Goal: Task Accomplishment & Management: Manage account settings

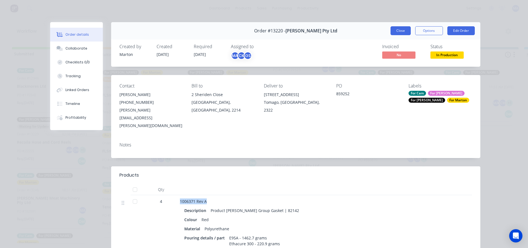
click at [400, 31] on button "Close" at bounding box center [401, 30] width 20 height 9
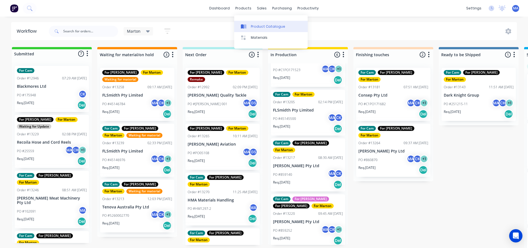
click at [249, 26] on div at bounding box center [245, 26] width 8 height 5
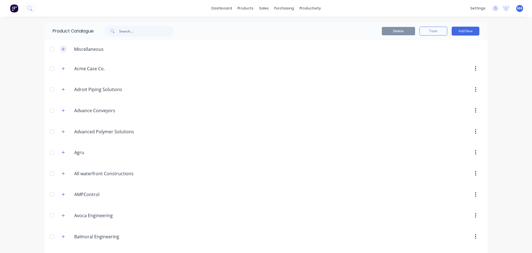
click at [60, 48] on button "button" at bounding box center [63, 48] width 7 height 7
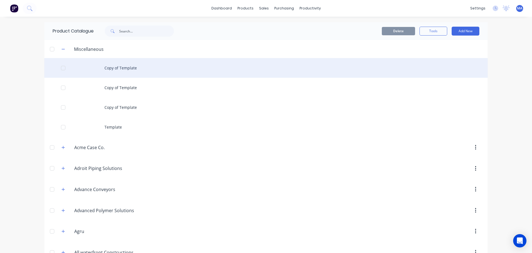
click at [103, 67] on div "Copy of Template" at bounding box center [266, 68] width 444 height 20
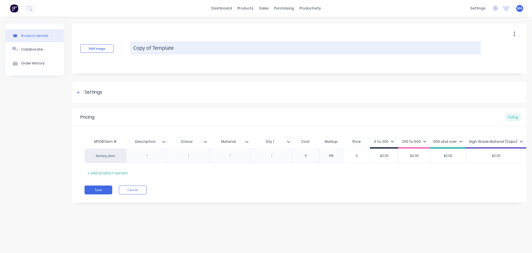
click at [157, 50] on textarea "Copy of Template" at bounding box center [306, 47] width 351 height 13
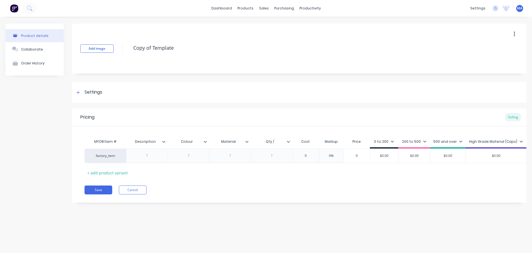
drag, startPoint x: 187, startPoint y: 52, endPoint x: 122, endPoint y: 50, distance: 64.9
click at [122, 50] on div "Add image Copy of Template" at bounding box center [299, 49] width 455 height 50
type textarea "x"
drag, startPoint x: 185, startPoint y: 50, endPoint x: 185, endPoint y: 55, distance: 4.7
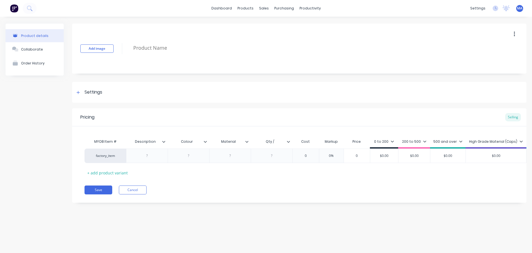
click at [185, 50] on textarea at bounding box center [306, 47] width 351 height 13
paste textarea "049-50-1064-1-P2"
type textarea "x"
type textarea "049-50-1064-1-P2"
type textarea "x"
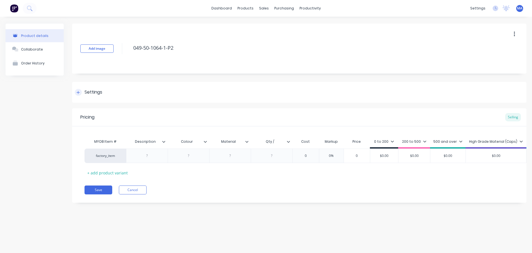
type textarea "049-50-1064-1-P2"
click at [114, 97] on div "Settings" at bounding box center [299, 92] width 455 height 21
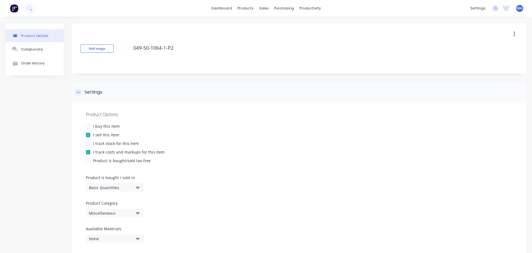
type textarea "x"
click at [111, 210] on div "Miscellaneous" at bounding box center [111, 213] width 44 height 6
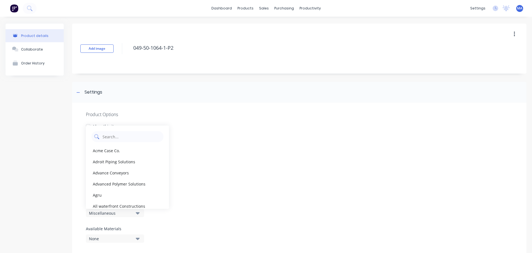
click at [118, 139] on Category "text" at bounding box center [131, 136] width 59 height 11
type Category "sato"
click at [231, 116] on div "Product Options" at bounding box center [299, 114] width 427 height 7
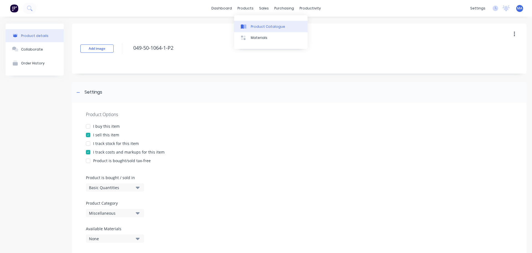
click at [257, 26] on div "Product Catalogue" at bounding box center [268, 26] width 34 height 5
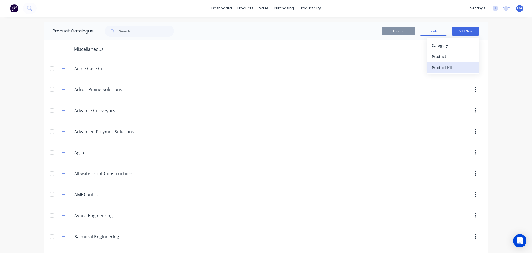
click at [446, 47] on div "Category" at bounding box center [453, 45] width 43 height 8
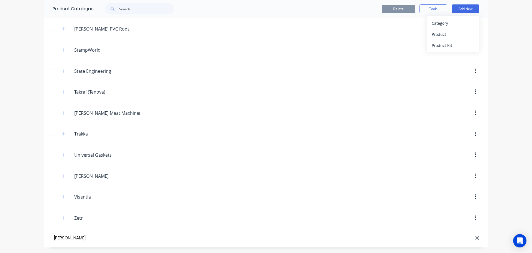
type input "Sato Vicinity"
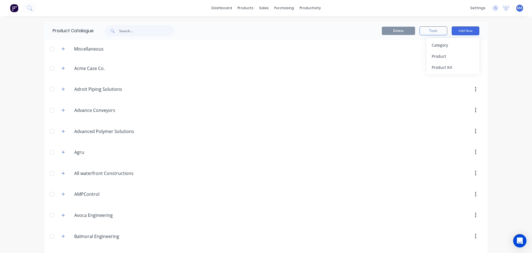
scroll to position [0, 0]
click at [60, 49] on button "button" at bounding box center [63, 48] width 7 height 7
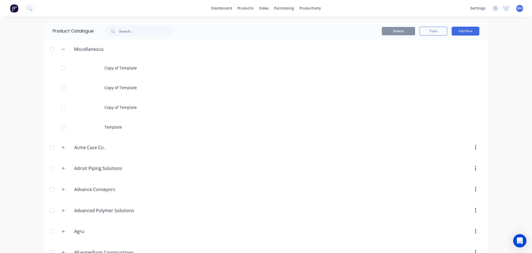
drag, startPoint x: 49, startPoint y: 49, endPoint x: 56, endPoint y: 50, distance: 7.0
click at [49, 49] on div at bounding box center [52, 49] width 11 height 11
click at [438, 29] on button "Tools" at bounding box center [434, 31] width 28 height 9
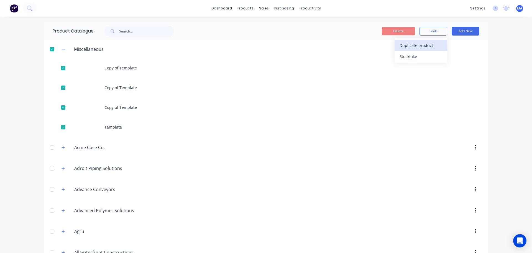
click at [419, 47] on span "Duplicate product" at bounding box center [421, 45] width 42 height 6
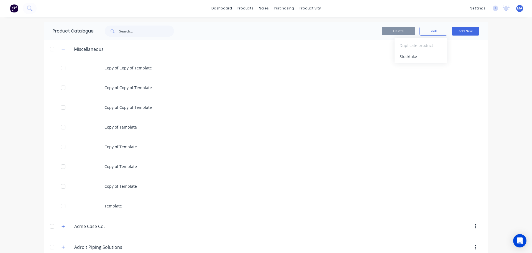
click at [233, 27] on div "Delete Tools Duplicate product Stocktake Add New" at bounding box center [334, 31] width 292 height 9
click at [264, 23] on link "Sales Orders" at bounding box center [291, 26] width 73 height 11
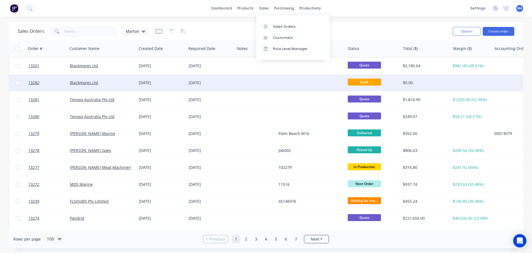
click at [152, 83] on div "03 Sep 2025" at bounding box center [161, 83] width 45 height 6
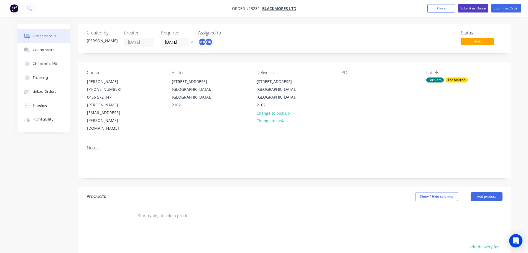
click at [477, 11] on button "Submit as Quote" at bounding box center [473, 8] width 31 height 8
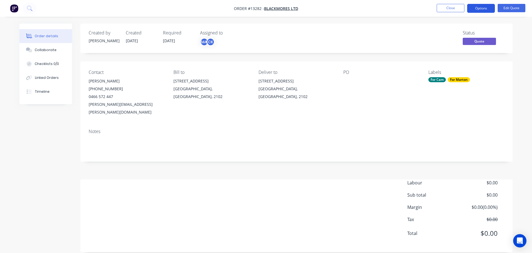
click at [474, 10] on button "Options" at bounding box center [482, 8] width 28 height 9
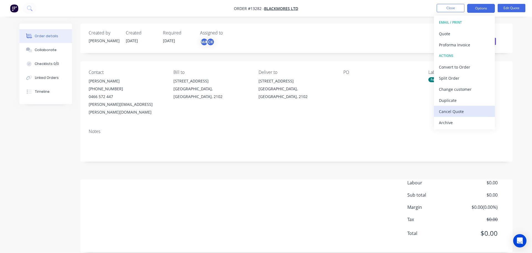
click at [447, 109] on div "Cancel Quote" at bounding box center [464, 111] width 51 height 8
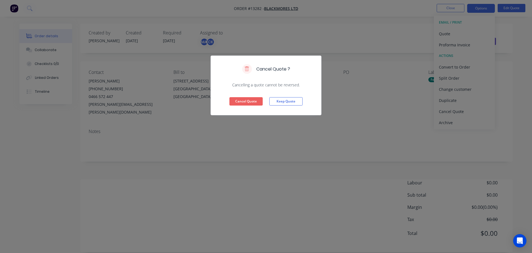
click at [248, 103] on button "Cancel Quote" at bounding box center [246, 101] width 33 height 8
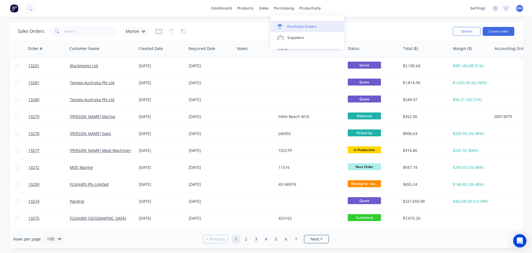
click at [282, 25] on icon at bounding box center [280, 26] width 5 height 5
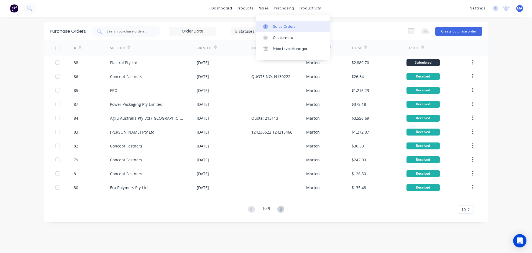
click at [270, 29] on div at bounding box center [267, 26] width 8 height 5
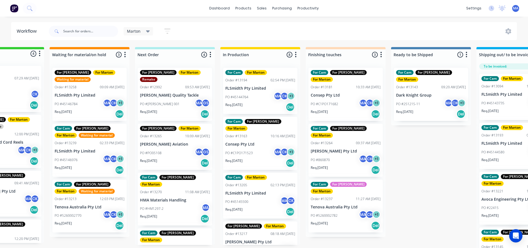
scroll to position [0, 50]
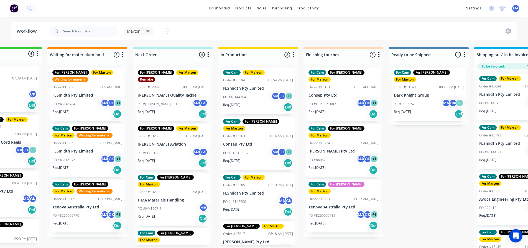
click at [249, 151] on p "PO #C1PO171523" at bounding box center [236, 153] width 27 height 5
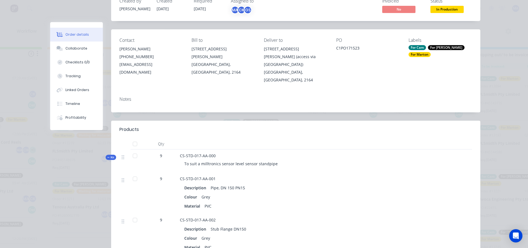
scroll to position [0, 0]
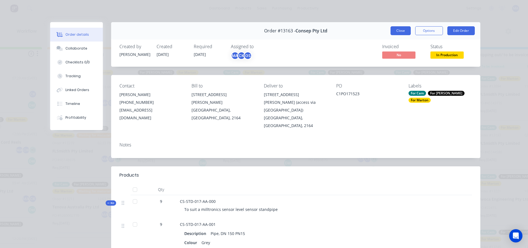
click at [405, 27] on button "Close" at bounding box center [401, 30] width 20 height 9
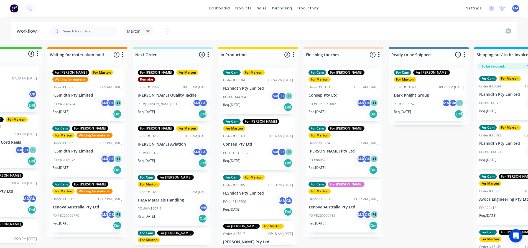
click at [254, 191] on p "FLSmidth Pty Limited" at bounding box center [258, 193] width 70 height 5
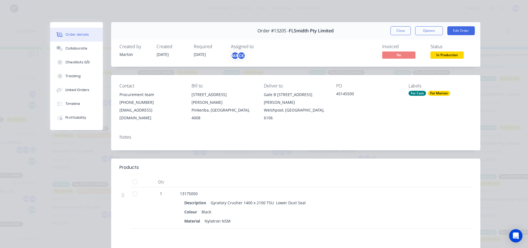
click at [398, 26] on div "Order #13205 - FLSmidth Pty Limited Close Options Edit Order" at bounding box center [295, 30] width 369 height 17
click at [398, 34] on button "Close" at bounding box center [401, 30] width 20 height 9
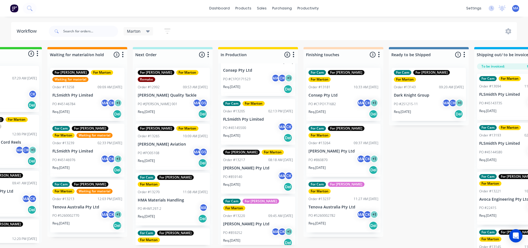
scroll to position [83, 0]
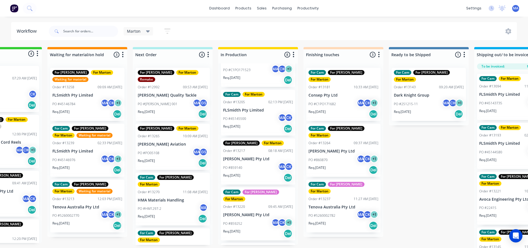
click at [253, 164] on div "PO #859140 MA CK" at bounding box center [258, 168] width 70 height 11
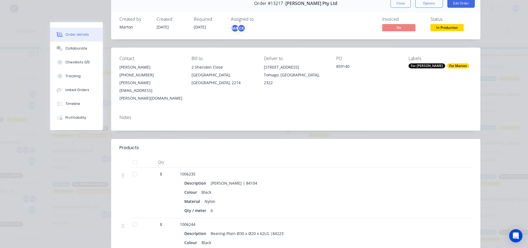
scroll to position [28, 0]
click at [400, 7] on button "Close" at bounding box center [401, 3] width 20 height 9
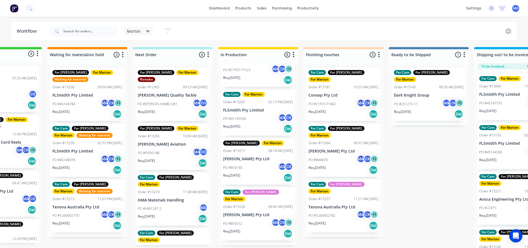
click at [252, 219] on div "PO #859252 MA CK + 1" at bounding box center [258, 224] width 70 height 11
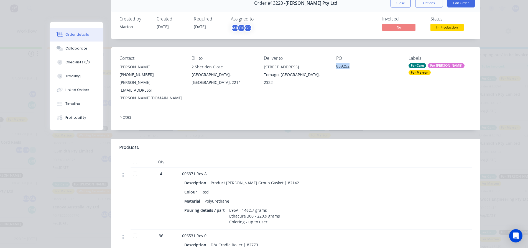
drag, startPoint x: 348, startPoint y: 66, endPoint x: 332, endPoint y: 67, distance: 15.8
click at [332, 67] on div "Contact Mark Hubbard (02) 4964 0400 Mark.Hubbard@varleygroup.com Bill to 2 Sher…" at bounding box center [295, 78] width 369 height 63
copy div "859252"
click at [73, 51] on button "Collaborate" at bounding box center [76, 49] width 53 height 14
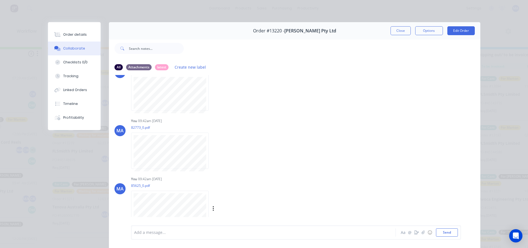
scroll to position [26, 0]
click at [404, 32] on button "Close" at bounding box center [401, 30] width 20 height 9
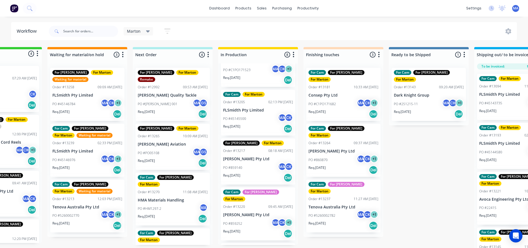
click at [254, 205] on div "Order #13220 09:45 AM 08/08/25" at bounding box center [258, 207] width 70 height 5
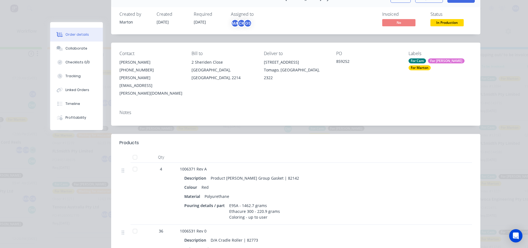
scroll to position [0, 0]
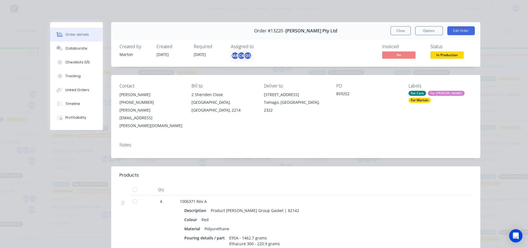
click at [397, 31] on button "Close" at bounding box center [401, 30] width 20 height 9
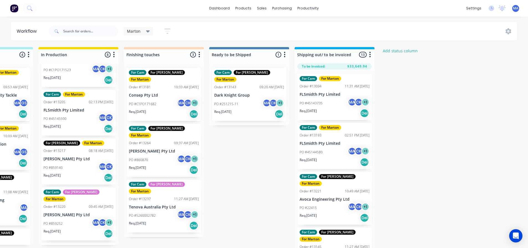
scroll to position [0, 231]
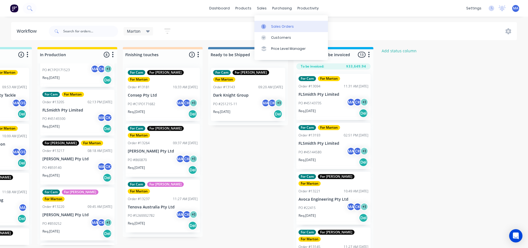
click at [273, 26] on div "Sales Orders" at bounding box center [282, 26] width 23 height 5
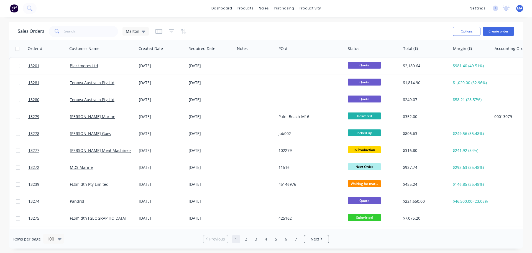
click at [136, 32] on span "Marton" at bounding box center [133, 31] width 14 height 6
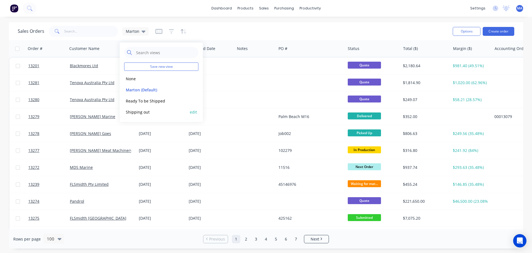
click at [146, 111] on button "Shipping out" at bounding box center [155, 112] width 63 height 6
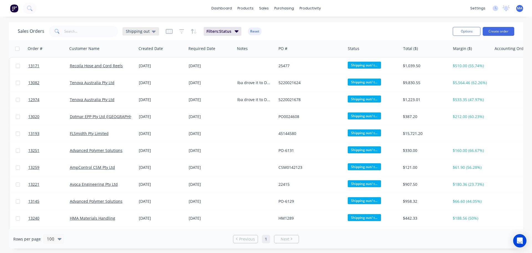
click at [146, 31] on span "Shipping out" at bounding box center [138, 31] width 24 height 6
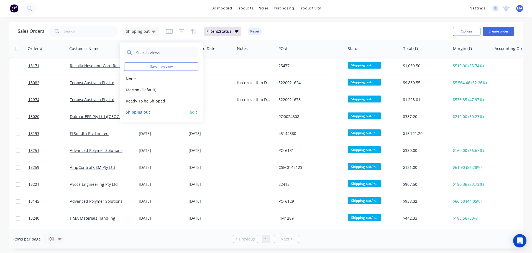
click at [196, 112] on button "edit" at bounding box center [193, 112] width 7 height 6
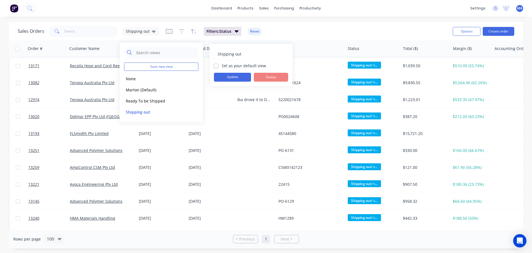
click at [222, 66] on label "Set as your default view" at bounding box center [244, 66] width 44 height 6
click at [216, 66] on input "Set as your default view" at bounding box center [216, 65] width 4 height 5
checkbox input "true"
click at [227, 77] on button "Update" at bounding box center [232, 77] width 37 height 9
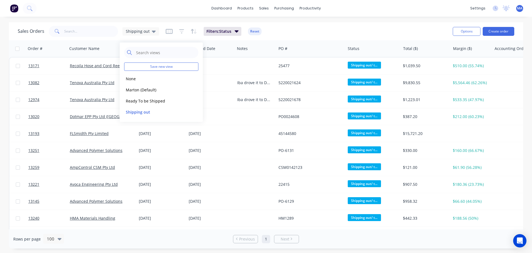
click at [290, 35] on div "Sales Orders Shipping out Filters: Status Reset" at bounding box center [233, 31] width 431 height 14
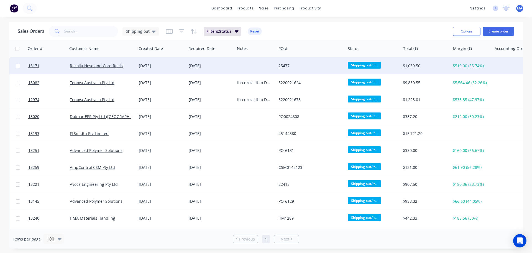
click at [134, 67] on div "Recoila Hose and Cord Reels" at bounding box center [102, 66] width 65 height 6
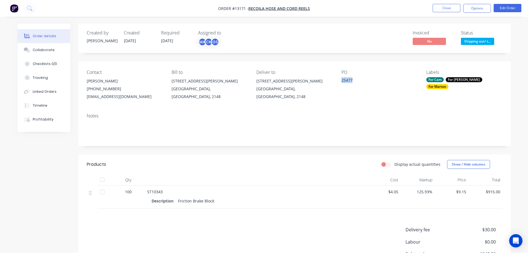
drag, startPoint x: 354, startPoint y: 81, endPoint x: 336, endPoint y: 83, distance: 18.7
click at [342, 82] on div "25477" at bounding box center [376, 81] width 69 height 8
copy div "25477"
click at [443, 7] on button "Close" at bounding box center [447, 8] width 28 height 8
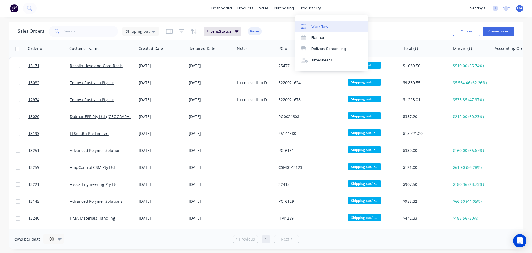
click at [310, 24] on link "Workflow" at bounding box center [331, 26] width 73 height 11
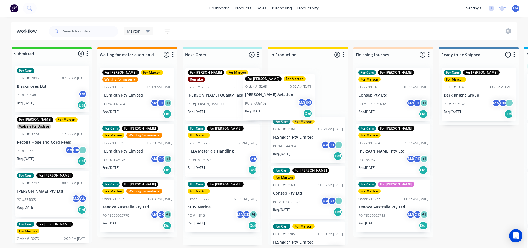
drag, startPoint x: 216, startPoint y: 144, endPoint x: 275, endPoint y: 100, distance: 73.5
click at [275, 100] on div "Submitted 4 Status colour #32CD32 hex #32CD32 Save Cancel Summaries Total order…" at bounding box center [378, 149] width 764 height 204
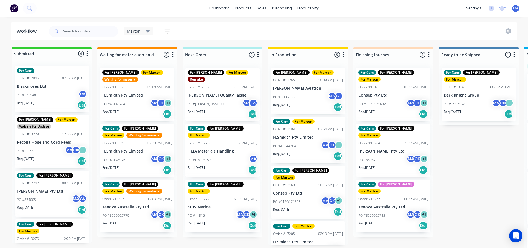
click at [296, 95] on div "PO #PO05108 MA GS" at bounding box center [308, 97] width 70 height 11
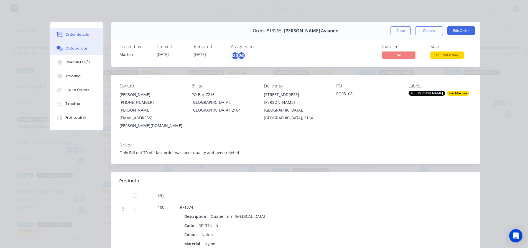
click at [77, 49] on div "Collaborate" at bounding box center [76, 48] width 22 height 5
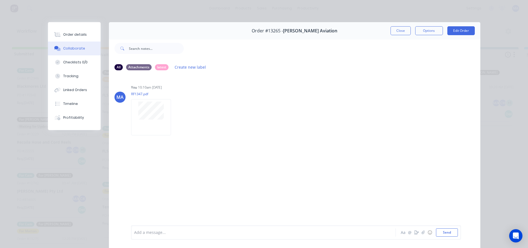
click at [397, 29] on button "Close" at bounding box center [401, 30] width 20 height 9
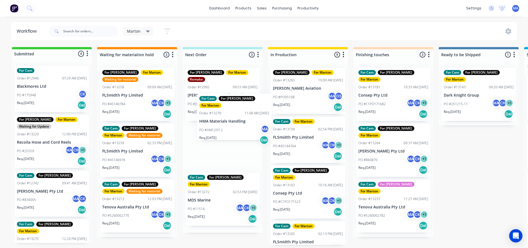
drag, startPoint x: 217, startPoint y: 148, endPoint x: 229, endPoint y: 125, distance: 27.0
click at [229, 125] on div "For Gary For Marton Remake Order #12992 09:53 AM 23/05/25 Black Pete Quality Ta…" at bounding box center [223, 149] width 80 height 170
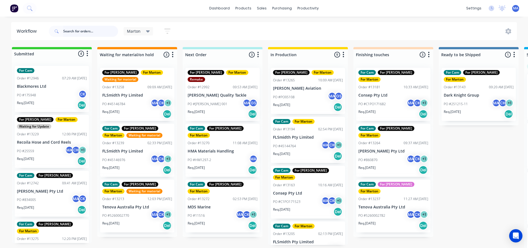
click at [103, 29] on input "text" at bounding box center [90, 31] width 55 height 11
type input "5220021624"
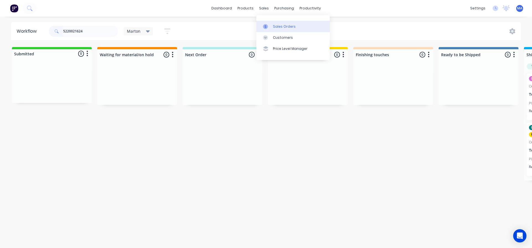
click at [275, 29] on div "Sales Orders" at bounding box center [284, 26] width 23 height 5
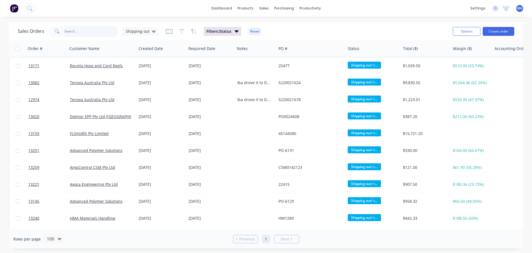
click at [98, 34] on input "text" at bounding box center [91, 31] width 54 height 11
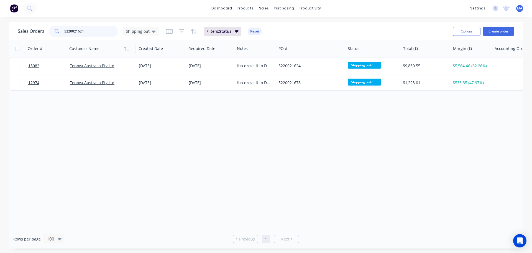
type input "5220021624"
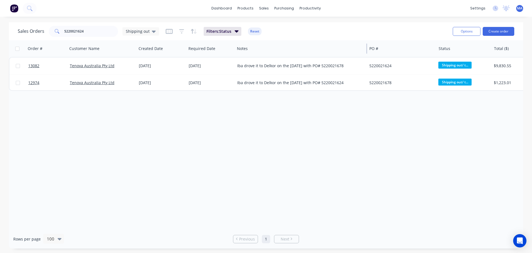
drag, startPoint x: 276, startPoint y: 50, endPoint x: 367, endPoint y: 50, distance: 90.4
click at [367, 50] on div at bounding box center [367, 49] width 1 height 10
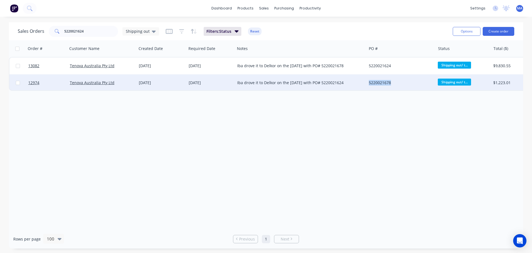
drag, startPoint x: 393, startPoint y: 82, endPoint x: 367, endPoint y: 83, distance: 26.9
click at [367, 83] on div "5220021678" at bounding box center [401, 82] width 69 height 17
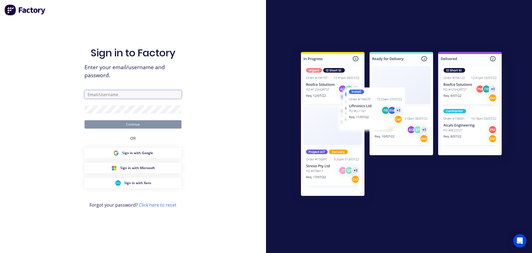
type input "[EMAIL_ADDRESS][DOMAIN_NAME]"
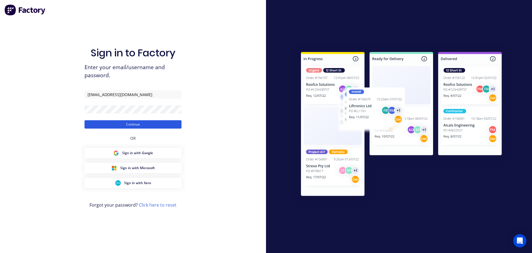
click at [129, 126] on button "Continue" at bounding box center [133, 124] width 97 height 8
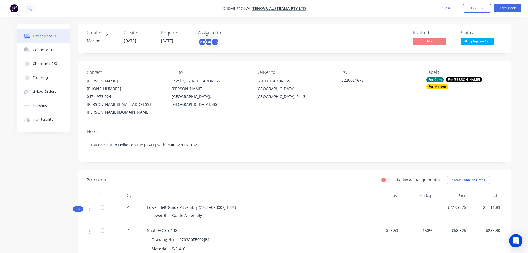
drag, startPoint x: 365, startPoint y: 78, endPoint x: 332, endPoint y: 82, distance: 33.6
click at [336, 81] on div "Contact [PERSON_NAME] [PHONE_NUMBER] [PERSON_NAME][EMAIL_ADDRESS][PERSON_NAME][…" at bounding box center [294, 92] width 433 height 63
click at [342, 92] on div "PO 5220021678" at bounding box center [380, 93] width 76 height 46
drag, startPoint x: 365, startPoint y: 80, endPoint x: 338, endPoint y: 82, distance: 27.0
click at [338, 82] on div "Contact [PERSON_NAME] [PHONE_NUMBER] [PERSON_NAME][EMAIL_ADDRESS][PERSON_NAME][…" at bounding box center [294, 92] width 433 height 63
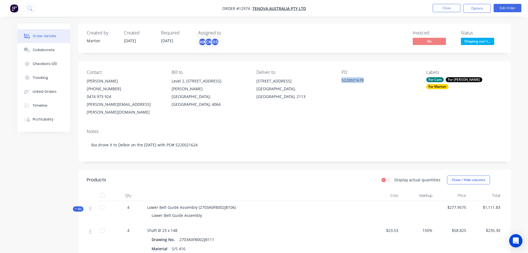
copy div "5220021678"
click at [454, 6] on button "Close" at bounding box center [447, 8] width 28 height 8
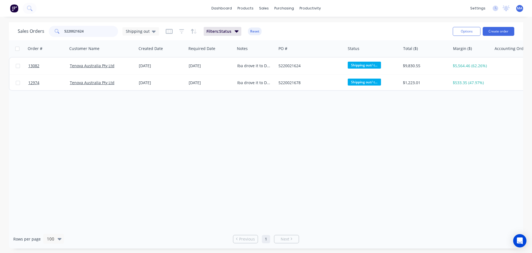
drag, startPoint x: 109, startPoint y: 30, endPoint x: 50, endPoint y: 31, distance: 59.6
click at [50, 31] on div "5220021624" at bounding box center [83, 31] width 69 height 11
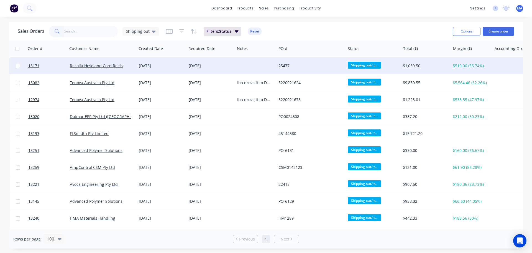
click at [292, 68] on div "25477" at bounding box center [310, 65] width 69 height 17
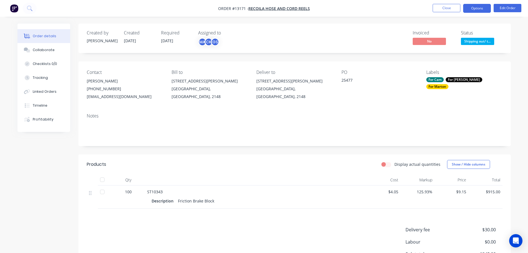
click at [479, 7] on button "Options" at bounding box center [477, 8] width 28 height 9
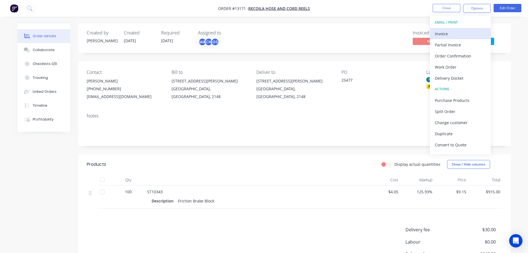
click at [456, 31] on div "Invoice" at bounding box center [460, 34] width 51 height 8
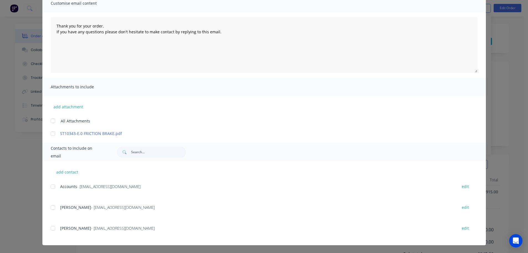
click at [50, 186] on div at bounding box center [52, 186] width 11 height 11
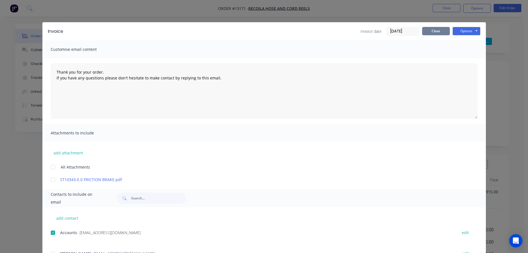
click at [437, 31] on button "Close" at bounding box center [436, 31] width 28 height 8
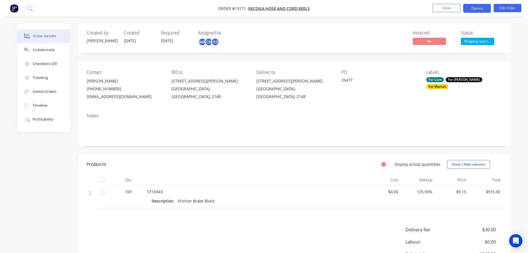
click at [480, 9] on button "Options" at bounding box center [477, 8] width 28 height 9
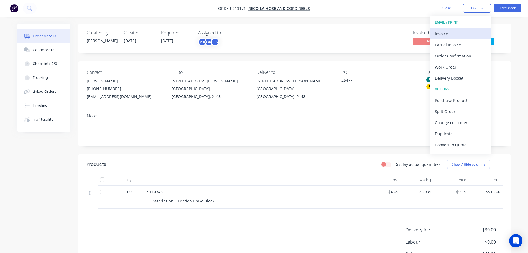
click at [457, 34] on div "Invoice" at bounding box center [460, 34] width 51 height 8
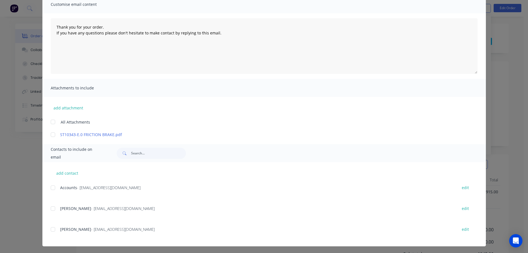
scroll to position [46, 0]
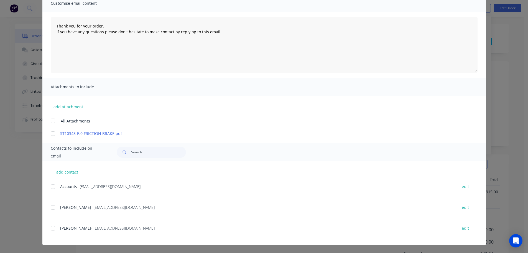
click at [48, 187] on div "add contact Accounts - purchasing@recoila.com edit Christopher Lyons - producti…" at bounding box center [264, 203] width 444 height 84
click at [53, 185] on div at bounding box center [52, 186] width 11 height 11
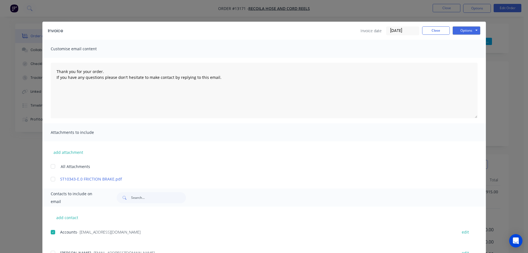
scroll to position [0, 0]
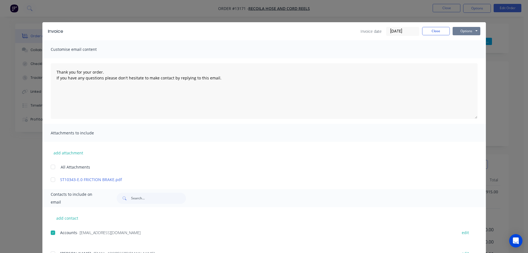
click at [466, 34] on button "Options" at bounding box center [467, 31] width 28 height 8
click at [468, 56] on button "Email" at bounding box center [470, 59] width 35 height 9
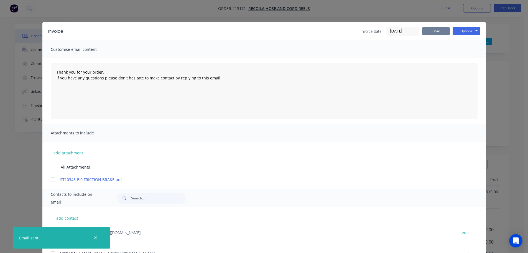
click at [436, 32] on button "Close" at bounding box center [436, 31] width 28 height 8
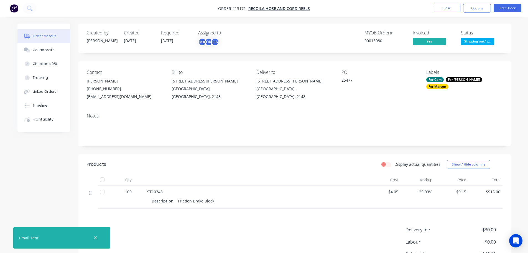
click at [471, 42] on span "Shipping out/ t..." at bounding box center [477, 41] width 33 height 7
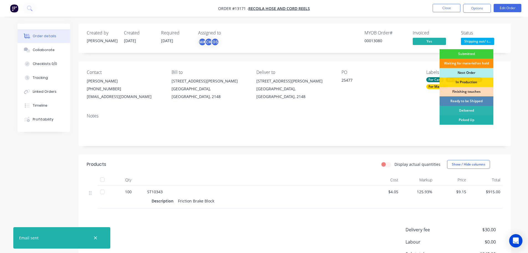
click at [466, 121] on div "Picked Up" at bounding box center [467, 119] width 54 height 9
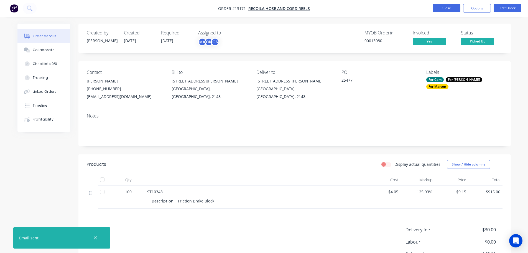
click at [449, 7] on button "Close" at bounding box center [447, 8] width 28 height 8
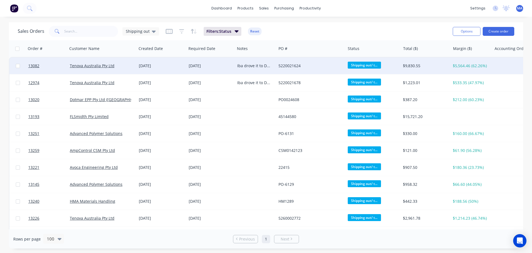
click at [149, 70] on div "13 Aug 2025" at bounding box center [162, 65] width 50 height 17
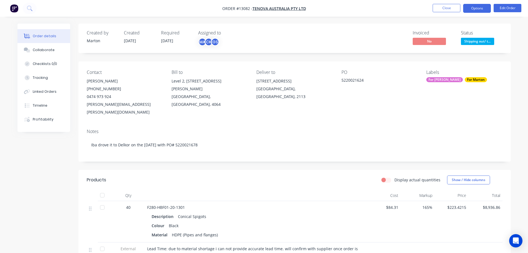
click at [480, 6] on button "Options" at bounding box center [477, 8] width 28 height 9
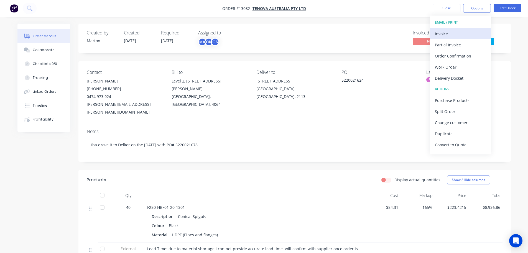
click at [443, 33] on div "Invoice" at bounding box center [460, 34] width 51 height 8
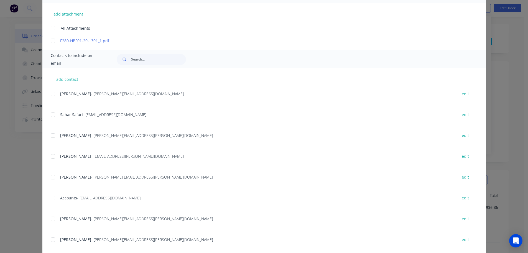
click at [51, 200] on div at bounding box center [52, 197] width 11 height 11
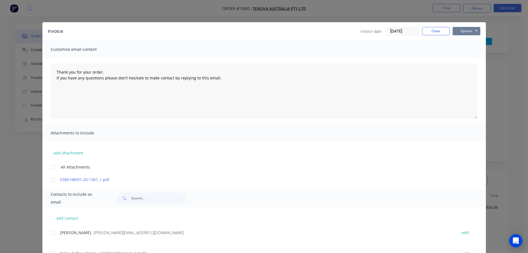
click at [465, 29] on button "Options" at bounding box center [467, 31] width 28 height 8
click at [464, 55] on button "Email" at bounding box center [470, 59] width 35 height 9
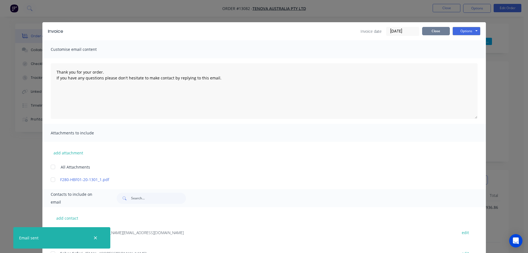
click at [427, 33] on button "Close" at bounding box center [436, 31] width 28 height 8
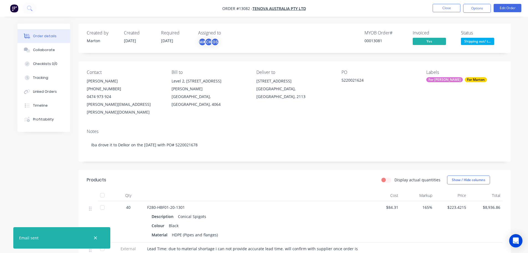
click at [485, 41] on span "Shipping out/ t..." at bounding box center [477, 41] width 33 height 7
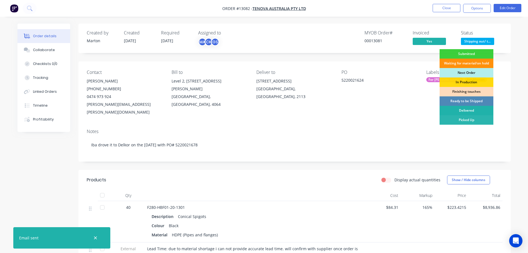
click at [468, 112] on div "Delivered" at bounding box center [467, 110] width 54 height 9
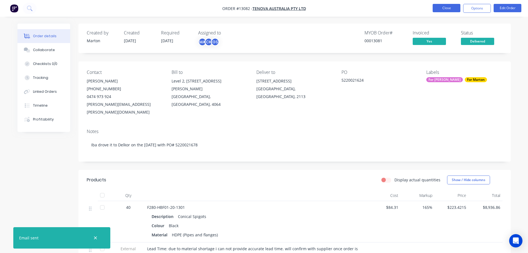
click at [447, 9] on button "Close" at bounding box center [447, 8] width 28 height 8
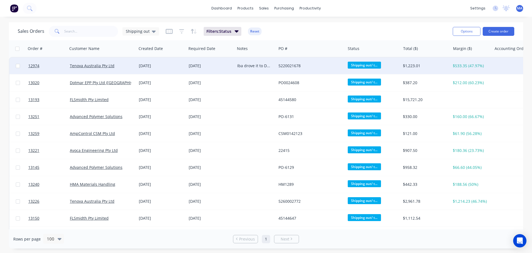
click at [188, 67] on div "05 Sep 2025" at bounding box center [211, 65] width 49 height 17
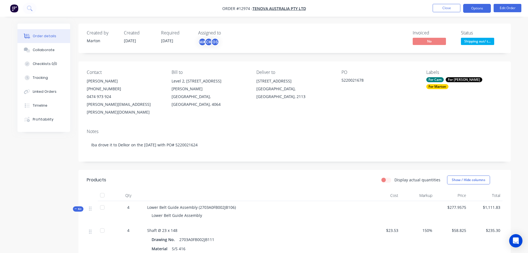
click at [476, 8] on button "Options" at bounding box center [477, 8] width 28 height 9
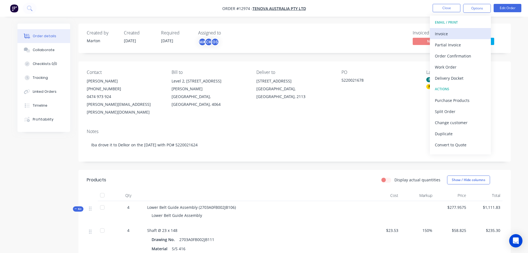
click at [458, 30] on div "Invoice" at bounding box center [460, 34] width 51 height 8
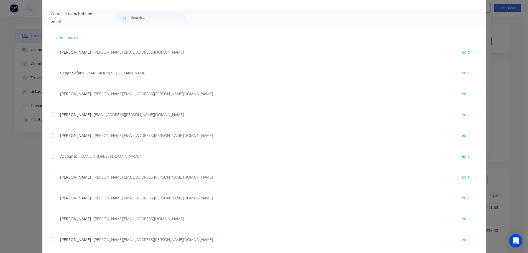
scroll to position [166, 0]
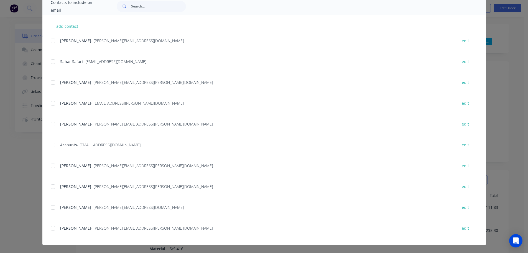
click at [55, 144] on div at bounding box center [52, 144] width 11 height 11
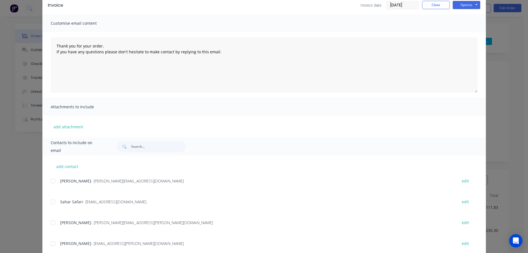
scroll to position [0, 0]
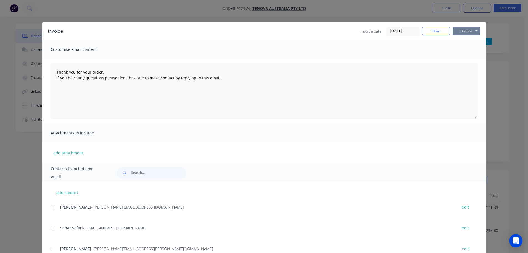
click at [470, 30] on button "Options" at bounding box center [467, 31] width 28 height 8
click at [466, 59] on button "Email" at bounding box center [470, 59] width 35 height 9
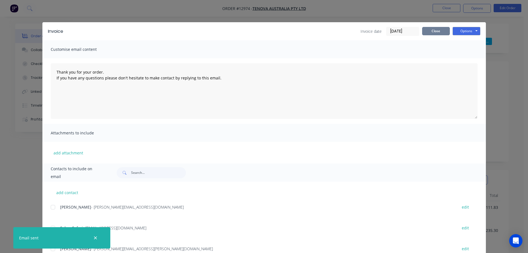
click at [436, 32] on button "Close" at bounding box center [436, 31] width 28 height 8
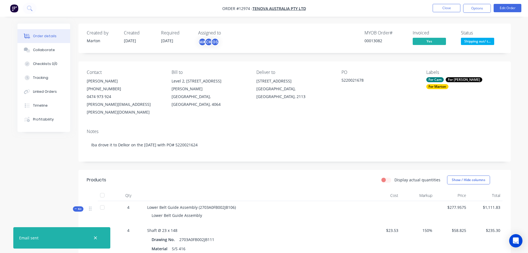
click at [477, 43] on span "Shipping out/ t..." at bounding box center [477, 41] width 33 height 7
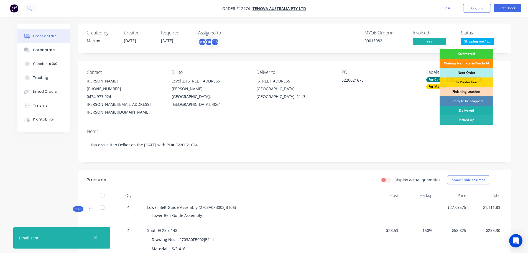
click at [465, 107] on div "Delivered" at bounding box center [467, 110] width 54 height 9
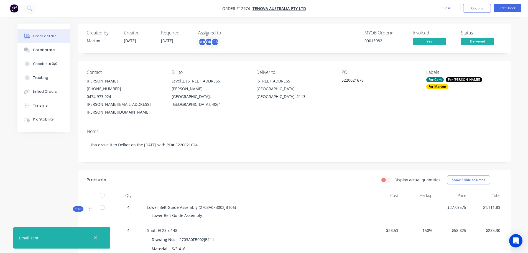
click at [446, 1] on nav "Order #12974 - Tenova Australia Pty Ltd Close Options Edit Order" at bounding box center [264, 8] width 528 height 17
click at [445, 6] on button "Close" at bounding box center [447, 8] width 28 height 8
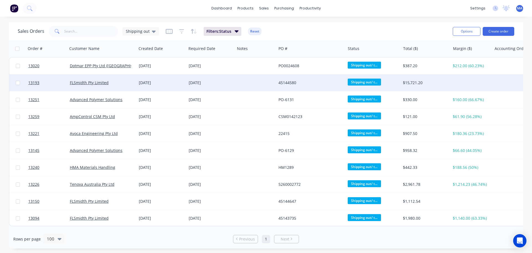
click at [132, 88] on div "FLSmidth Pty Limited" at bounding box center [102, 82] width 69 height 17
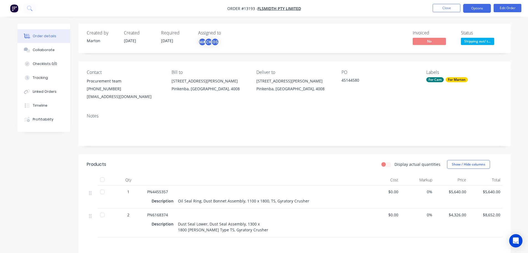
click at [482, 9] on button "Options" at bounding box center [477, 8] width 28 height 9
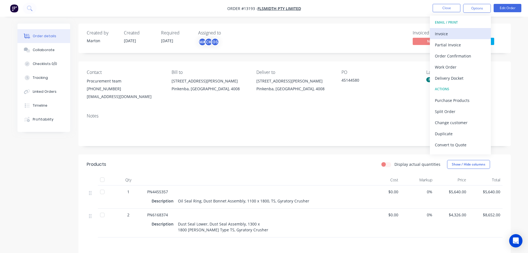
click at [464, 31] on div "Invoice" at bounding box center [460, 34] width 51 height 8
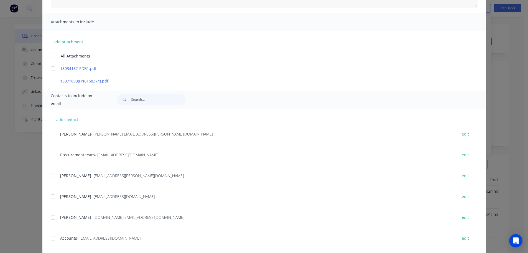
scroll to position [194, 0]
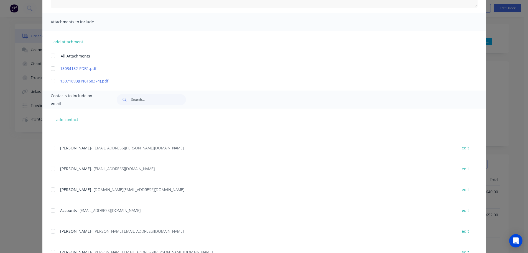
click at [51, 209] on div at bounding box center [52, 210] width 11 height 11
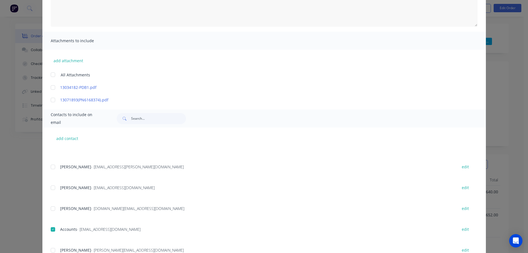
scroll to position [28, 0]
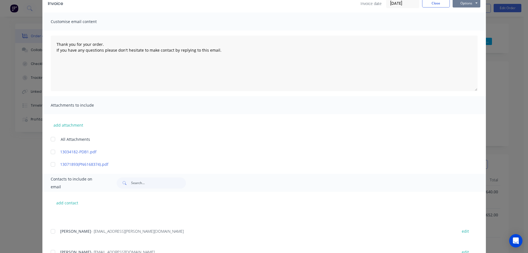
click at [469, 6] on button "Options" at bounding box center [467, 3] width 28 height 8
click at [465, 29] on button "Email" at bounding box center [470, 31] width 35 height 9
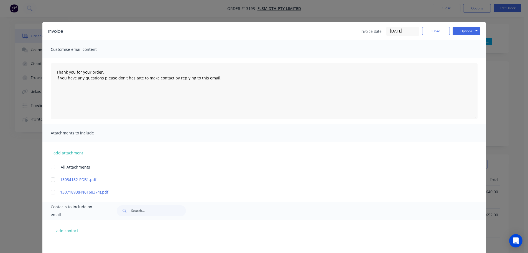
scroll to position [194, 0]
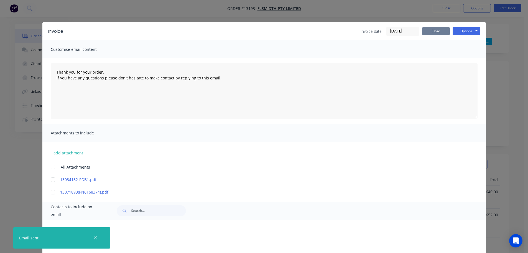
click at [435, 31] on button "Close" at bounding box center [436, 31] width 28 height 8
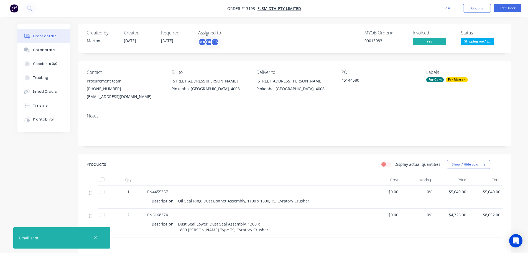
click at [473, 42] on span "Shipping out/ t..." at bounding box center [477, 41] width 33 height 7
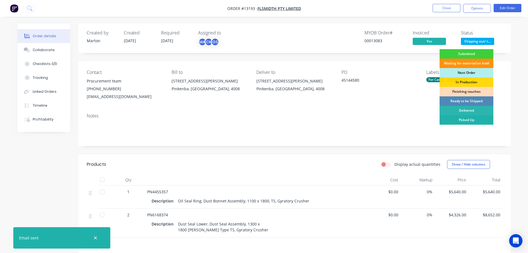
click at [462, 118] on div "Picked Up" at bounding box center [467, 119] width 54 height 9
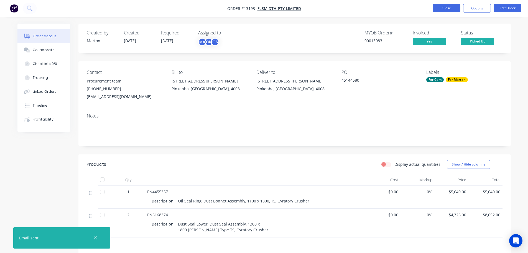
click at [441, 9] on button "Close" at bounding box center [447, 8] width 28 height 8
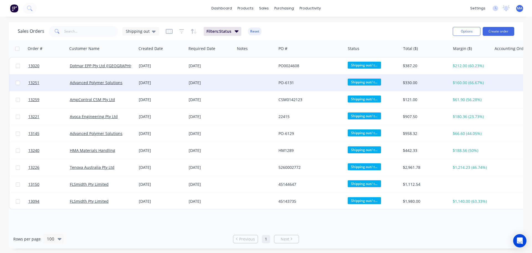
click at [146, 83] on div "27 Aug 2025" at bounding box center [161, 83] width 45 height 6
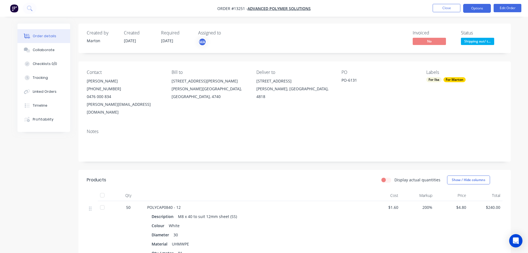
click at [481, 7] on button "Options" at bounding box center [477, 8] width 28 height 9
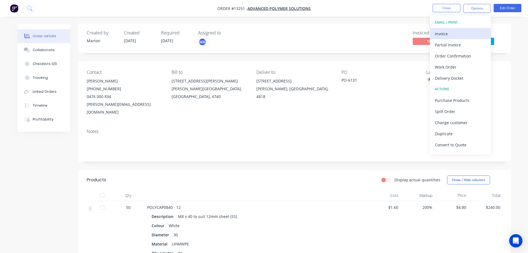
click at [469, 28] on div "EMAIL / PRINT Invoice Partial Invoice Order Confirmation Work Order Delivery Do…" at bounding box center [460, 85] width 61 height 139
click at [467, 31] on div "Invoice" at bounding box center [460, 34] width 51 height 8
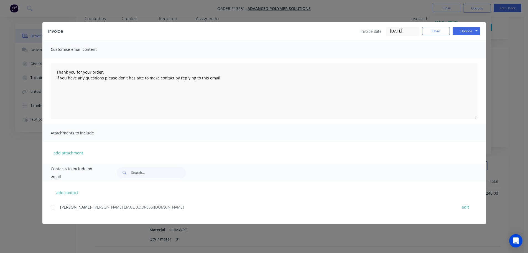
scroll to position [28, 0]
click at [62, 206] on span "Daryl Oliver" at bounding box center [75, 206] width 31 height 5
click at [57, 207] on div at bounding box center [52, 206] width 11 height 11
click at [463, 30] on button "Options" at bounding box center [467, 31] width 28 height 8
click at [461, 57] on button "Email" at bounding box center [470, 59] width 35 height 9
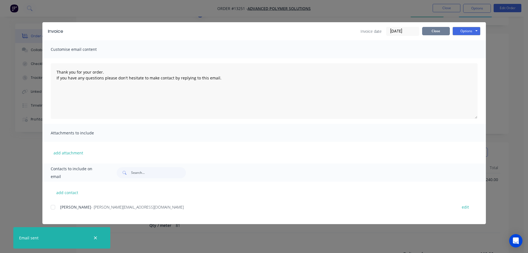
click at [441, 32] on button "Close" at bounding box center [436, 31] width 28 height 8
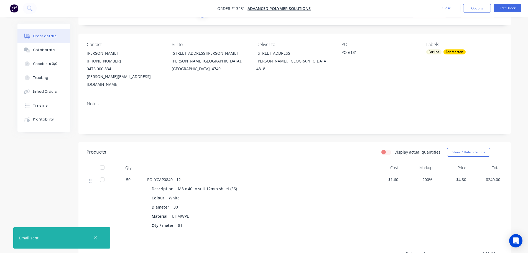
scroll to position [0, 0]
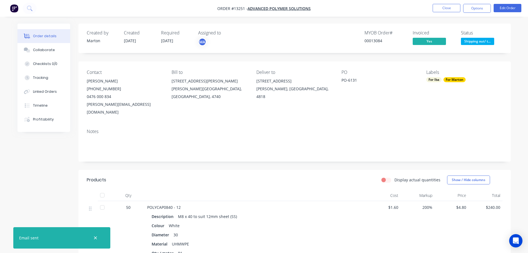
click at [468, 41] on span "Shipping out/ t..." at bounding box center [477, 41] width 33 height 7
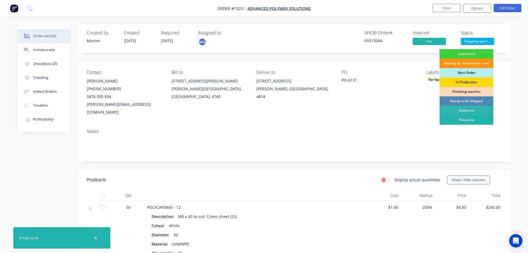
click at [471, 118] on div "Picked Up" at bounding box center [467, 119] width 54 height 9
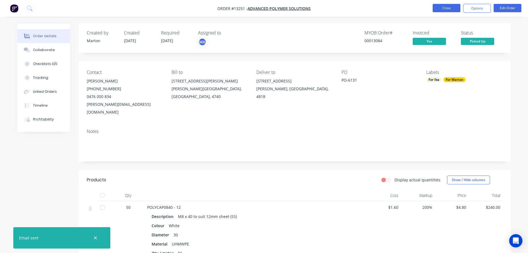
click at [453, 7] on button "Close" at bounding box center [447, 8] width 28 height 8
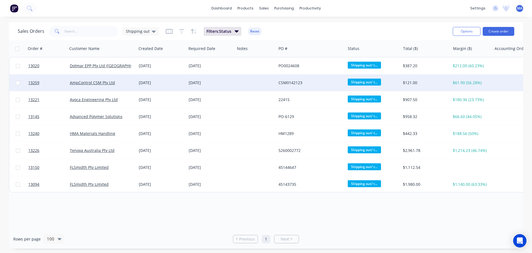
click at [145, 81] on div "22 Aug 2025" at bounding box center [161, 83] width 45 height 6
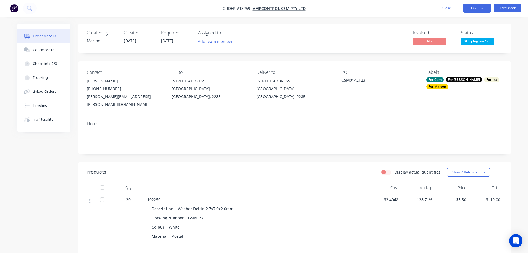
click at [473, 10] on button "Options" at bounding box center [477, 8] width 28 height 9
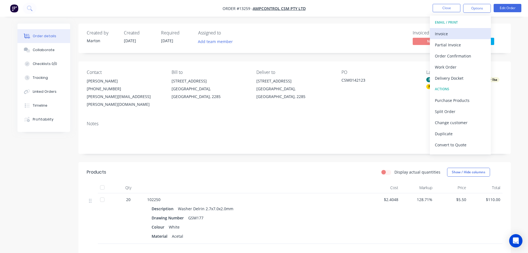
click at [450, 30] on div "Invoice" at bounding box center [460, 34] width 51 height 8
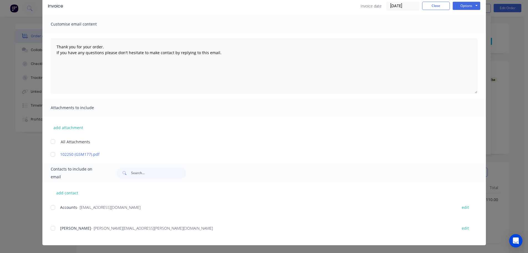
click at [53, 206] on div at bounding box center [52, 207] width 11 height 11
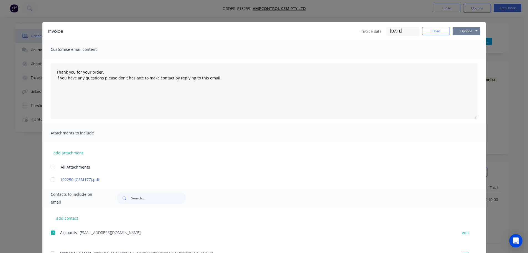
drag, startPoint x: 459, startPoint y: 28, endPoint x: 460, endPoint y: 35, distance: 6.7
click at [460, 28] on button "Options" at bounding box center [467, 31] width 28 height 8
click at [462, 60] on button "Email" at bounding box center [470, 59] width 35 height 9
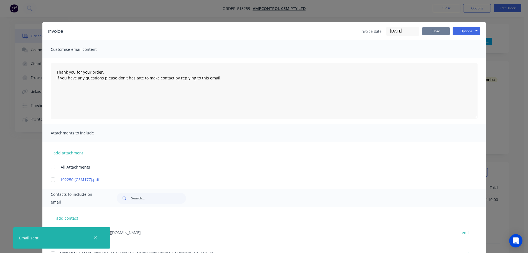
click at [439, 29] on button "Close" at bounding box center [436, 31] width 28 height 8
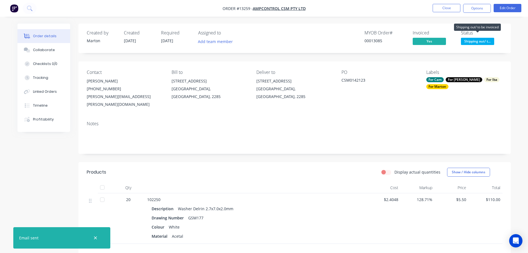
click at [472, 38] on span "Shipping out/ t..." at bounding box center [477, 41] width 33 height 7
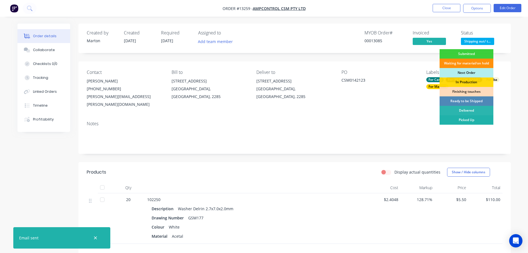
click at [463, 118] on div "Picked Up" at bounding box center [467, 119] width 54 height 9
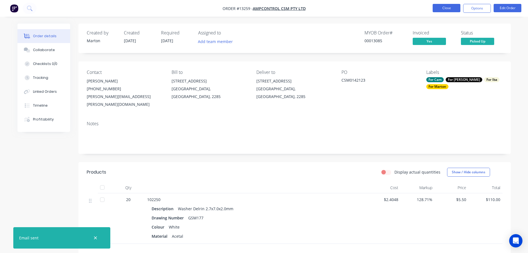
click at [444, 9] on button "Close" at bounding box center [447, 8] width 28 height 8
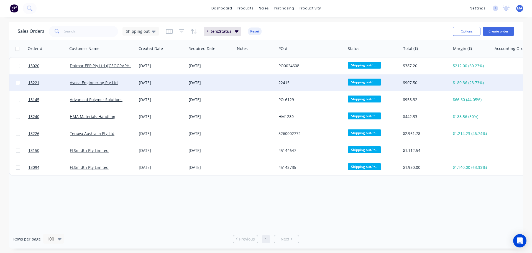
click at [136, 84] on div "Avoca Engineering Pty Ltd" at bounding box center [102, 82] width 69 height 17
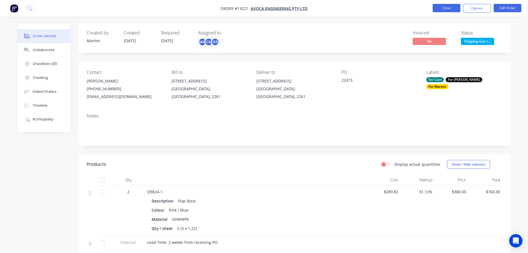
click at [448, 10] on button "Close" at bounding box center [447, 8] width 28 height 8
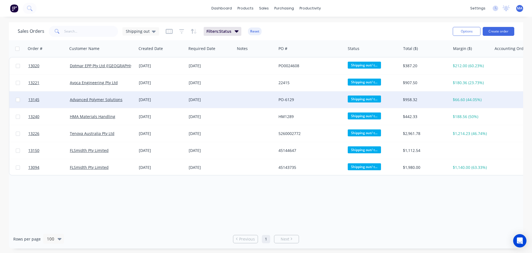
click at [145, 99] on div "19 Aug 2025" at bounding box center [161, 100] width 45 height 6
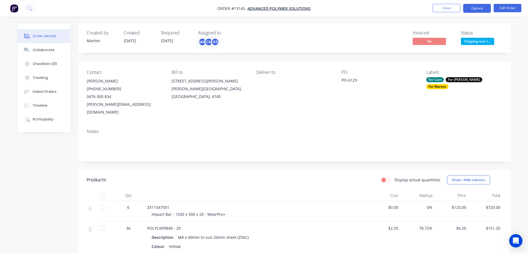
click at [471, 7] on button "Options" at bounding box center [477, 8] width 28 height 9
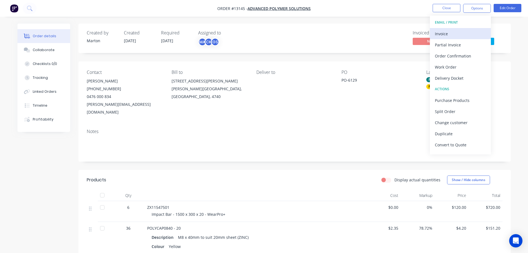
click at [450, 31] on div "Invoice" at bounding box center [460, 34] width 51 height 8
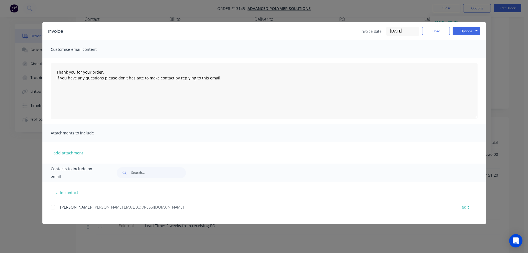
scroll to position [55, 0]
click at [55, 208] on div at bounding box center [52, 206] width 11 height 11
click at [461, 32] on button "Options" at bounding box center [467, 31] width 28 height 8
click at [457, 58] on button "Email" at bounding box center [470, 59] width 35 height 9
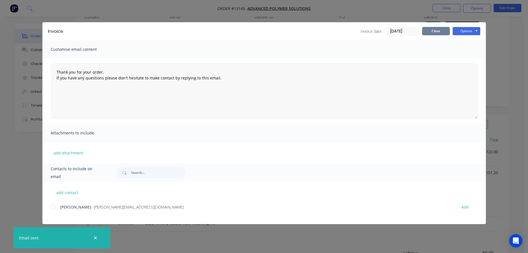
click at [435, 33] on button "Close" at bounding box center [436, 31] width 28 height 8
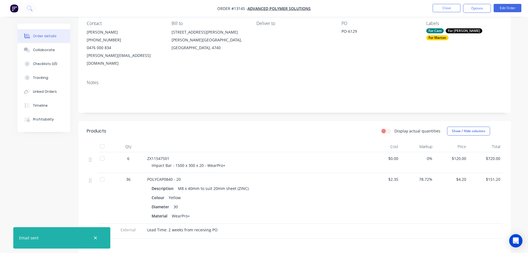
scroll to position [0, 0]
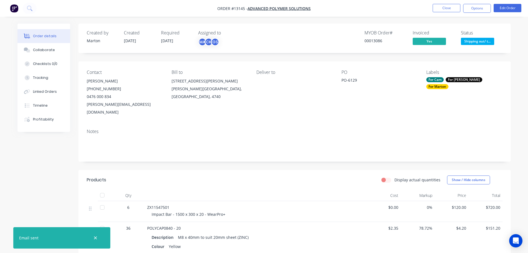
click at [469, 41] on span "Shipping out/ t..." at bounding box center [477, 41] width 33 height 7
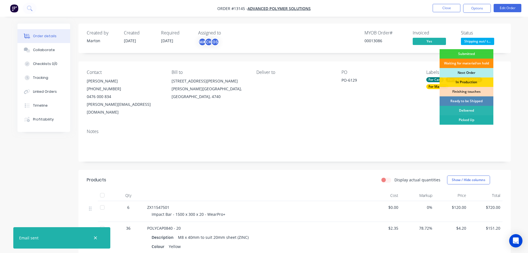
click at [468, 118] on div "Picked Up" at bounding box center [467, 119] width 54 height 9
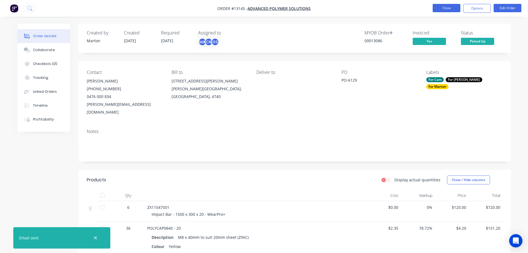
click at [449, 8] on button "Close" at bounding box center [447, 8] width 28 height 8
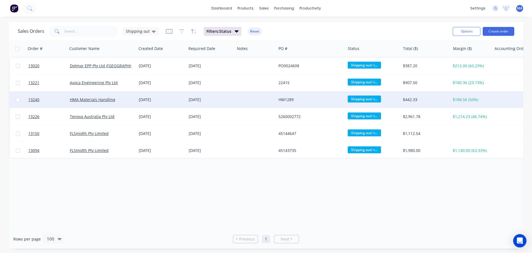
click at [161, 101] on div "19 Aug 2025" at bounding box center [161, 100] width 45 height 6
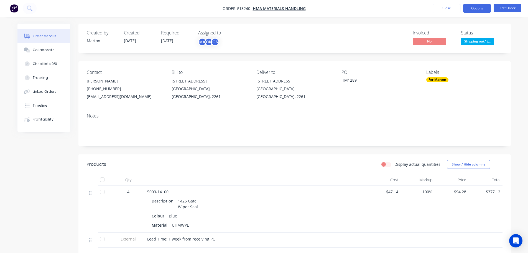
click at [471, 12] on button "Options" at bounding box center [477, 8] width 28 height 9
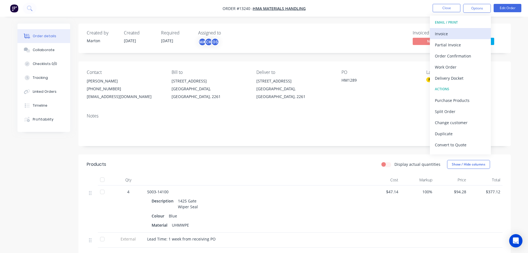
click at [457, 33] on div "Invoice" at bounding box center [460, 34] width 51 height 8
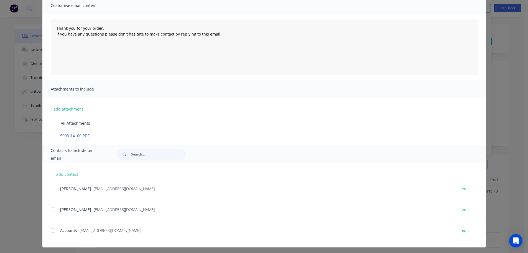
scroll to position [46, 0]
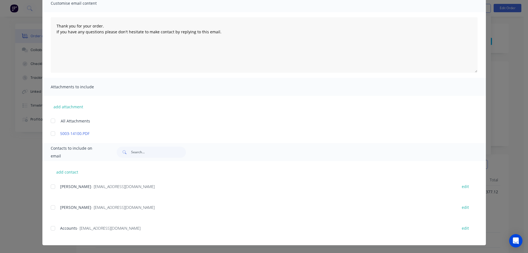
click at [51, 225] on div at bounding box center [52, 227] width 11 height 11
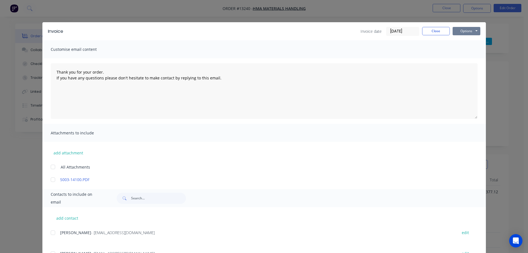
click at [467, 27] on button "Options" at bounding box center [467, 31] width 28 height 8
click at [463, 58] on button "Email" at bounding box center [470, 59] width 35 height 9
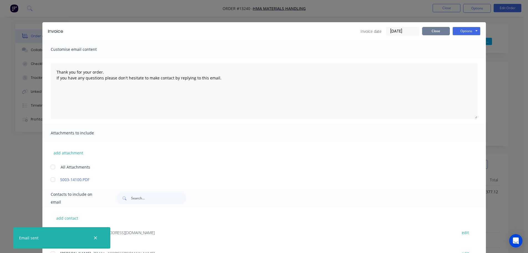
click at [429, 32] on button "Close" at bounding box center [436, 31] width 28 height 8
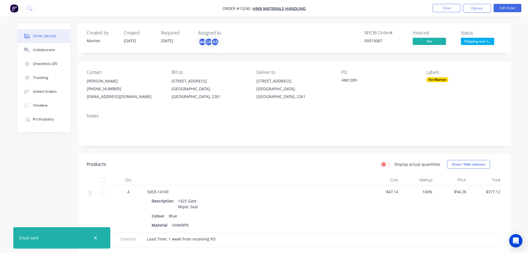
click at [461, 41] on span "Shipping out/ t..." at bounding box center [477, 41] width 33 height 7
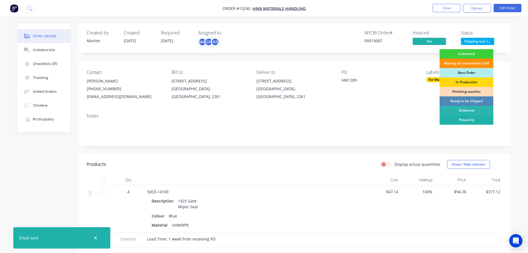
click at [462, 121] on div "Picked Up" at bounding box center [467, 119] width 54 height 9
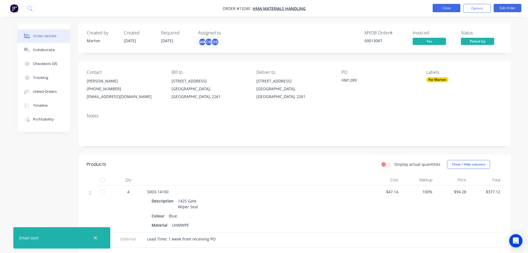
click at [447, 10] on button "Close" at bounding box center [447, 8] width 28 height 8
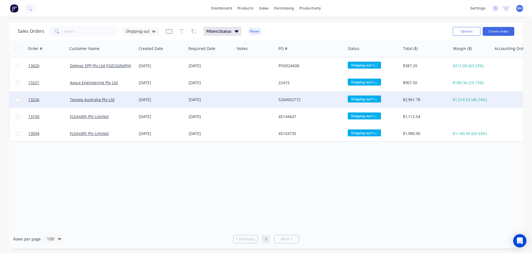
click at [168, 96] on div "[DATE]" at bounding box center [162, 99] width 50 height 17
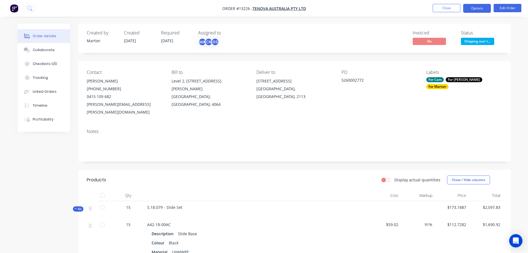
click at [473, 10] on button "Options" at bounding box center [477, 8] width 28 height 9
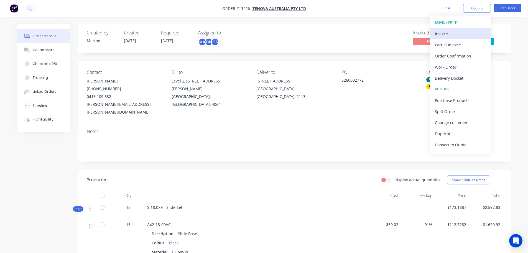
click at [459, 32] on div "Invoice" at bounding box center [460, 34] width 51 height 8
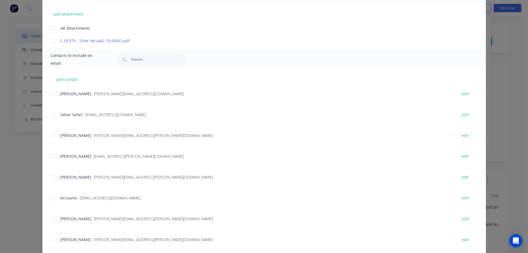
click at [52, 202] on div at bounding box center [52, 197] width 11 height 11
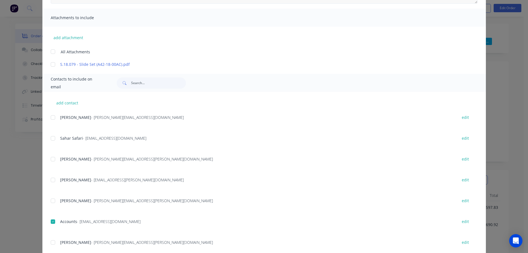
scroll to position [28, 0]
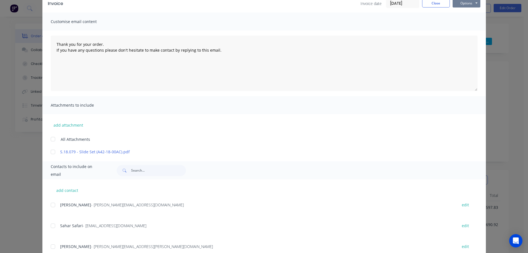
click at [466, 6] on button "Options" at bounding box center [467, 3] width 28 height 8
click at [461, 32] on button "Email" at bounding box center [470, 31] width 35 height 9
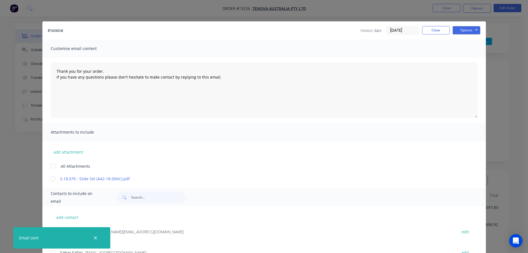
scroll to position [0, 0]
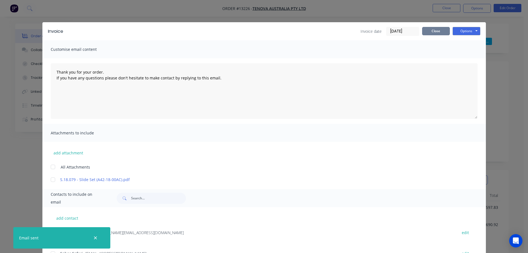
click at [436, 34] on button "Close" at bounding box center [436, 31] width 28 height 8
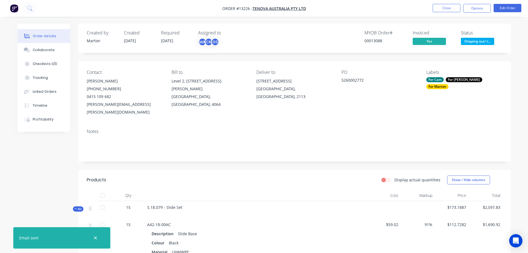
click at [260, 124] on div "Notes" at bounding box center [294, 142] width 433 height 37
click at [97, 235] on icon "button" at bounding box center [96, 237] width 4 height 5
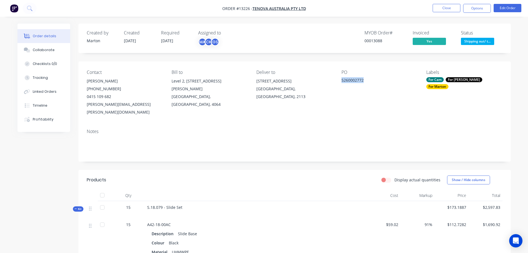
drag, startPoint x: 366, startPoint y: 81, endPoint x: 340, endPoint y: 82, distance: 26.6
click at [340, 82] on div "Contact Phillip Capraro (02) 8870 1520 0415 109 682 phillip.capraro@takraf.com …" at bounding box center [294, 92] width 433 height 63
copy div "5260002772"
click at [475, 41] on span "Shipping out/ t..." at bounding box center [477, 41] width 33 height 7
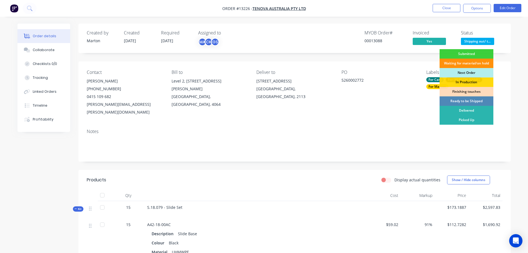
click at [461, 118] on div "Picked Up" at bounding box center [467, 119] width 54 height 9
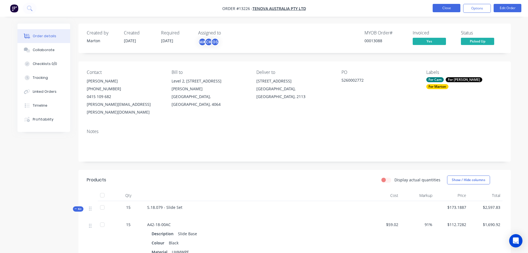
click at [446, 11] on button "Close" at bounding box center [447, 8] width 28 height 8
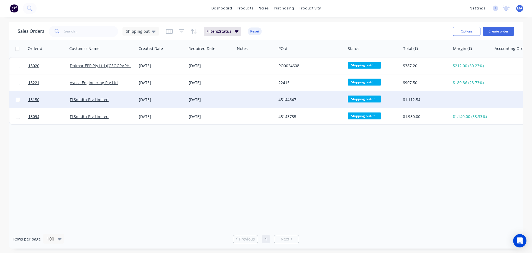
click at [135, 102] on div "FLSmidth Pty Limited" at bounding box center [102, 99] width 69 height 17
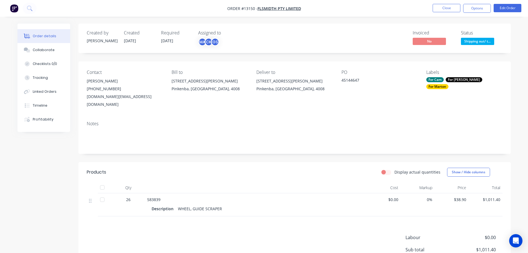
drag, startPoint x: 479, startPoint y: 13, endPoint x: 478, endPoint y: 16, distance: 3.0
click at [479, 13] on nav "Order #13150 - FLSmidth Pty Limited Close Options Edit Order" at bounding box center [264, 8] width 528 height 17
click at [474, 11] on button "Options" at bounding box center [477, 8] width 28 height 9
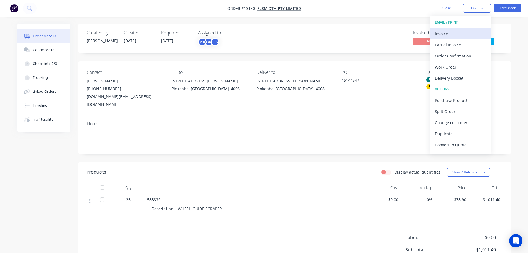
click at [456, 35] on div "Invoice" at bounding box center [460, 34] width 51 height 8
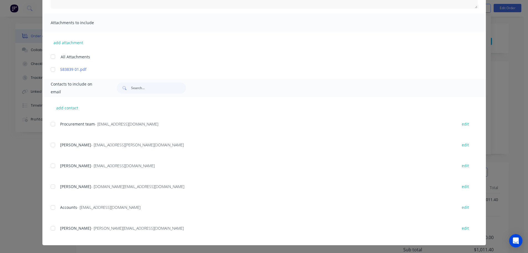
scroll to position [194, 0]
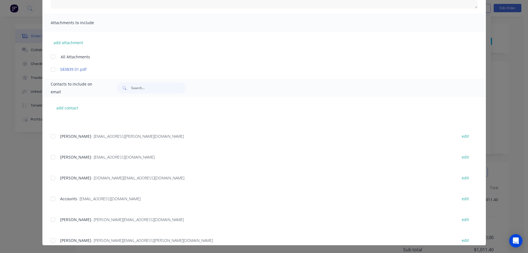
click at [50, 200] on div at bounding box center [52, 198] width 11 height 11
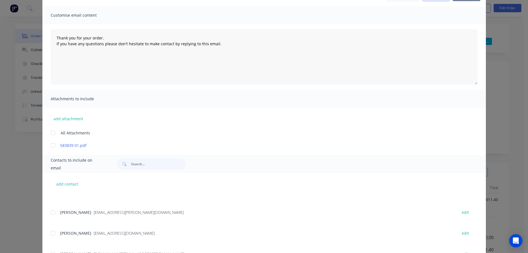
scroll to position [0, 0]
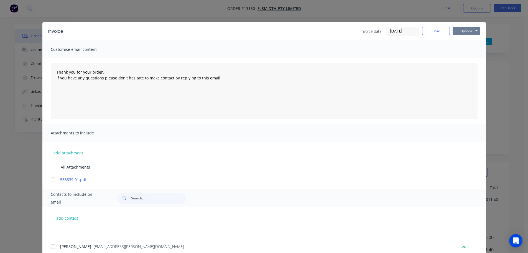
click at [471, 31] on button "Options" at bounding box center [467, 31] width 28 height 8
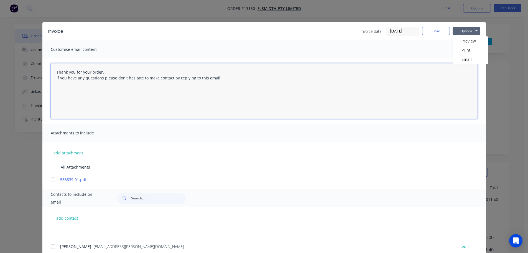
click at [461, 64] on textarea "Thank you for your order. If you have any questions please don't hesitate to ma…" at bounding box center [264, 90] width 427 height 55
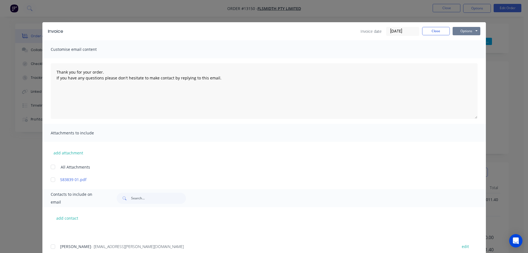
click at [466, 34] on button "Options" at bounding box center [467, 31] width 28 height 8
click at [466, 57] on button "Email" at bounding box center [470, 59] width 35 height 9
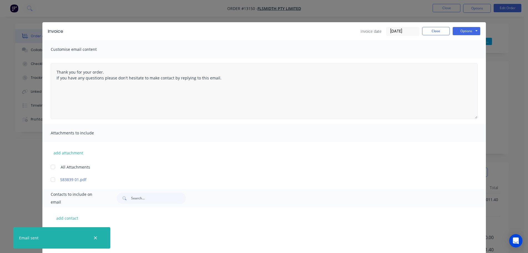
scroll to position [194, 0]
click at [431, 27] on button "Close" at bounding box center [436, 31] width 28 height 8
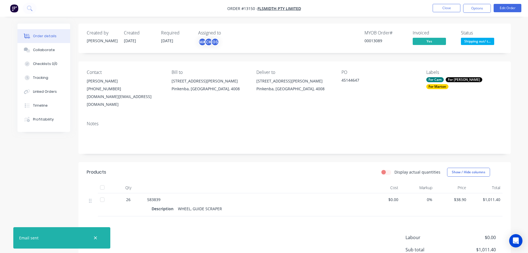
click at [475, 45] on button "Shipping out/ t..." at bounding box center [477, 42] width 33 height 8
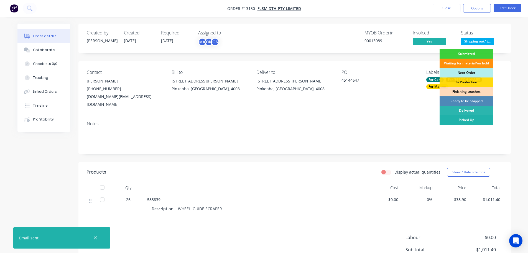
click at [464, 118] on div "Picked Up" at bounding box center [467, 119] width 54 height 9
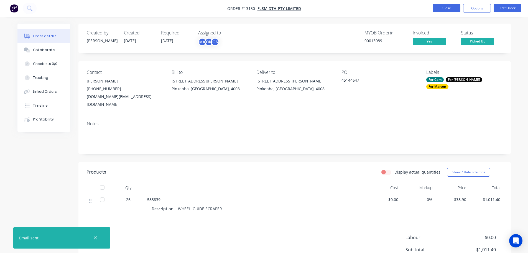
click at [447, 7] on button "Close" at bounding box center [447, 8] width 28 height 8
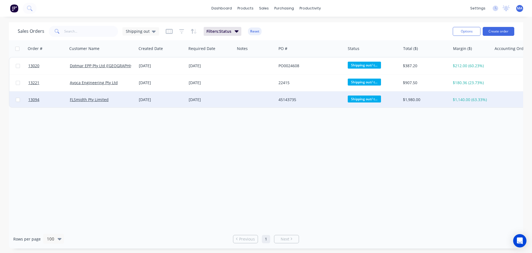
click at [137, 101] on div "09 Jul 2025" at bounding box center [162, 99] width 50 height 17
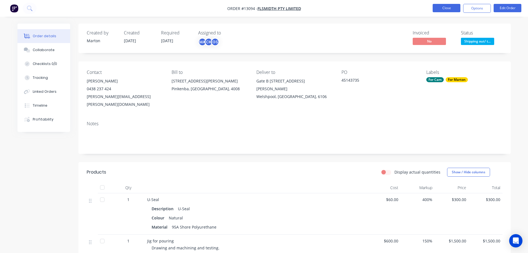
click at [440, 7] on button "Close" at bounding box center [447, 8] width 28 height 8
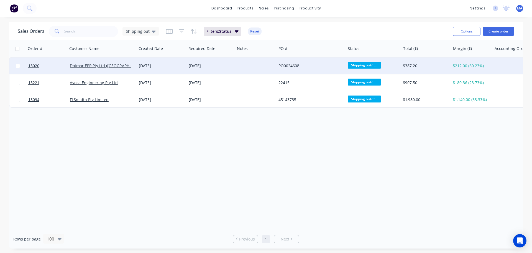
click at [138, 68] on div "03 Jun 2025" at bounding box center [162, 65] width 50 height 17
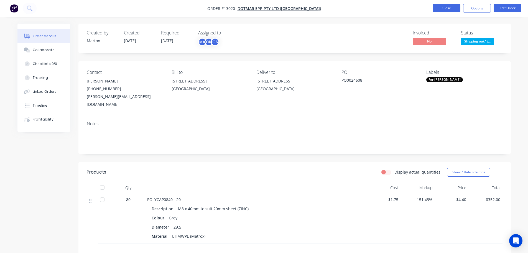
click at [449, 11] on button "Close" at bounding box center [447, 8] width 28 height 8
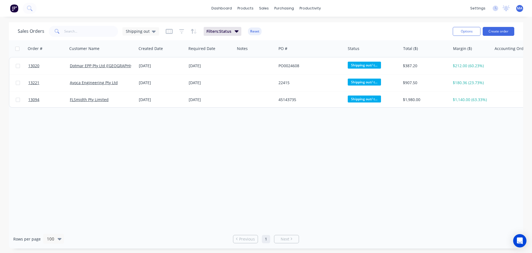
click at [158, 32] on div "Sales Orders Shipping out Filters: Status Reset" at bounding box center [233, 31] width 431 height 14
click at [155, 32] on div "Shipping out" at bounding box center [141, 31] width 37 height 8
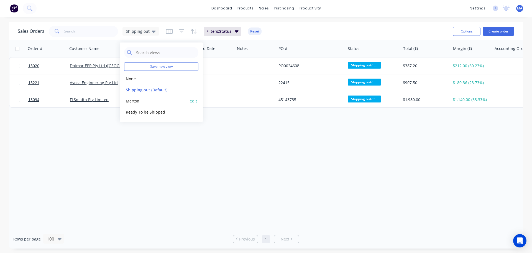
click at [147, 101] on button "Marton" at bounding box center [155, 101] width 63 height 6
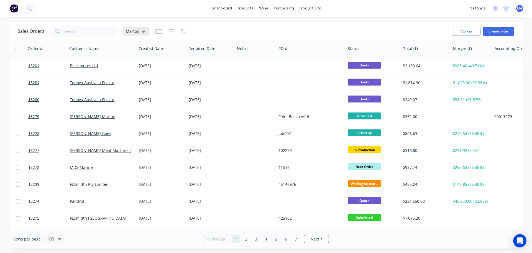
click at [146, 34] on div "Marton" at bounding box center [136, 31] width 26 height 8
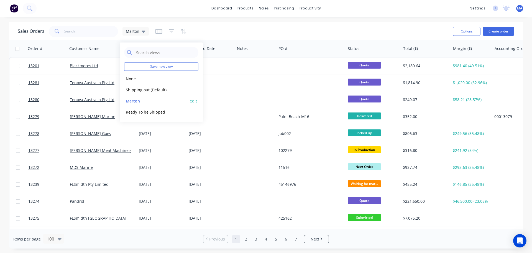
click at [196, 102] on button "edit" at bounding box center [193, 101] width 7 height 6
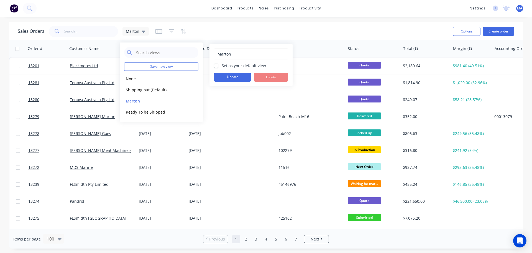
click at [219, 66] on div "Set as your default view" at bounding box center [251, 66] width 74 height 6
drag, startPoint x: 216, startPoint y: 64, endPoint x: 220, endPoint y: 73, distance: 10.6
click at [222, 64] on label "Set as your default view" at bounding box center [244, 66] width 44 height 6
click at [216, 64] on input "Set as your default view" at bounding box center [216, 65] width 4 height 5
checkbox input "true"
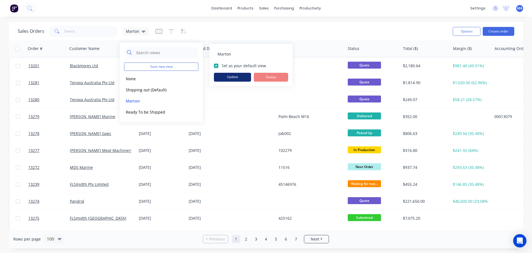
click at [222, 77] on button "Update" at bounding box center [232, 77] width 37 height 9
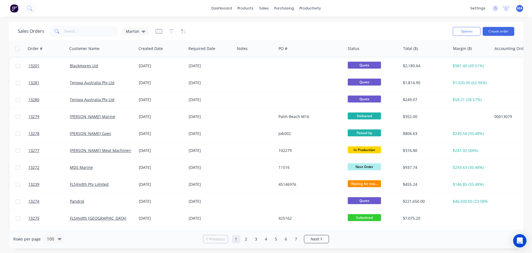
click at [295, 21] on div "dashboard products sales purchasing productivity dashboard products Product Cat…" at bounding box center [266, 126] width 532 height 253
click at [311, 10] on div "productivity" at bounding box center [310, 8] width 27 height 8
click at [319, 28] on div "Workflow" at bounding box center [320, 26] width 17 height 5
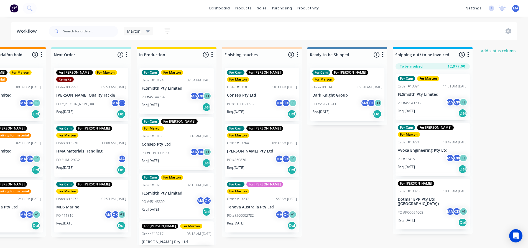
scroll to position [0, 236]
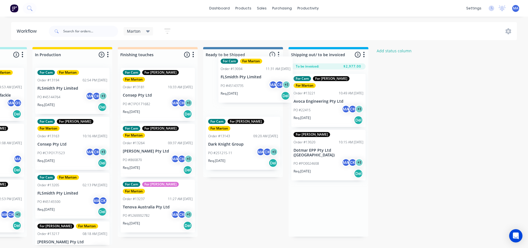
drag, startPoint x: 328, startPoint y: 107, endPoint x: 254, endPoint y: 90, distance: 76.7
click at [254, 90] on div "Submitted 4 Status colour #32CD32 hex #32CD32 Save Cancel Summaries Total order…" at bounding box center [142, 146] width 764 height 198
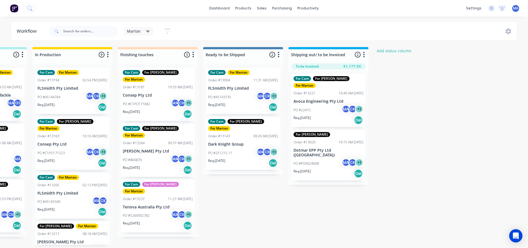
click at [317, 105] on div "PO #22415 MA CK + 1" at bounding box center [329, 110] width 70 height 11
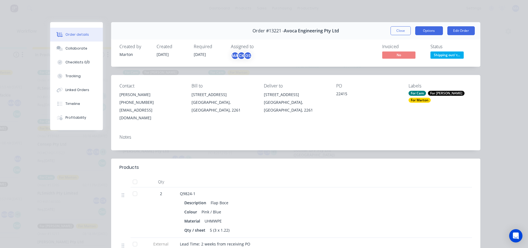
click at [431, 30] on button "Options" at bounding box center [429, 30] width 28 height 9
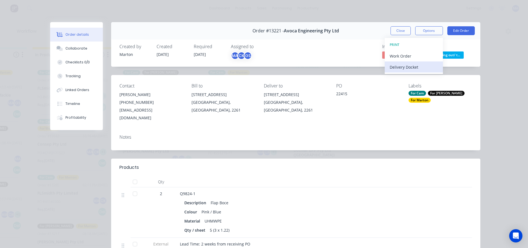
click at [403, 67] on div "Delivery Docket" at bounding box center [414, 67] width 48 height 8
click at [402, 68] on div "Standard" at bounding box center [414, 67] width 48 height 8
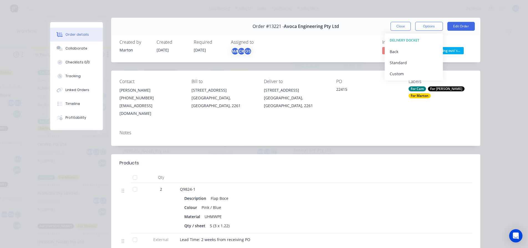
scroll to position [2, 0]
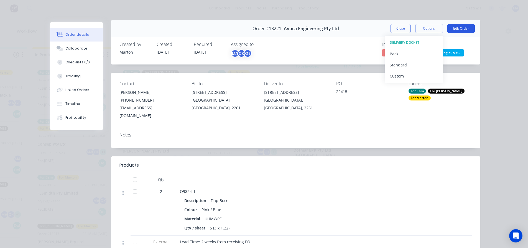
click at [461, 25] on button "Edit Order" at bounding box center [461, 28] width 27 height 9
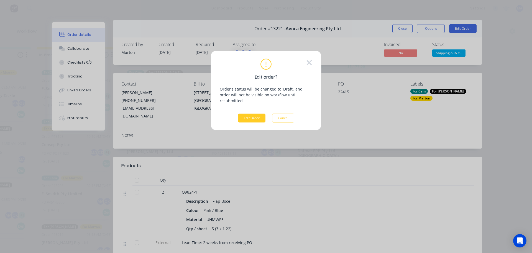
click at [247, 113] on button "Edit Order" at bounding box center [251, 117] width 27 height 9
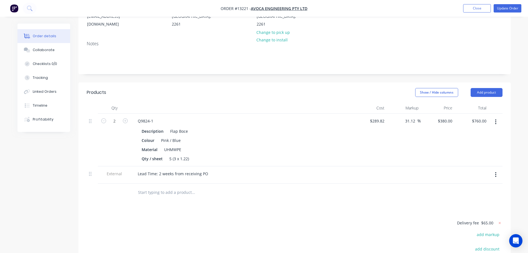
scroll to position [77, 0]
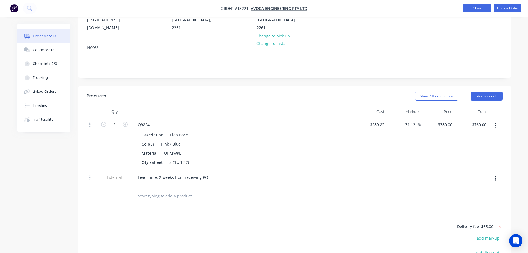
click at [469, 11] on button "Close" at bounding box center [477, 8] width 28 height 8
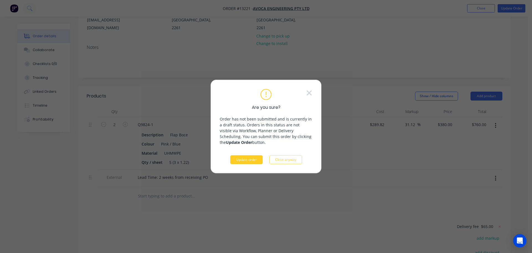
click at [255, 161] on button "Update order" at bounding box center [246, 159] width 32 height 9
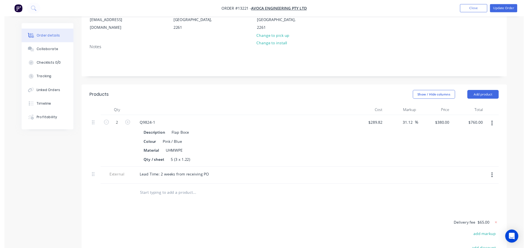
scroll to position [0, 0]
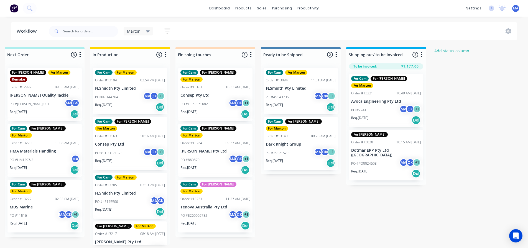
scroll to position [0, 181]
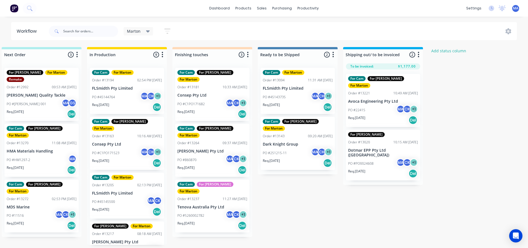
click at [204, 155] on div "PO #860870 MA CK + 1" at bounding box center [212, 160] width 70 height 11
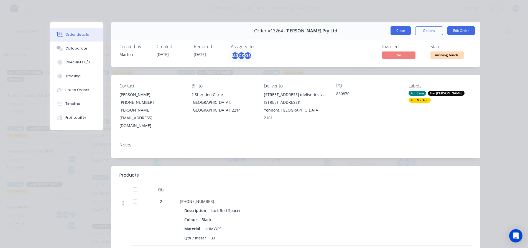
click at [400, 28] on button "Close" at bounding box center [401, 30] width 20 height 9
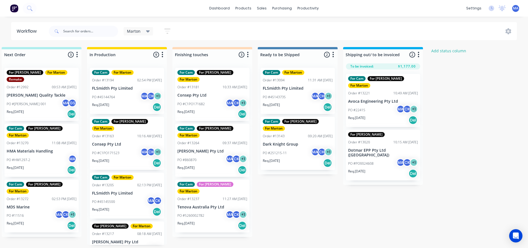
drag, startPoint x: 206, startPoint y: 151, endPoint x: 369, endPoint y: 95, distance: 172.0
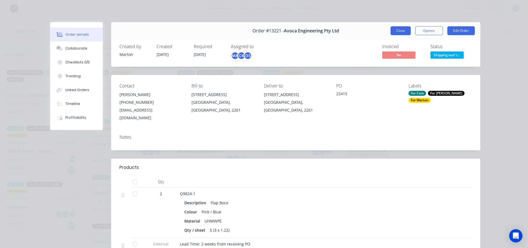
click at [399, 35] on button "Close" at bounding box center [401, 30] width 20 height 9
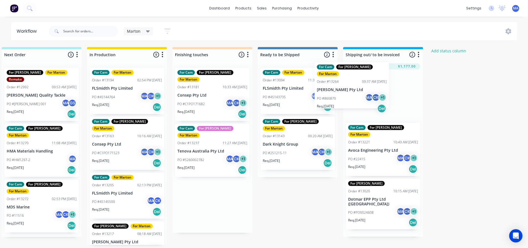
drag, startPoint x: 201, startPoint y: 144, endPoint x: 342, endPoint y: 88, distance: 151.3
click at [342, 88] on div "Submitted 4 Status colour #32CD32 hex #32CD32 Save Cancel Summaries Total order…" at bounding box center [197, 146] width 764 height 198
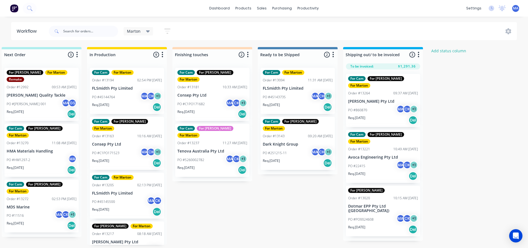
click at [210, 155] on div "PO #5260002782 MA CK + 1" at bounding box center [212, 160] width 70 height 11
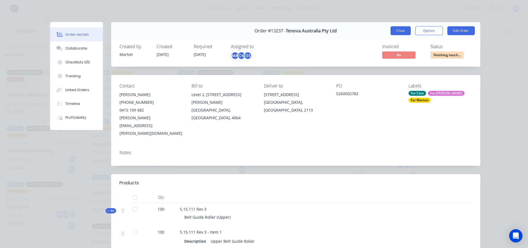
click at [403, 30] on button "Close" at bounding box center [401, 30] width 20 height 9
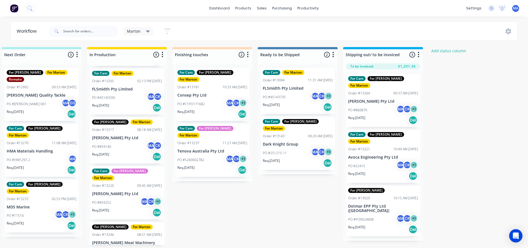
scroll to position [111, 0]
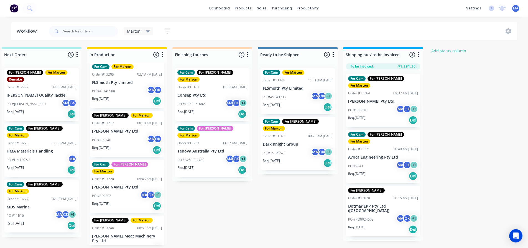
click at [126, 185] on p "G.H. Varley Pty Ltd" at bounding box center [127, 187] width 70 height 5
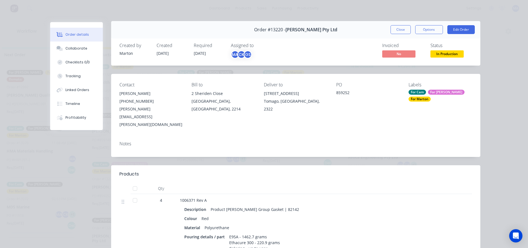
scroll to position [0, 0]
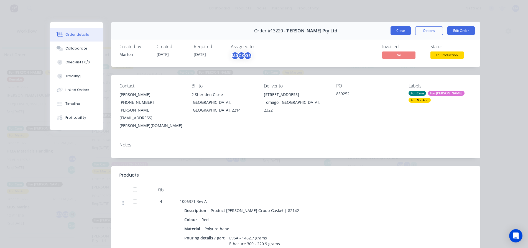
click at [397, 28] on button "Close" at bounding box center [401, 30] width 20 height 9
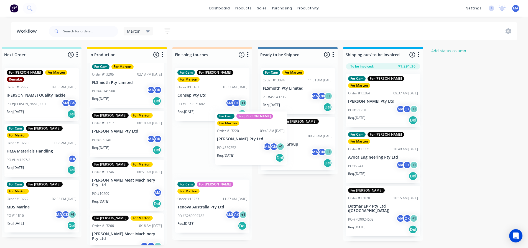
scroll to position [1, 181]
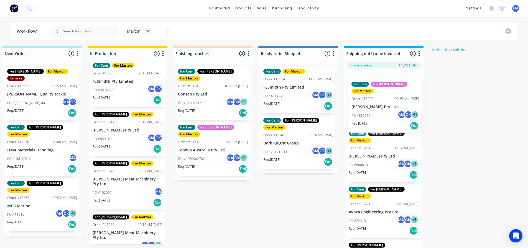
drag, startPoint x: 129, startPoint y: 181, endPoint x: 391, endPoint y: 108, distance: 272.1
click at [391, 108] on div "Submitted 4 Status colour #32CD32 hex #32CD32 Save Cancel Summaries Total order…" at bounding box center [197, 148] width 764 height 204
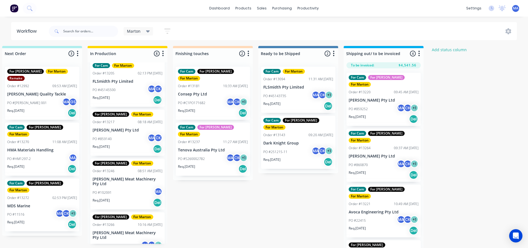
click at [212, 199] on div "Submitted 4 Status colour #32CD32 hex #32CD32 Save Cancel Summaries Total order…" at bounding box center [197, 148] width 764 height 204
drag, startPoint x: 233, startPoint y: 219, endPoint x: 219, endPoint y: 211, distance: 15.8
click at [233, 219] on div "Submitted 4 Status colour #32CD32 hex #32CD32 Save Cancel Summaries Total order…" at bounding box center [197, 148] width 764 height 204
click at [255, 203] on div "Submitted 4 Status colour #32CD32 hex #32CD32 Save Cancel Summaries Total order…" at bounding box center [197, 148] width 764 height 204
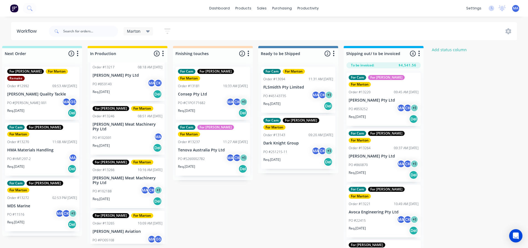
scroll to position [166, 0]
drag, startPoint x: 227, startPoint y: 191, endPoint x: 217, endPoint y: 190, distance: 9.5
click at [227, 191] on div "Submitted 4 Status colour #32CD32 hex #32CD32 Save Cancel Summaries Total order…" at bounding box center [197, 148] width 764 height 204
click at [299, 206] on div "Submitted 4 Status colour #32CD32 hex #32CD32 Save Cancel Summaries Total order…" at bounding box center [197, 148] width 764 height 204
click at [122, 186] on div "PO #102188 MA CK + 1" at bounding box center [128, 191] width 70 height 11
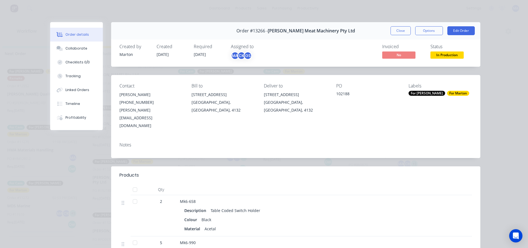
click at [395, 37] on div "Order #13266 - Thompson Meat Machinery Pty Ltd Close Options Edit Order" at bounding box center [295, 30] width 369 height 17
click at [395, 33] on button "Close" at bounding box center [401, 30] width 20 height 9
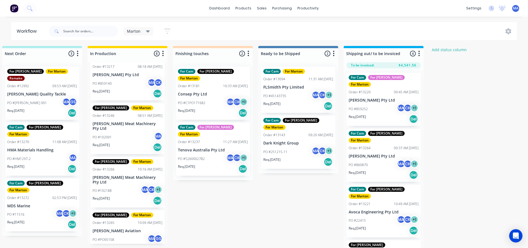
click at [133, 120] on div "For Gary For Marton Order #13246 08:51 AM 19/08/25 Thompson Meat Machinery Pty …" at bounding box center [127, 128] width 74 height 51
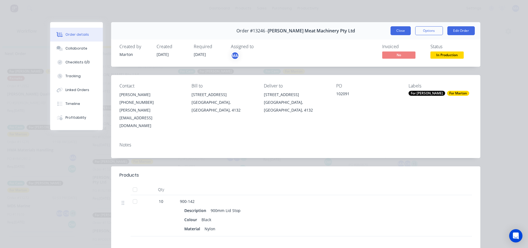
click at [397, 32] on button "Close" at bounding box center [401, 30] width 20 height 9
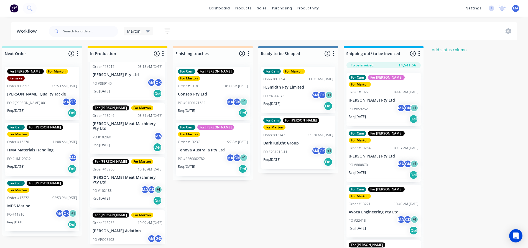
click at [219, 196] on div "Submitted 4 Status colour #32CD32 hex #32CD32 Save Cancel Summaries Total order…" at bounding box center [197, 148] width 764 height 204
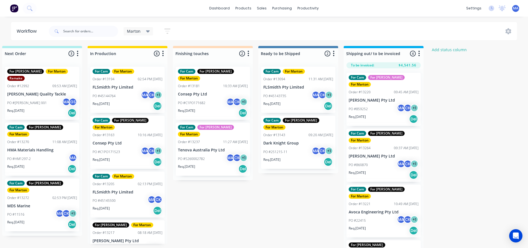
scroll to position [0, 181]
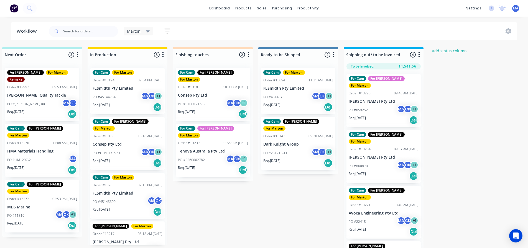
click at [214, 212] on div "Submitted 4 Status colour #32CD32 hex #32CD32 Save Cancel Summaries Total order…" at bounding box center [197, 149] width 764 height 204
click at [382, 118] on div "Req. 02/09/25 Del" at bounding box center [384, 120] width 70 height 9
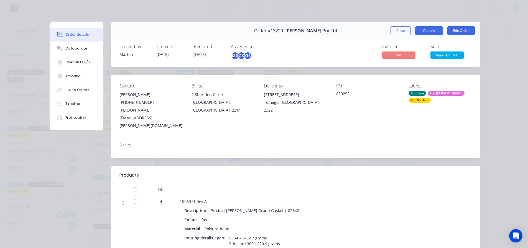
click at [422, 31] on button "Options" at bounding box center [429, 30] width 28 height 9
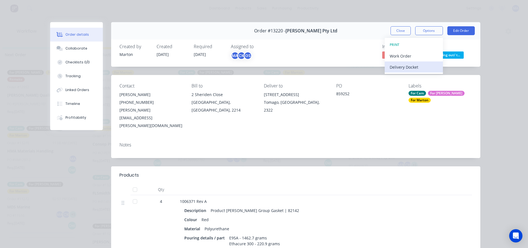
click at [397, 66] on div "Delivery Docket" at bounding box center [414, 67] width 48 height 8
click at [398, 67] on div "Standard" at bounding box center [414, 67] width 48 height 8
click at [402, 30] on button "Close" at bounding box center [401, 30] width 20 height 9
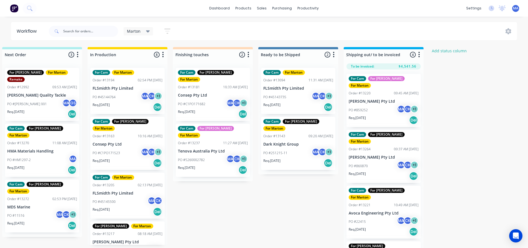
click at [379, 164] on div "PO #860870 MA CK + 1" at bounding box center [384, 166] width 70 height 11
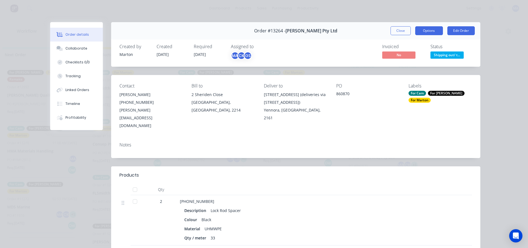
click at [428, 32] on button "Options" at bounding box center [429, 30] width 28 height 9
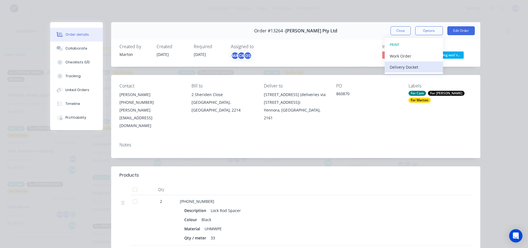
click at [413, 68] on div "Delivery Docket" at bounding box center [414, 67] width 48 height 8
click at [412, 67] on div "Standard" at bounding box center [414, 67] width 48 height 8
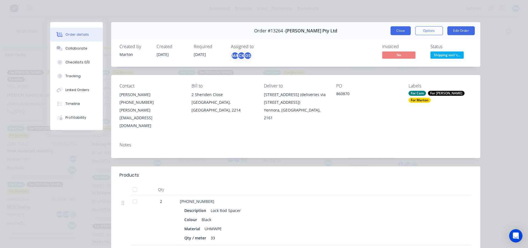
click at [399, 33] on button "Close" at bounding box center [401, 30] width 20 height 9
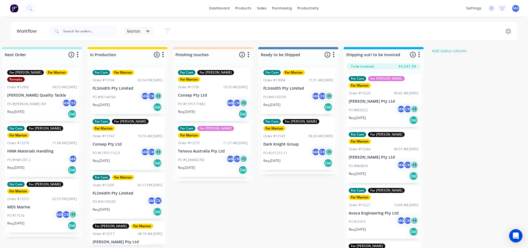
click at [288, 182] on div "Submitted 4 Status colour #32CD32 hex #32CD32 Save Cancel Summaries Total order…" at bounding box center [197, 149] width 764 height 204
click at [285, 187] on div "Submitted 4 Status colour #32CD32 hex #32CD32 Save Cancel Summaries Total order…" at bounding box center [197, 149] width 764 height 204
click at [221, 184] on div "Submitted 4 Status colour #32CD32 hex #32CD32 Save Cancel Summaries Total order…" at bounding box center [197, 149] width 764 height 204
click at [244, 196] on div "Submitted 4 Status colour #32CD32 hex #32CD32 Save Cancel Summaries Total order…" at bounding box center [197, 149] width 764 height 204
click at [199, 22] on header "Workflow Marton Save new view None edit Marton (Default) edit For Cam edit For …" at bounding box center [264, 31] width 506 height 18
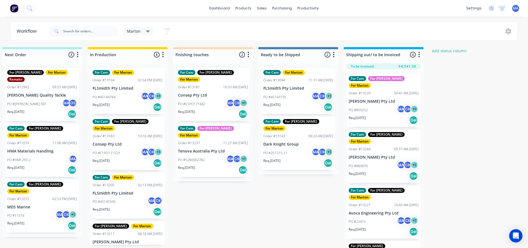
click at [319, 203] on div "Submitted 4 Status colour #32CD32 hex #32CD32 Save Cancel Summaries Total order…" at bounding box center [197, 149] width 764 height 204
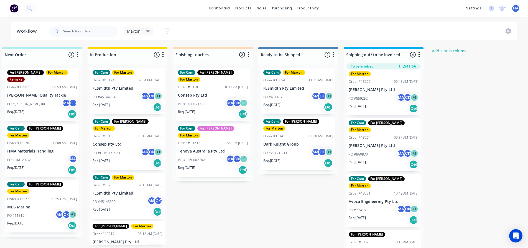
scroll to position [23, 0]
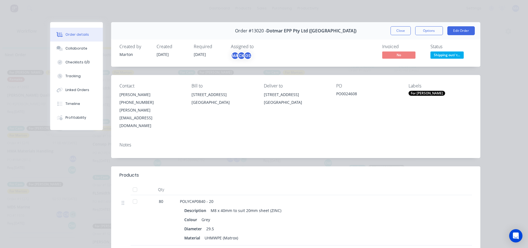
click at [421, 91] on div "For Gary" at bounding box center [427, 93] width 37 height 5
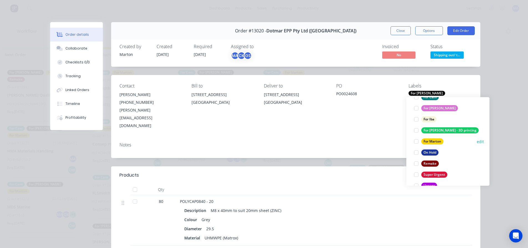
click at [417, 144] on div at bounding box center [416, 141] width 11 height 11
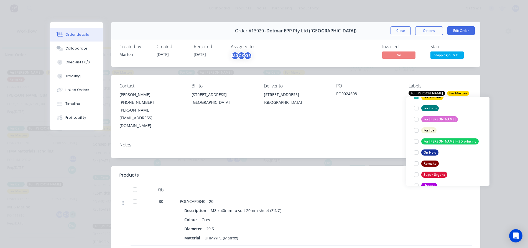
scroll to position [11, 0]
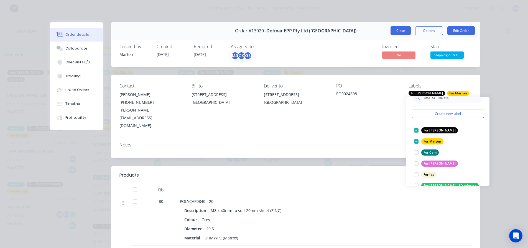
click at [402, 32] on button "Close" at bounding box center [401, 30] width 20 height 9
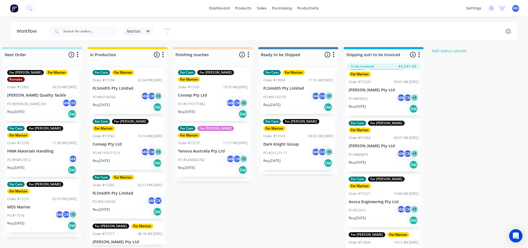
scroll to position [0, 0]
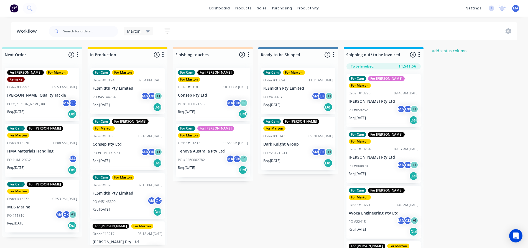
click at [373, 217] on div "PO #22415 MA CK + 1" at bounding box center [384, 222] width 70 height 11
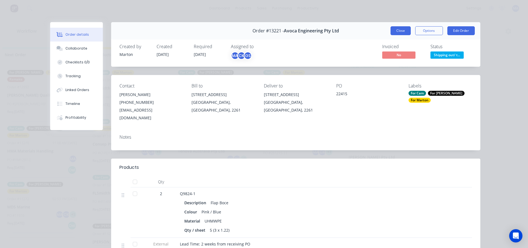
click at [399, 32] on button "Close" at bounding box center [401, 30] width 20 height 9
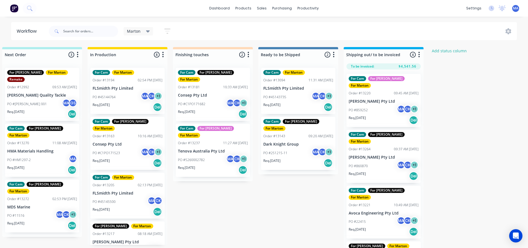
click at [312, 186] on div "Submitted 4 Status colour #32CD32 hex #32CD32 Save Cancel Summaries Total order…" at bounding box center [197, 149] width 764 height 204
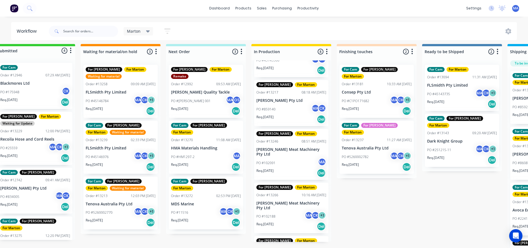
scroll to position [7, 16]
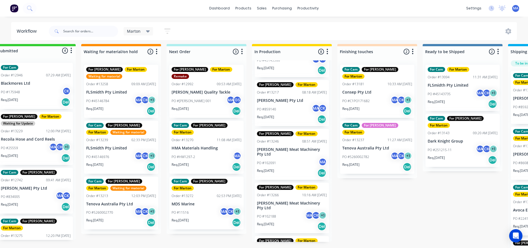
click at [113, 202] on p "Tenova Australia Pty Ltd" at bounding box center [121, 204] width 70 height 5
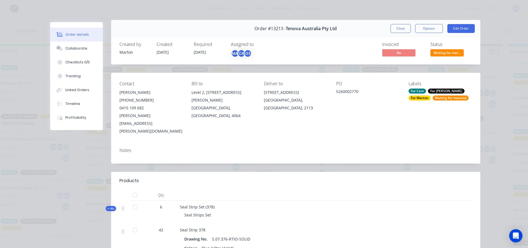
scroll to position [0, 0]
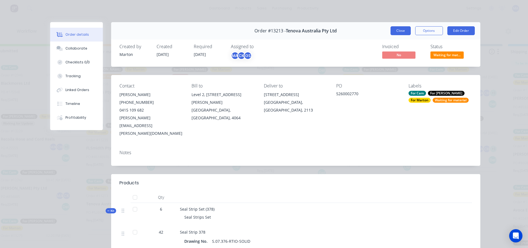
click at [395, 35] on button "Close" at bounding box center [401, 30] width 20 height 9
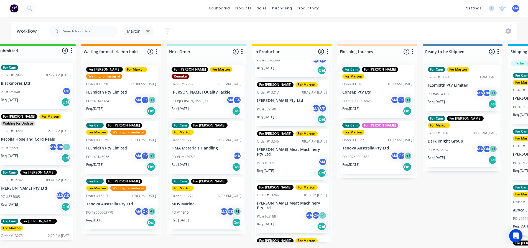
click at [109, 152] on div "PO #45146976 MA CK + 1" at bounding box center [121, 157] width 70 height 11
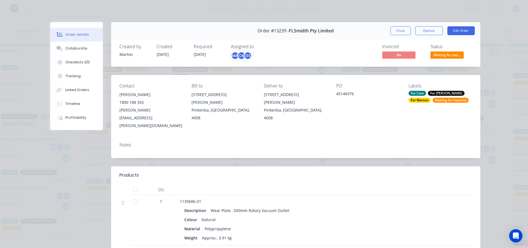
click at [394, 35] on div "Order #13239 - FLSmidth Pty Limited Close Options Edit Order" at bounding box center [295, 30] width 369 height 17
click at [395, 32] on button "Close" at bounding box center [401, 30] width 20 height 9
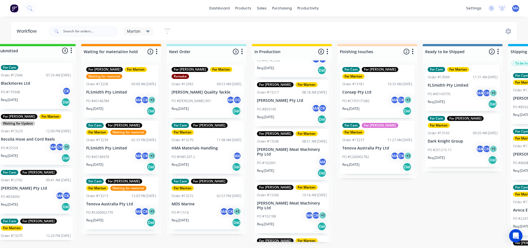
click at [118, 96] on div "PO #45146784 MA CK + 1" at bounding box center [121, 101] width 70 height 11
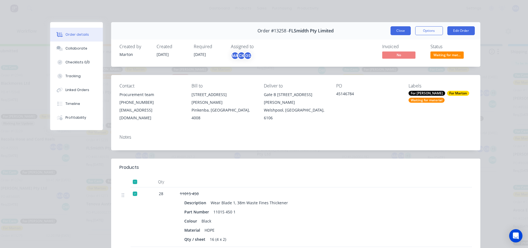
click at [393, 31] on button "Close" at bounding box center [401, 30] width 20 height 9
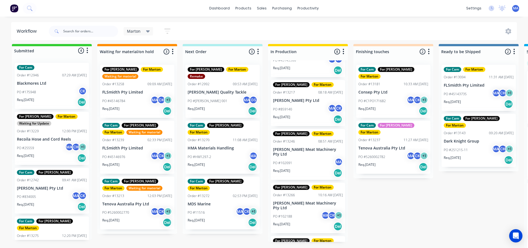
click at [56, 98] on div "Req. 08/05/25 Del" at bounding box center [52, 102] width 70 height 9
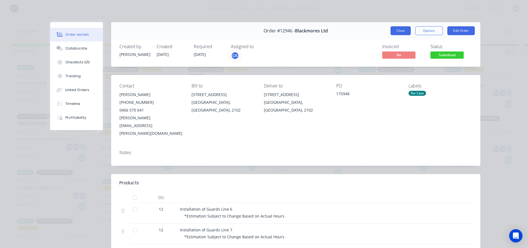
click at [402, 34] on button "Close" at bounding box center [401, 30] width 20 height 9
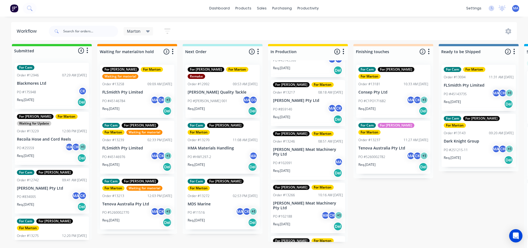
click at [50, 143] on div "PO #25559 MA CK + 1" at bounding box center [52, 148] width 70 height 11
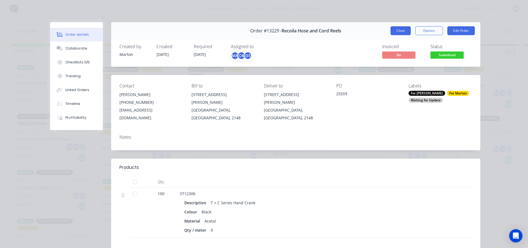
click at [398, 33] on button "Close" at bounding box center [401, 30] width 20 height 9
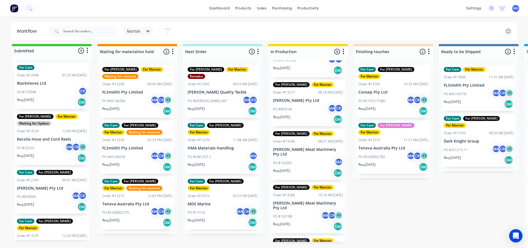
click at [47, 137] on p "Recoila Hose and Cord Reels" at bounding box center [52, 139] width 70 height 5
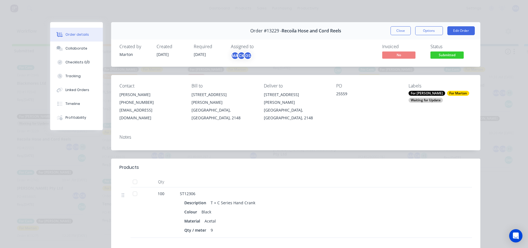
click at [421, 99] on div "Waiting for Update" at bounding box center [426, 100] width 34 height 5
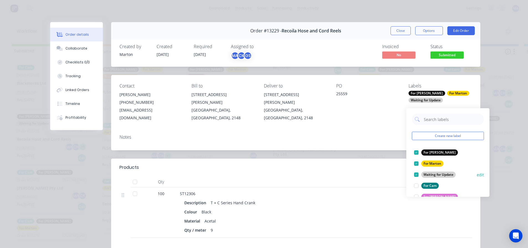
click at [416, 169] on div at bounding box center [416, 174] width 11 height 11
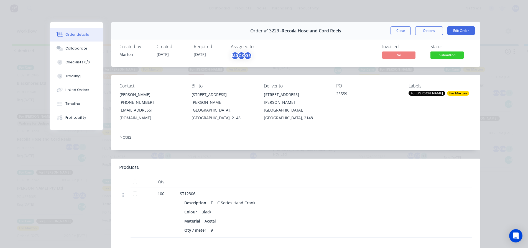
click at [374, 146] on div "Order #13229 - Recoila Hose and Cord Reels Close Options Edit Order Created by …" at bounding box center [265, 179] width 430 height 315
click at [397, 32] on button "Close" at bounding box center [401, 30] width 20 height 9
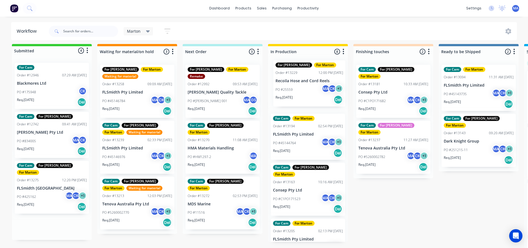
drag, startPoint x: 40, startPoint y: 141, endPoint x: 301, endPoint y: 92, distance: 265.4
click at [301, 92] on div "Submitted 4 Status colour #32CD32 hex #32CD32 Save Cancel Summaries Total order…" at bounding box center [378, 146] width 764 height 204
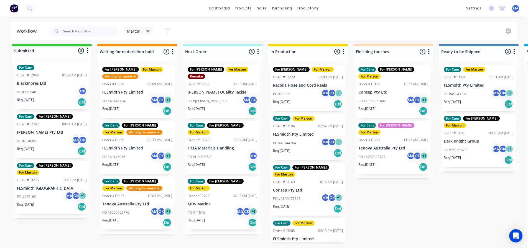
click at [48, 136] on div "PO #834005 MA CK" at bounding box center [52, 141] width 70 height 11
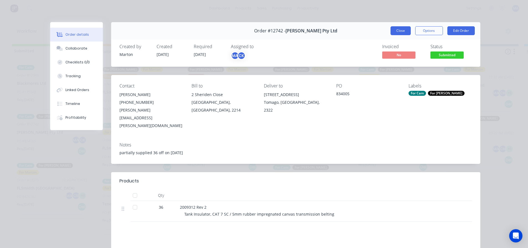
click at [398, 31] on button "Close" at bounding box center [401, 30] width 20 height 9
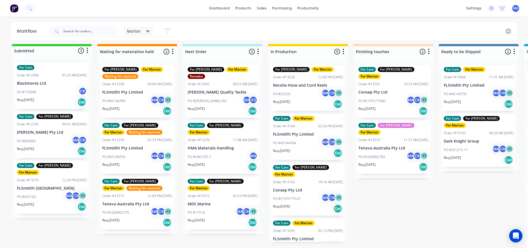
click at [34, 202] on p "Req. 02/10/25" at bounding box center [25, 204] width 17 height 5
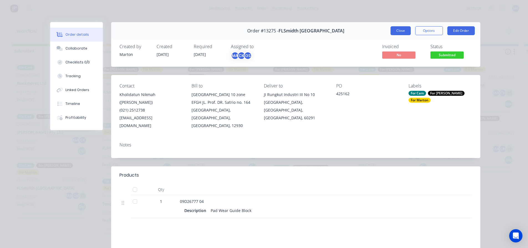
click at [396, 29] on button "Close" at bounding box center [401, 30] width 20 height 9
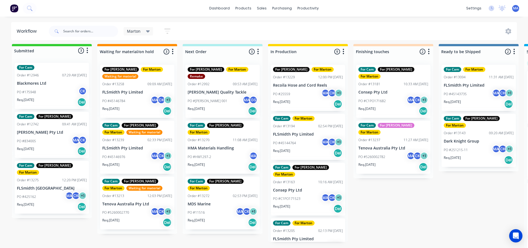
click at [245, 210] on div "Submitted 3 Status colour #32CD32 hex #32CD32 Save Cancel Summaries Total order…" at bounding box center [378, 146] width 764 height 204
drag, startPoint x: 204, startPoint y: 248, endPoint x: 212, endPoint y: 248, distance: 8.3
click at [212, 248] on div "Submitted 3 Status colour #32CD32 hex #32CD32 Save Cancel Summaries Total order…" at bounding box center [378, 146] width 764 height 204
click at [285, 100] on p "Req. 01/09/25" at bounding box center [281, 102] width 17 height 5
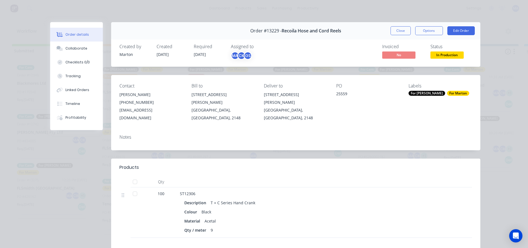
click at [236, 159] on header "Products" at bounding box center [295, 168] width 369 height 18
click at [83, 54] on button "Collaborate" at bounding box center [76, 49] width 53 height 14
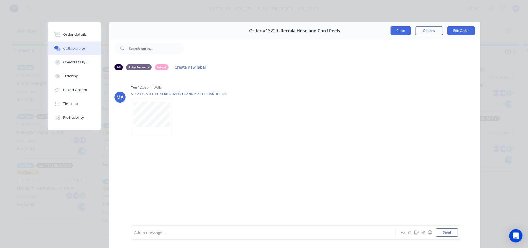
click at [395, 28] on button "Close" at bounding box center [401, 30] width 20 height 9
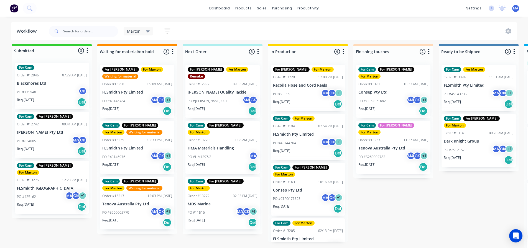
click at [382, 155] on p "PO #5260002782" at bounding box center [372, 157] width 27 height 5
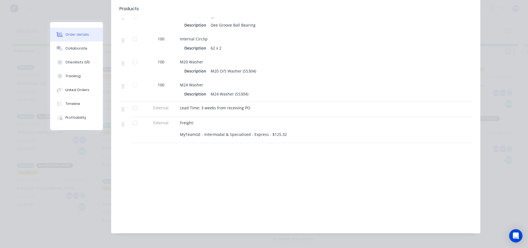
scroll to position [334, 0]
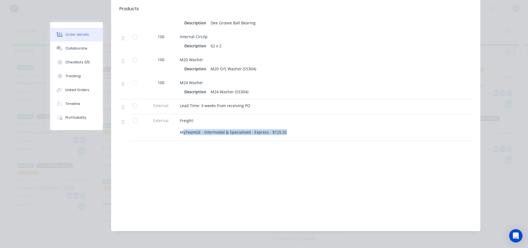
drag, startPoint x: 190, startPoint y: 116, endPoint x: 282, endPoint y: 116, distance: 91.8
click at [282, 118] on div "Freight: MyTeamGE - Intermodal & Specialised - Express - $125.32" at bounding box center [288, 126] width 217 height 17
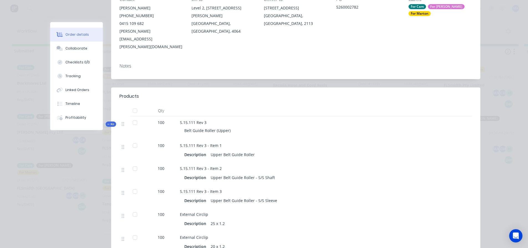
scroll to position [84, 0]
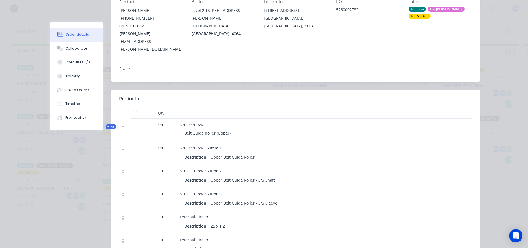
click at [112, 124] on div "Kit" at bounding box center [111, 126] width 11 height 5
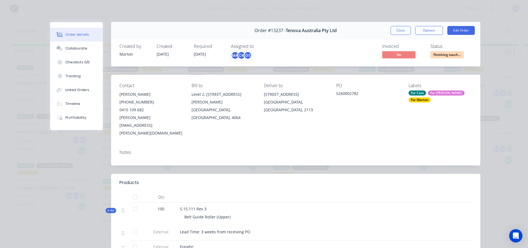
scroll to position [0, 0]
click at [399, 32] on button "Close" at bounding box center [401, 30] width 20 height 9
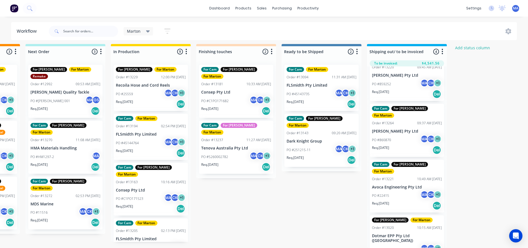
scroll to position [0, 157]
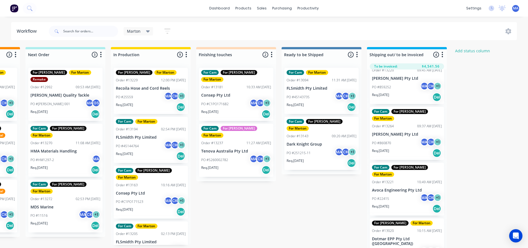
click at [314, 197] on div "Submitted 3 Status colour #32CD32 hex #32CD32 Save Cancel Summaries Total order…" at bounding box center [221, 149] width 764 height 204
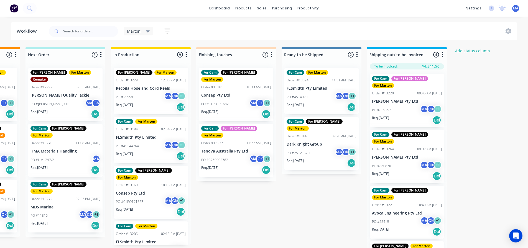
click at [395, 114] on div "PO #859252 MA CK + 1" at bounding box center [407, 110] width 70 height 11
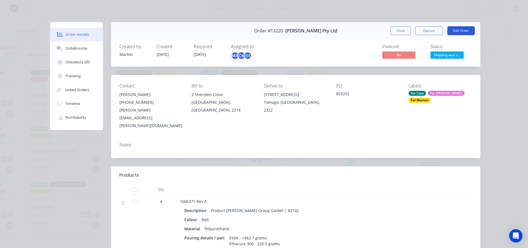
click at [464, 32] on button "Edit Order" at bounding box center [461, 30] width 27 height 9
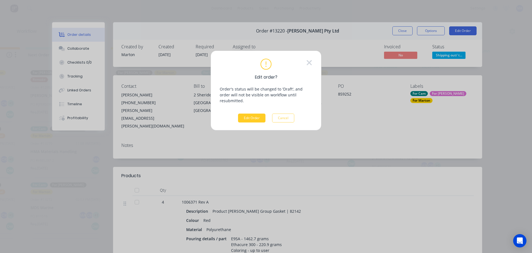
click at [252, 113] on button "Edit Order" at bounding box center [251, 117] width 27 height 9
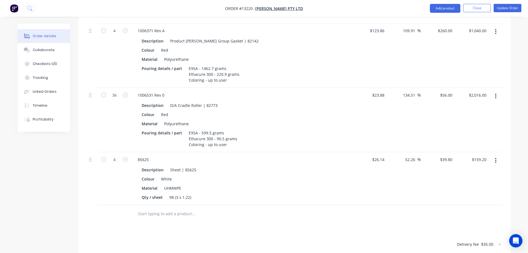
scroll to position [194, 0]
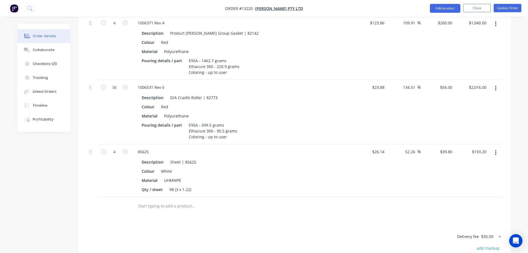
click at [501, 233] on icon at bounding box center [500, 236] width 6 height 6
click at [494, 233] on button "add delivery fee" at bounding box center [485, 236] width 36 height 7
type input "25"
click at [393, 207] on div "Products Show / Hide columns Add product Qty Cost Markup Price Total 4 1006371 …" at bounding box center [294, 165] width 433 height 362
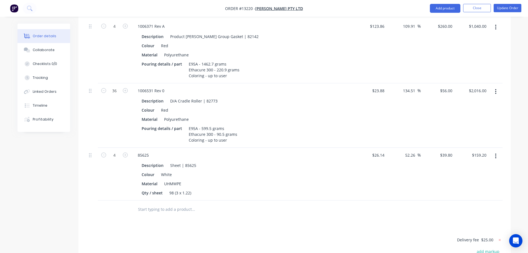
scroll to position [189, 0]
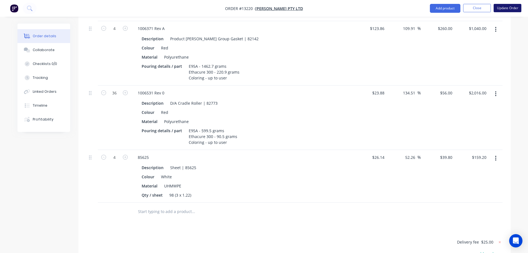
click at [508, 10] on button "Update Order" at bounding box center [508, 8] width 28 height 8
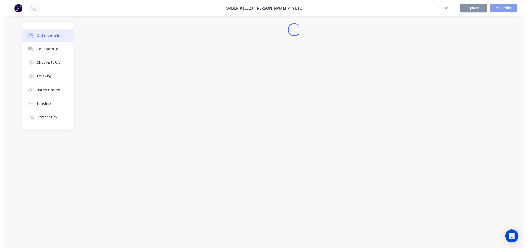
scroll to position [0, 0]
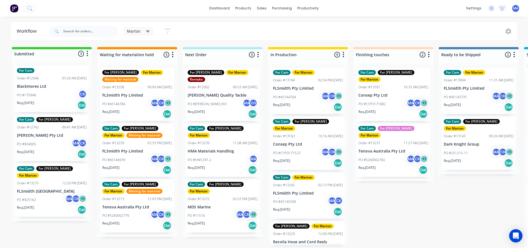
click at [375, 187] on div "Submitted 3 Status colour #32CD32 hex #32CD32 Save Cancel Summaries Total order…" at bounding box center [378, 149] width 764 height 204
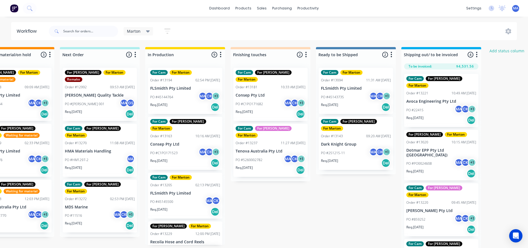
scroll to position [0, 124]
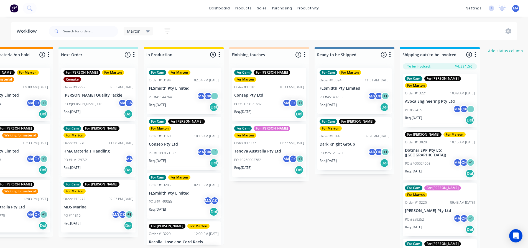
click at [341, 205] on div "Submitted 3 Status colour #32CD32 hex #32CD32 Save Cancel Summaries Total order…" at bounding box center [254, 149] width 764 height 204
click at [294, 209] on div "Submitted 3 Status colour #32CD32 hex #32CD32 Save Cancel Summaries Total order…" at bounding box center [254, 149] width 764 height 204
click at [253, 29] on div "Marton Save new view None edit Marton (Default) edit For Cam edit For Gary edit…" at bounding box center [283, 31] width 470 height 17
click at [220, 37] on div "Marton Save new view None edit Marton (Default) edit For Cam edit For Gary edit…" at bounding box center [283, 31] width 470 height 17
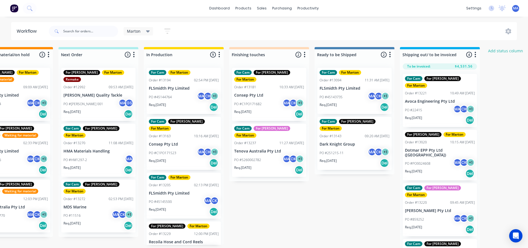
click at [221, 37] on div "Marton Save new view None edit Marton (Default) edit For Cam edit For Gary edit…" at bounding box center [283, 31] width 470 height 17
click at [245, 37] on div "Marton Save new view None edit Marton (Default) edit For Cam edit For Gary edit…" at bounding box center [283, 31] width 470 height 17
click at [314, 27] on div "Marton Save new view None edit Marton (Default) edit For Cam edit For Gary edit…" at bounding box center [283, 31] width 470 height 17
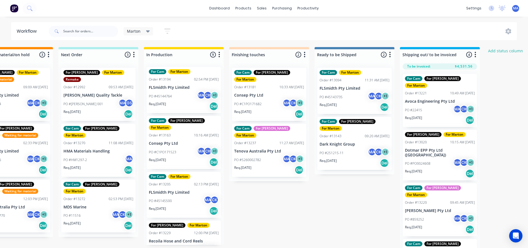
scroll to position [0, 0]
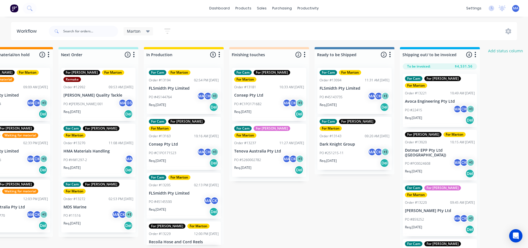
click at [239, 37] on div "Marton Save new view None edit Marton (Default) edit For Cam edit For Gary edit…" at bounding box center [283, 31] width 470 height 17
click at [296, 27] on link "Workflow" at bounding box center [329, 26] width 73 height 11
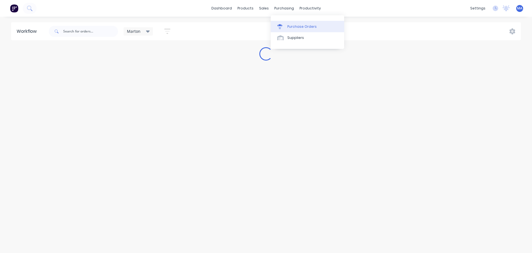
click at [288, 21] on link "Purchase Orders" at bounding box center [307, 26] width 73 height 11
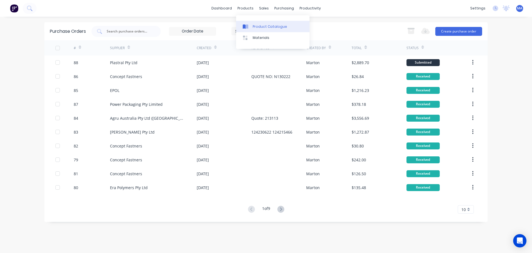
click at [254, 28] on div "Product Catalogue" at bounding box center [270, 26] width 34 height 5
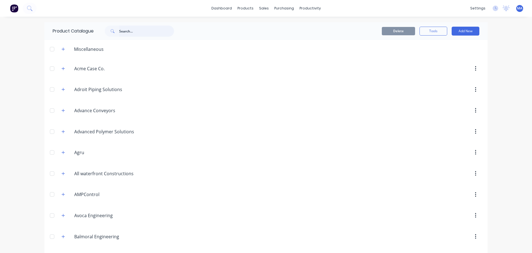
click at [142, 31] on input "text" at bounding box center [146, 31] width 55 height 11
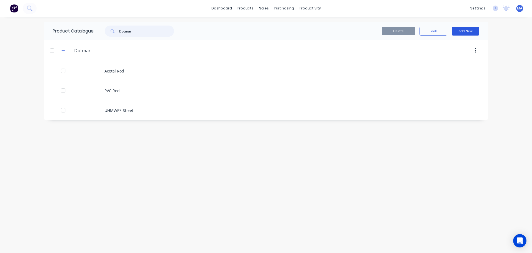
type input "Dotmar"
click at [473, 31] on button "Add New" at bounding box center [466, 31] width 28 height 9
click at [453, 45] on div "Category" at bounding box center [453, 45] width 43 height 8
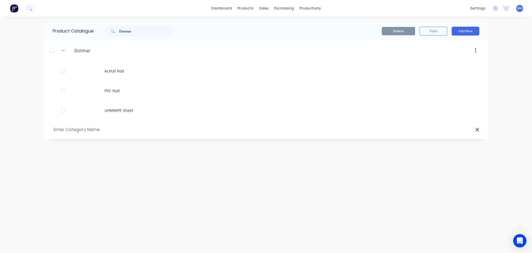
click at [478, 130] on icon at bounding box center [478, 130] width 4 height 6
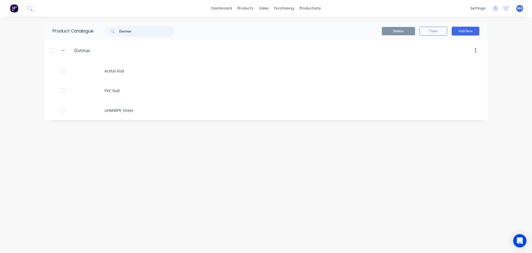
drag, startPoint x: 144, startPoint y: 32, endPoint x: 104, endPoint y: 32, distance: 40.5
click at [104, 32] on div "Dotmar" at bounding box center [136, 31] width 75 height 11
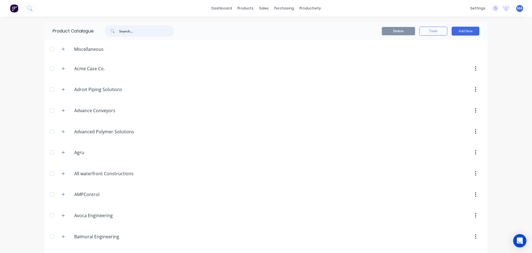
click at [134, 32] on input "text" at bounding box center [146, 31] width 55 height 11
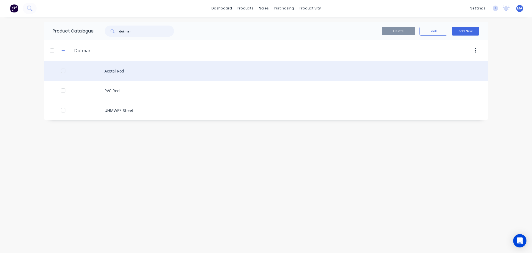
click at [66, 70] on div at bounding box center [63, 70] width 11 height 11
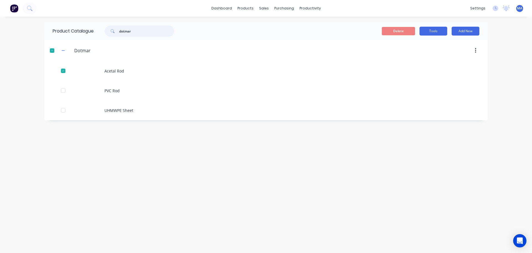
type input "dotmar"
click at [428, 35] on button "Tools" at bounding box center [434, 31] width 28 height 9
click at [422, 44] on span "Duplicate product" at bounding box center [421, 45] width 42 height 6
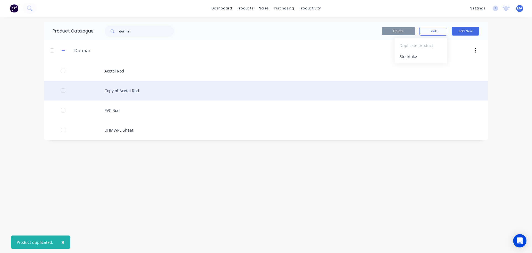
click at [123, 86] on div "Copy of Acetal Rod" at bounding box center [266, 91] width 444 height 20
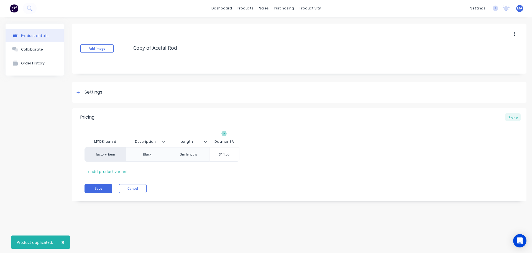
drag, startPoint x: 186, startPoint y: 49, endPoint x: 118, endPoint y: 48, distance: 67.9
click at [118, 48] on div "Add image Copy of Acetal Rod" at bounding box center [299, 49] width 455 height 50
type textarea "x"
type textarea "U"
type textarea "x"
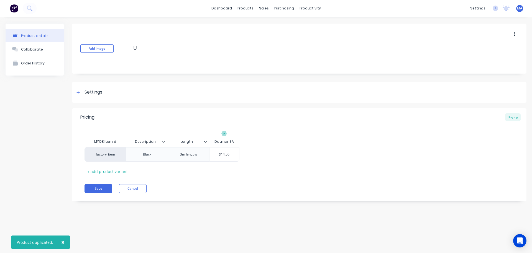
type textarea "UH"
type textarea "x"
type textarea "UHM"
type textarea "x"
type textarea "UHMW"
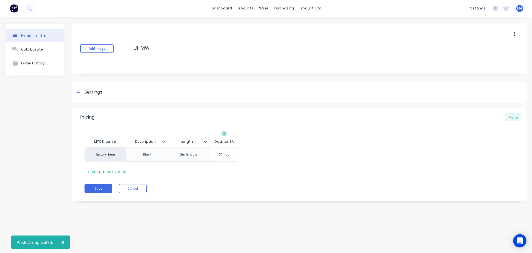
type textarea "x"
type textarea "UHMWP"
type textarea "x"
type textarea "UHMWPE"
type textarea "x"
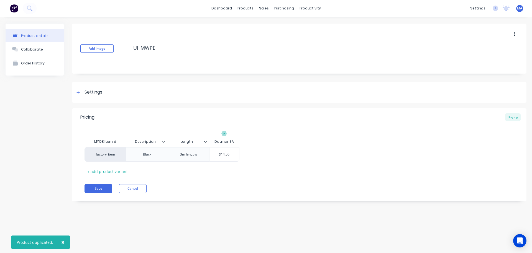
type textarea "UHMWPE"
type textarea "x"
type textarea "UHMWPE R"
type textarea "x"
type textarea "UHMWPE Ro"
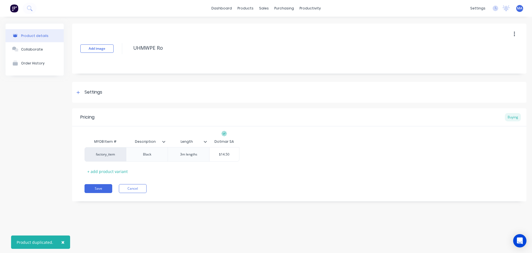
type textarea "x"
type textarea "UHMWPE Rod"
type textarea "x"
type textarea "UHMWPE Rod"
click at [154, 156] on div "Black" at bounding box center [147, 154] width 28 height 7
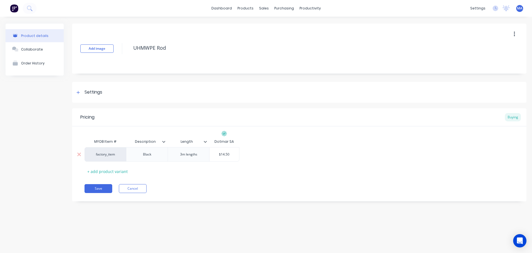
click at [191, 152] on div "3m lengths" at bounding box center [189, 154] width 28 height 7
drag, startPoint x: 199, startPoint y: 156, endPoint x: 174, endPoint y: 154, distance: 25.0
click at [174, 154] on div "3m lengths" at bounding box center [189, 154] width 42 height 14
type textarea "x"
type input "$14.50"
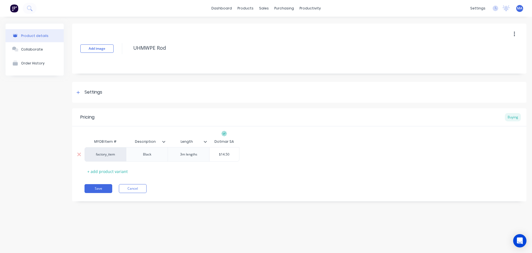
click at [226, 156] on input "$14.50" at bounding box center [225, 154] width 30 height 5
click at [86, 94] on div "Settings" at bounding box center [94, 92] width 18 height 7
type textarea "x"
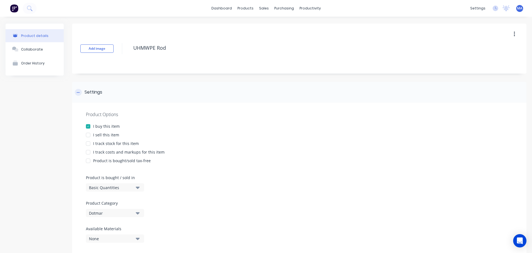
click at [86, 94] on div "Settings" at bounding box center [94, 92] width 18 height 7
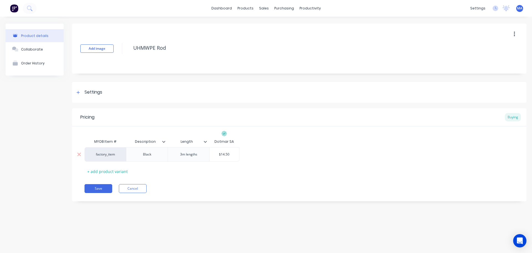
click at [237, 155] on input "$14.50" at bounding box center [225, 154] width 30 height 5
click at [233, 155] on input "$14.50" at bounding box center [225, 154] width 30 height 5
click at [198, 155] on div "3m lengths" at bounding box center [189, 154] width 28 height 7
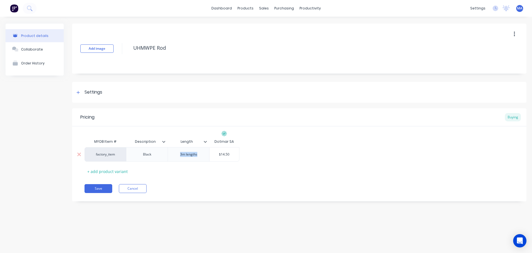
click at [198, 155] on div "3m lengths" at bounding box center [189, 154] width 28 height 7
click at [228, 158] on div "$14.50" at bounding box center [225, 154] width 30 height 14
click at [231, 153] on input "$14.50" at bounding box center [225, 154] width 30 height 5
type textarea "x"
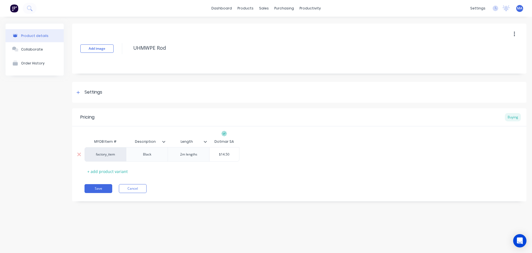
type input "$1"
type textarea "x"
type input "$17"
type textarea "x"
type input "$17."
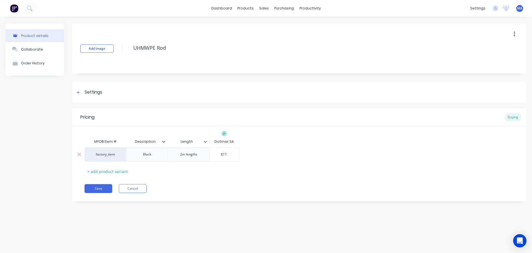
type textarea "x"
type input "$17.9"
type textarea "x"
type input "$17.90"
click at [238, 171] on div "MYOB Item # Description Length Dotmar SA factory_item Black 2m lengths $17.90 $…" at bounding box center [300, 156] width 430 height 40
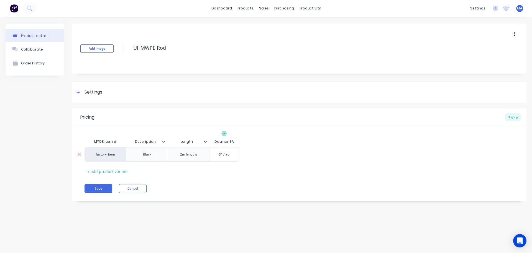
click at [202, 157] on div "2m lengths" at bounding box center [189, 154] width 28 height 7
click at [205, 140] on icon at bounding box center [205, 141] width 3 height 3
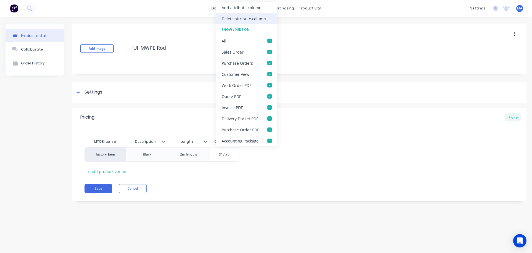
click at [238, 20] on div "Delete attribute column" at bounding box center [244, 19] width 44 height 6
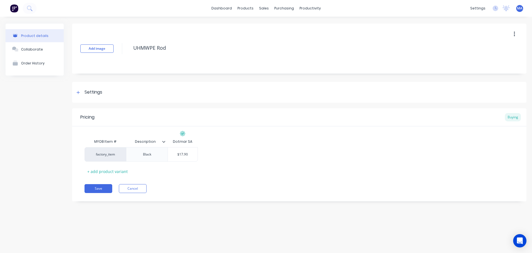
click at [163, 141] on icon at bounding box center [163, 141] width 3 height 3
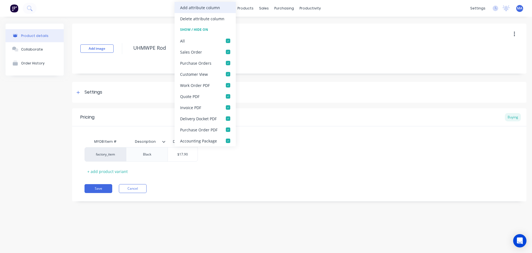
click at [195, 8] on div "Add attribute column" at bounding box center [200, 8] width 40 height 6
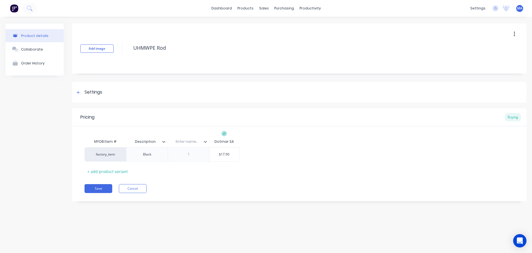
click at [185, 139] on div "Enter name..." at bounding box center [187, 141] width 38 height 14
drag, startPoint x: 205, startPoint y: 141, endPoint x: 152, endPoint y: 140, distance: 52.7
click at [152, 140] on div "MYOB Item # Description Enter name... Dotmar SA" at bounding box center [162, 141] width 155 height 11
click at [146, 152] on div at bounding box center [147, 154] width 28 height 7
click at [147, 146] on div "Enter name..." at bounding box center [145, 141] width 38 height 14
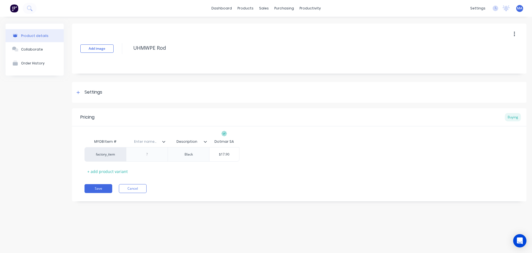
type textarea "x"
click at [149, 143] on input "text" at bounding box center [145, 141] width 38 height 5
type input "Diameter"
type textarea "x"
click at [149, 156] on div at bounding box center [147, 154] width 28 height 7
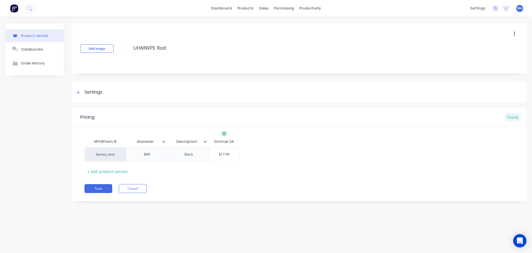
click at [212, 183] on div "Pricing Buying MYOB Item # Diameter Description Dotmar SA factory_item Ø40 Blac…" at bounding box center [299, 154] width 455 height 93
click at [99, 189] on button "Save" at bounding box center [99, 188] width 28 height 9
type textarea "x"
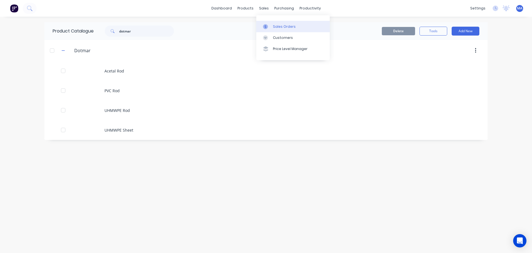
click at [273, 28] on div "Sales Orders" at bounding box center [284, 26] width 23 height 5
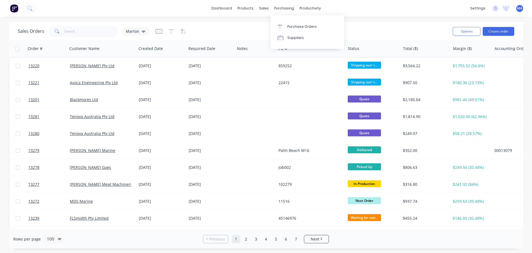
click at [290, 24] on link "Purchase Orders" at bounding box center [307, 26] width 73 height 11
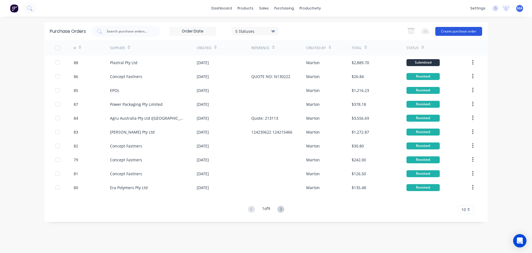
click at [478, 30] on button "Create purchase order" at bounding box center [459, 31] width 47 height 9
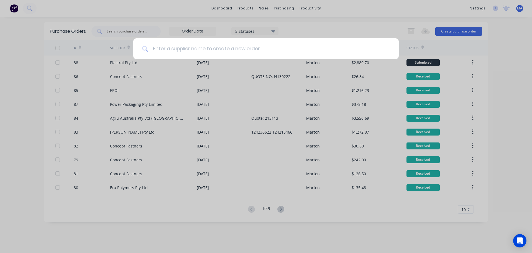
click at [179, 50] on input at bounding box center [269, 48] width 242 height 21
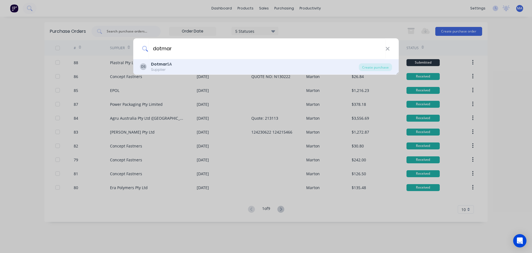
type input "dotmar"
click at [181, 66] on div "DS Dotmar SA Supplier" at bounding box center [249, 66] width 219 height 11
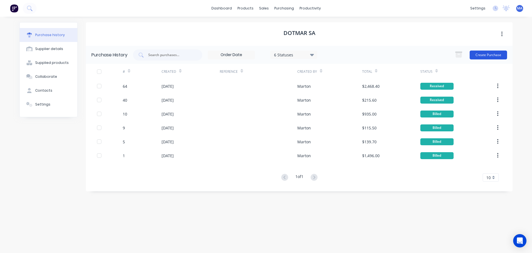
click at [475, 55] on button "Create Purchase" at bounding box center [488, 54] width 37 height 9
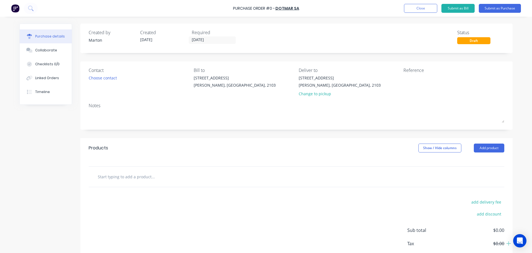
click at [120, 79] on div "Choose contact" at bounding box center [139, 78] width 101 height 6
click at [103, 77] on div "Choose contact" at bounding box center [103, 78] width 28 height 6
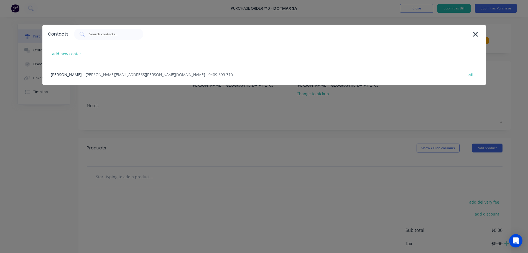
click at [103, 77] on div "Evan Richardson - evan.richardson@dotmar.com.au - 0409 699 310 edit" at bounding box center [264, 74] width 444 height 21
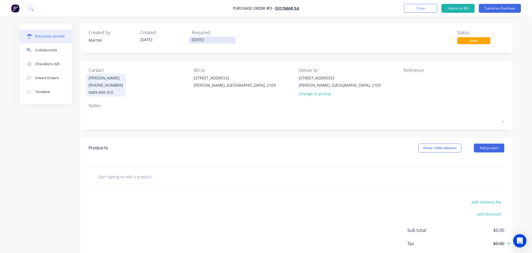
click at [212, 40] on input "[DATE]" at bounding box center [212, 40] width 47 height 7
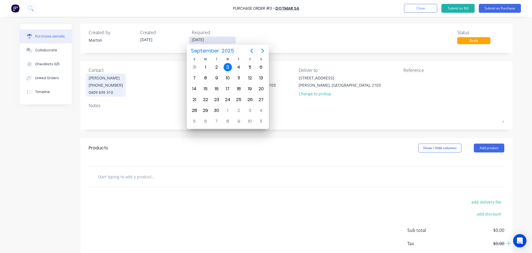
click at [212, 40] on input "[DATE]" at bounding box center [212, 40] width 47 height 7
click at [240, 34] on div "Created by Marton Created 03/09/25 Required 03/09/25 Status Draft" at bounding box center [297, 36] width 416 height 15
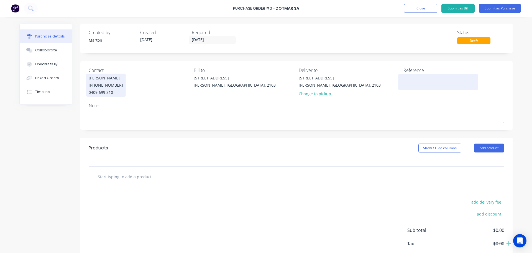
click at [411, 77] on textarea at bounding box center [438, 81] width 69 height 12
click at [129, 175] on input "text" at bounding box center [153, 176] width 111 height 11
click at [424, 79] on textarea at bounding box center [438, 81] width 69 height 12
type textarea "as per email 02/09/2025"
type textarea "x"
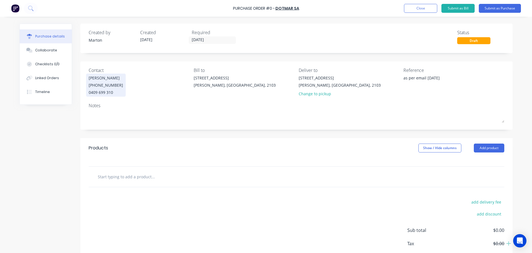
type textarea "as per email 02/09/2025"
click at [140, 174] on input "text" at bounding box center [153, 176] width 111 height 11
type textarea "x"
type input "u"
type textarea "x"
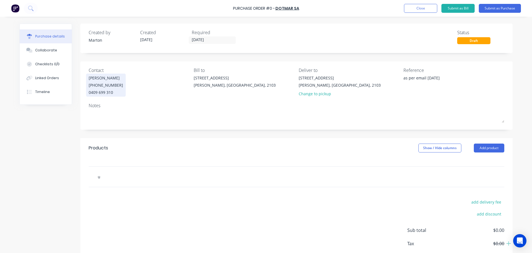
type input "uh"
type textarea "x"
type input "uhm"
type textarea "x"
type input "uhmw"
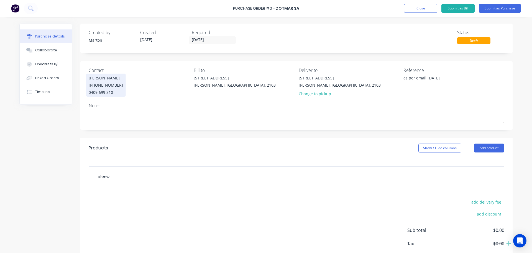
type textarea "x"
type input "uhmwp"
type textarea "x"
type input "uhmwpe"
type textarea "x"
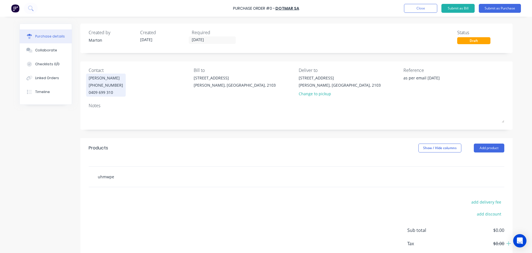
type input "uhmwpe"
type textarea "x"
type input "uhmwpe r"
type textarea "x"
type input "uhmwpe ro"
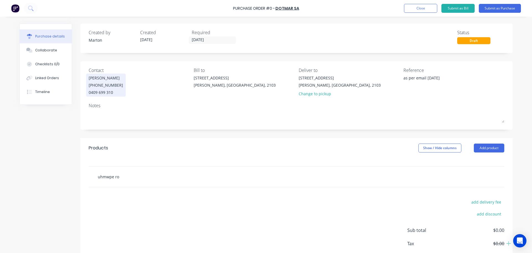
type textarea "x"
type input "uhmwpe rod"
type textarea "x"
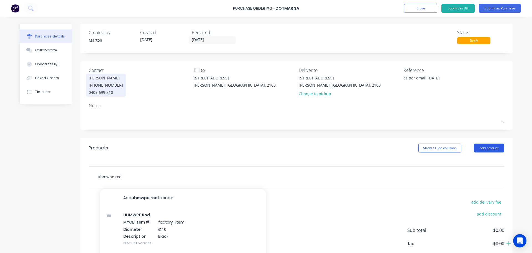
type input "uhmwpe rod"
click at [481, 149] on button "Add product" at bounding box center [489, 147] width 31 height 9
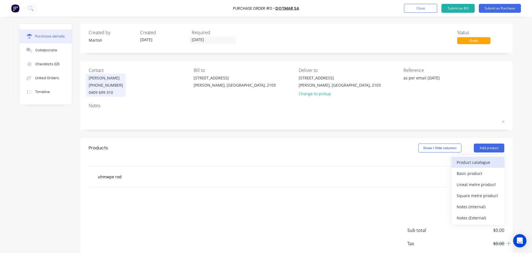
click at [473, 164] on div "Product catalogue" at bounding box center [478, 162] width 43 height 8
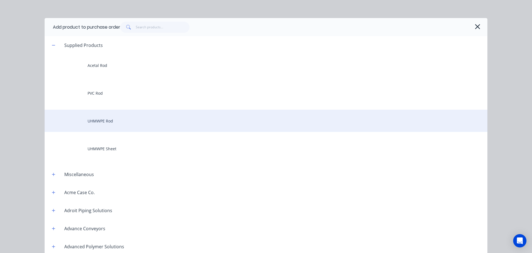
click at [107, 126] on div "UHMWPE Rod" at bounding box center [266, 121] width 443 height 22
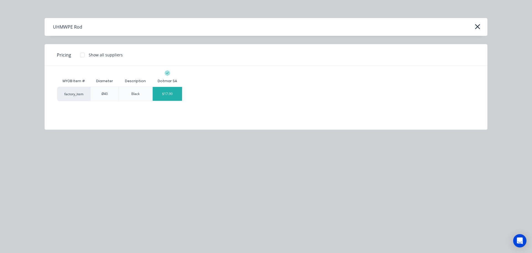
click at [169, 94] on div "$17.90" at bounding box center [168, 94] width 30 height 14
type textarea "x"
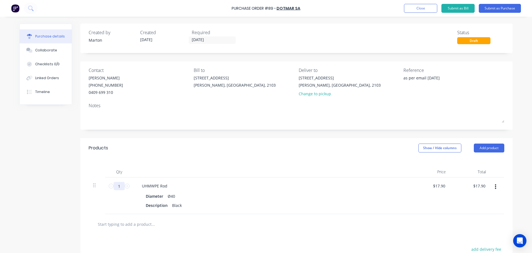
click at [119, 186] on input "1" at bounding box center [119, 186] width 11 height 8
type textarea "x"
type input "4"
type input "$71.60"
type textarea "x"
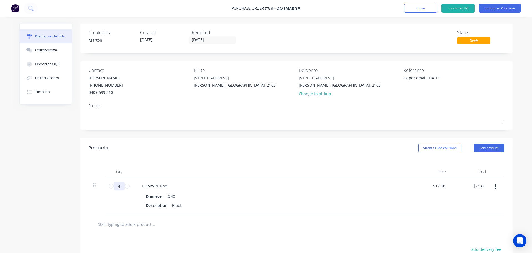
type input "40"
type input "$716.00"
type textarea "x"
type input "400"
type input "$7,160.00"
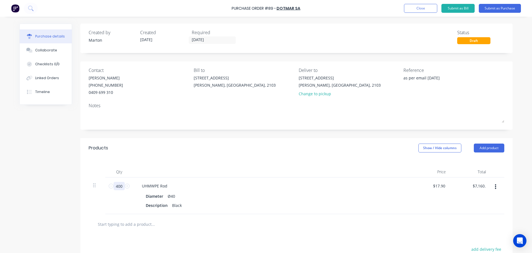
type textarea "x"
type input "400"
click at [224, 152] on div "Products Show / Hide columns Add product" at bounding box center [296, 148] width 433 height 20
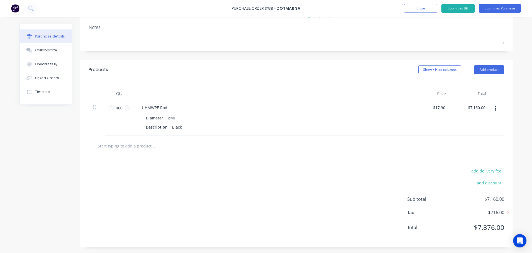
scroll to position [50, 0]
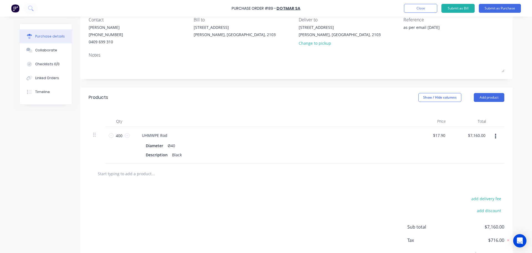
click at [497, 135] on button "button" at bounding box center [495, 136] width 13 height 10
click at [489, 99] on button "Add product" at bounding box center [489, 97] width 31 height 9
drag, startPoint x: 392, startPoint y: 196, endPoint x: 421, endPoint y: 173, distance: 37.5
click at [392, 196] on div "add delivery fee add discount Sub total $7,160.00 Tax $716.00 Total $7,876.00" at bounding box center [296, 229] width 433 height 91
click at [466, 164] on div "Notes (External)" at bounding box center [478, 167] width 43 height 8
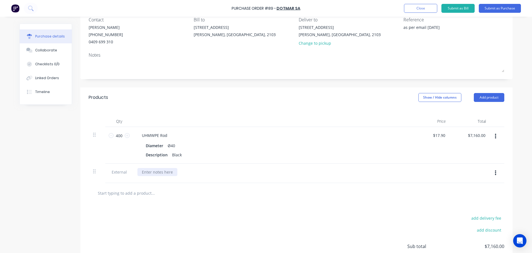
type textarea "x"
click at [162, 172] on div at bounding box center [158, 172] width 40 height 8
click at [232, 187] on div at bounding box center [176, 192] width 166 height 11
click at [280, 172] on div "please send whatever stock you can source ASAP, doesnt matter if in 1m or 2 m l…" at bounding box center [223, 172] width 171 height 8
click at [265, 197] on div at bounding box center [296, 192] width 407 height 11
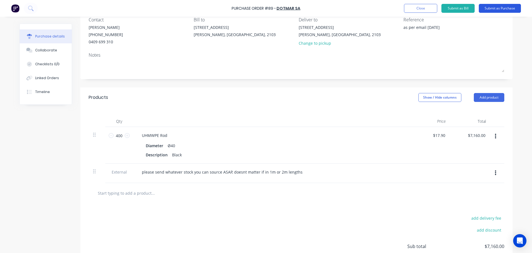
click at [484, 9] on button "Submit as Purchase" at bounding box center [500, 8] width 42 height 9
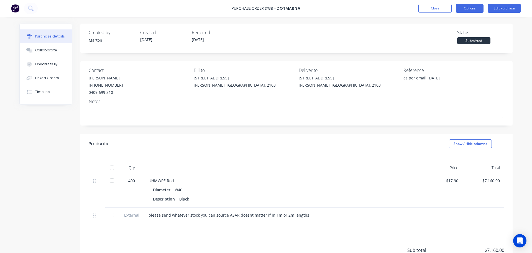
click at [463, 6] on button "Options" at bounding box center [470, 8] width 28 height 9
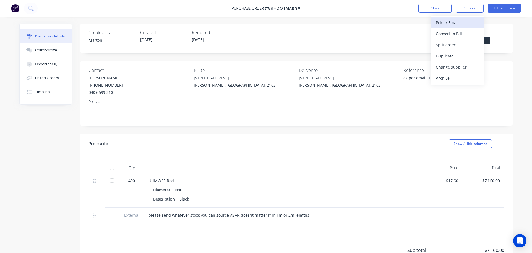
click at [451, 24] on div "Print / Email" at bounding box center [457, 23] width 43 height 8
click at [447, 37] on div "With pricing" at bounding box center [457, 34] width 43 height 8
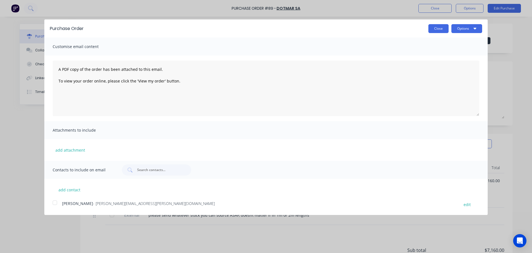
click at [448, 29] on button "Close" at bounding box center [439, 28] width 20 height 9
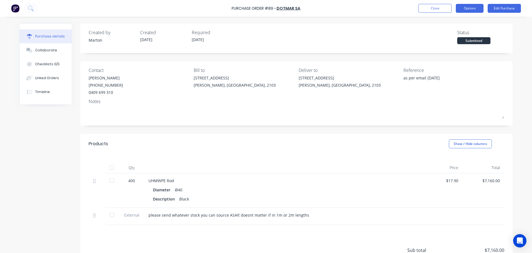
click at [464, 9] on button "Options" at bounding box center [470, 8] width 28 height 9
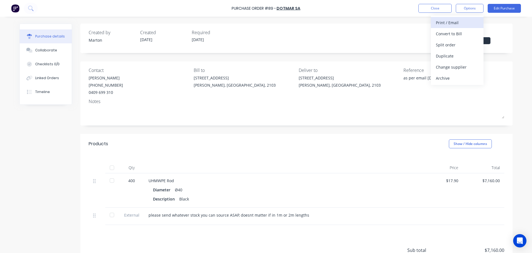
click at [462, 26] on div "Print / Email" at bounding box center [457, 23] width 43 height 8
click at [452, 37] on div "With pricing" at bounding box center [457, 34] width 43 height 8
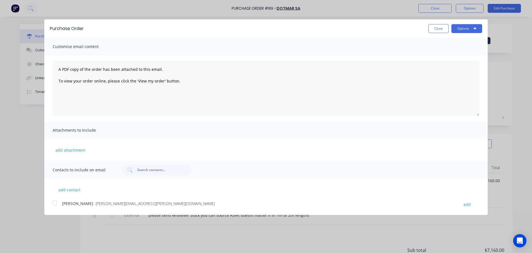
click at [55, 205] on div at bounding box center [54, 202] width 11 height 11
click at [471, 33] on button "Options" at bounding box center [467, 28] width 31 height 9
click at [460, 53] on div "Email" at bounding box center [456, 54] width 43 height 8
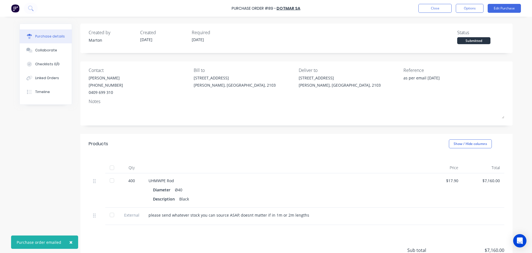
type textarea "x"
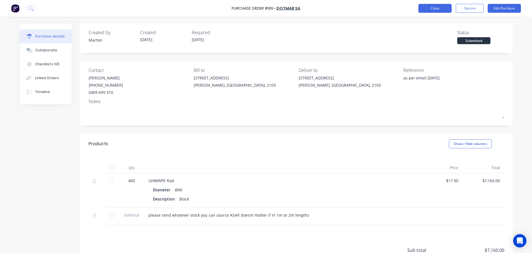
click at [437, 11] on button "Close" at bounding box center [435, 8] width 33 height 9
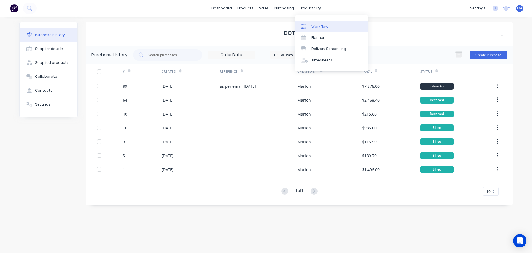
click at [304, 21] on link "Workflow" at bounding box center [331, 26] width 73 height 11
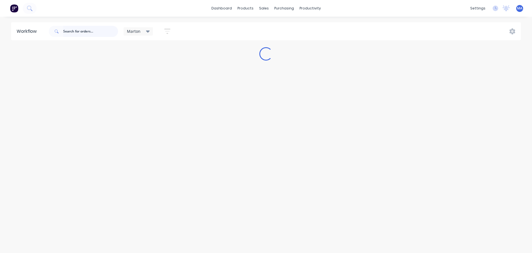
click at [82, 28] on input "text" at bounding box center [90, 31] width 55 height 11
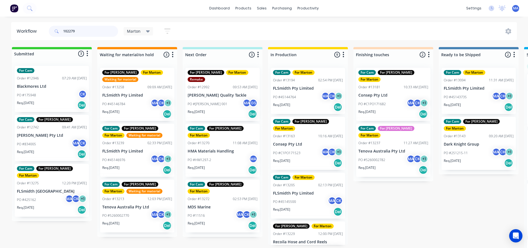
type input "102279"
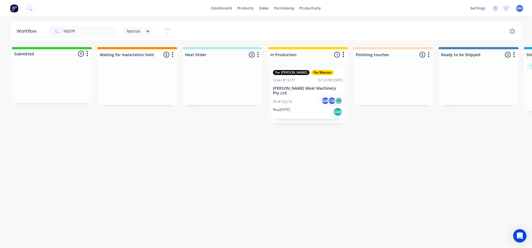
click at [309, 107] on div "Req. [DATE] Del" at bounding box center [308, 111] width 70 height 9
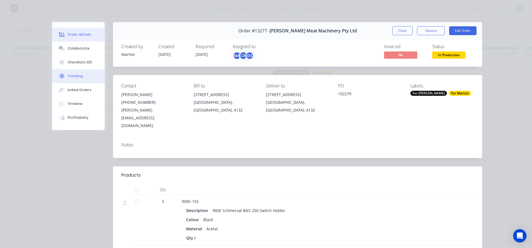
drag, startPoint x: 74, startPoint y: 52, endPoint x: 97, endPoint y: 71, distance: 30.0
click at [74, 52] on button "Collaborate" at bounding box center [78, 49] width 53 height 14
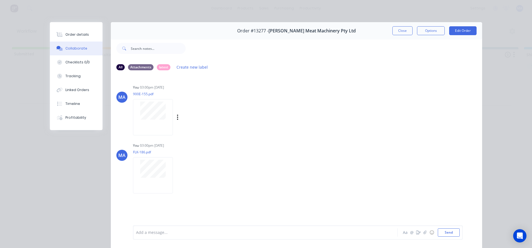
click at [153, 125] on div at bounding box center [153, 117] width 40 height 36
click at [404, 32] on button "Close" at bounding box center [403, 30] width 20 height 9
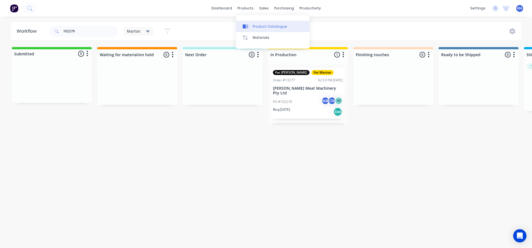
click at [241, 24] on link "Product Catalogue" at bounding box center [272, 26] width 73 height 11
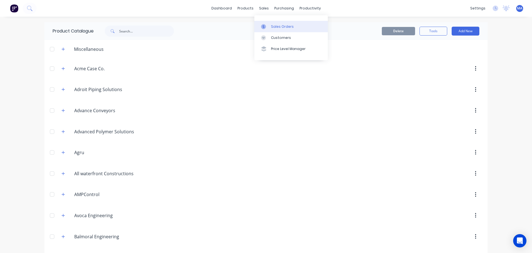
click at [266, 24] on div at bounding box center [265, 26] width 8 height 5
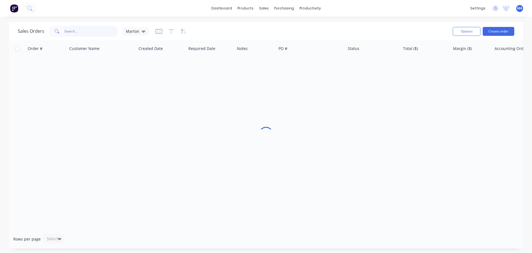
click at [107, 29] on input "text" at bounding box center [91, 31] width 54 height 11
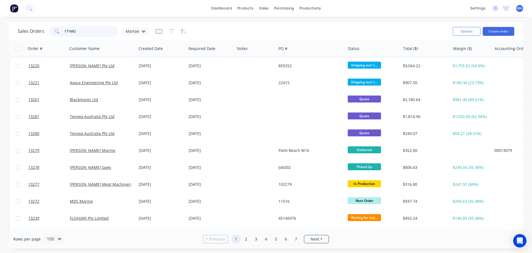
type input "171682"
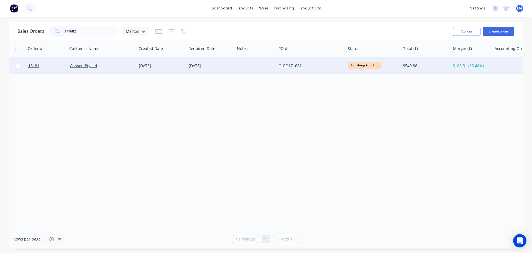
click at [188, 66] on div "[DATE]" at bounding box center [211, 65] width 49 height 17
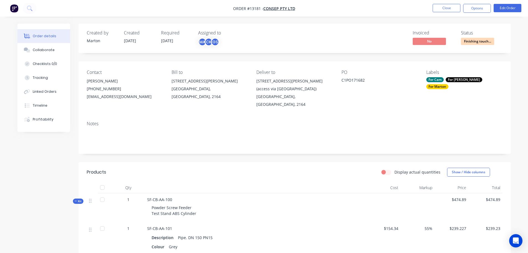
click at [472, 42] on span "Finishing touch..." at bounding box center [477, 41] width 33 height 7
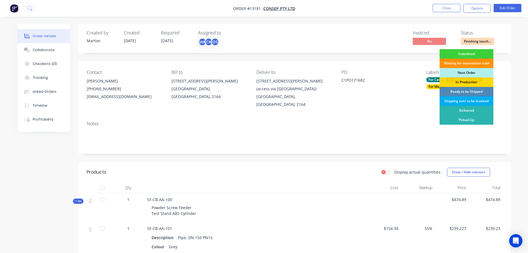
click at [467, 101] on div "Shipping out/ to be invoiced" at bounding box center [467, 100] width 54 height 9
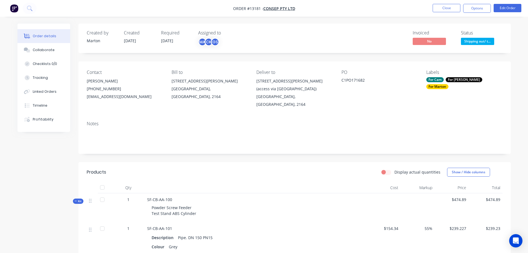
click at [482, 13] on nav "Order #13181 - Consep Pty Ltd Close Options Edit Order" at bounding box center [264, 8] width 528 height 17
click at [472, 9] on button "Options" at bounding box center [477, 8] width 28 height 9
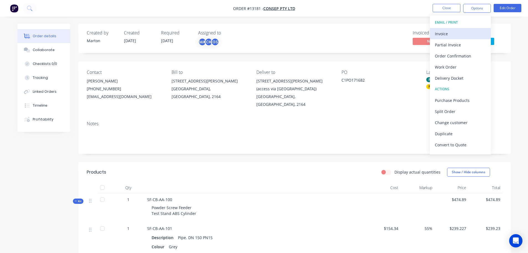
click at [463, 33] on div "Invoice" at bounding box center [460, 34] width 51 height 8
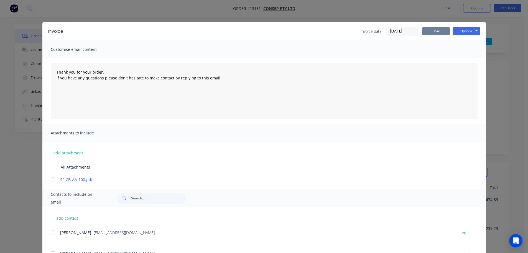
click at [431, 32] on button "Close" at bounding box center [436, 31] width 28 height 8
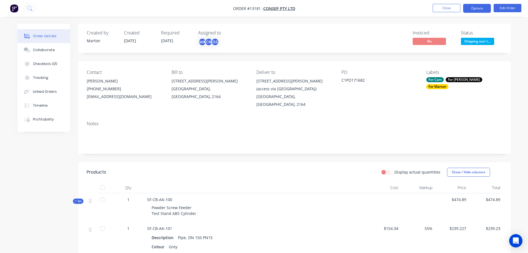
click at [478, 5] on button "Options" at bounding box center [477, 8] width 28 height 9
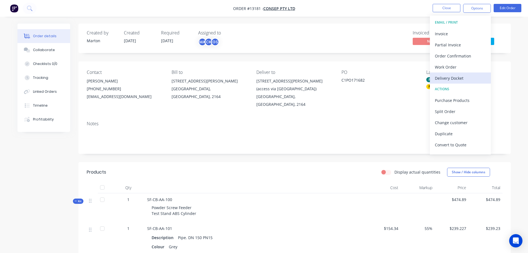
click at [448, 77] on div "Delivery Docket" at bounding box center [460, 78] width 51 height 8
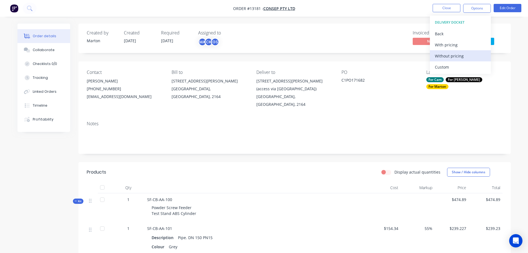
click at [447, 54] on div "Without pricing" at bounding box center [460, 56] width 51 height 8
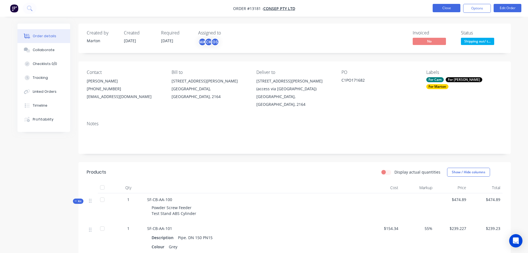
click at [445, 10] on button "Close" at bounding box center [447, 8] width 28 height 8
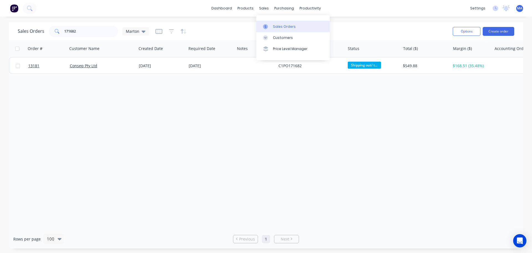
click at [282, 24] on div "Sales Orders" at bounding box center [284, 26] width 23 height 5
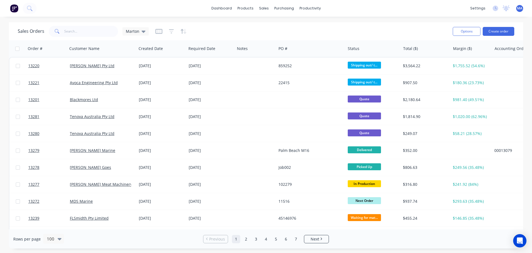
click at [284, 26] on div "Sales Orders Marton" at bounding box center [233, 31] width 431 height 14
click at [316, 25] on div "Workflow" at bounding box center [320, 26] width 17 height 5
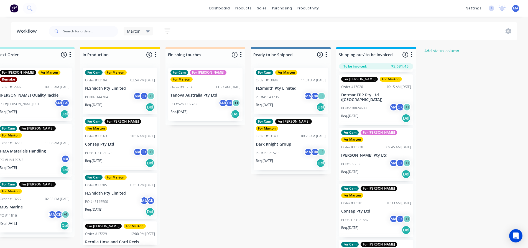
scroll to position [72, 0]
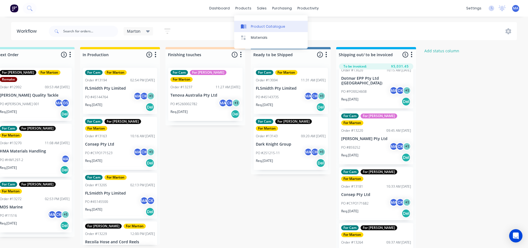
click at [255, 25] on div "Product Catalogue" at bounding box center [268, 26] width 34 height 5
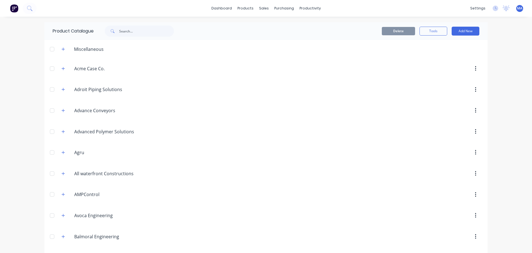
click at [62, 48] on icon "button" at bounding box center [63, 49] width 3 height 4
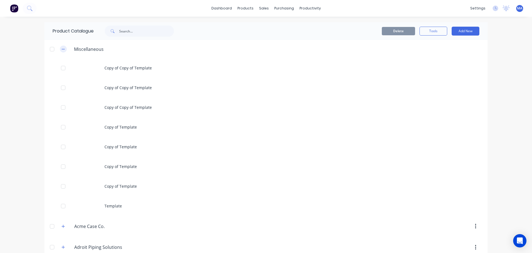
click at [62, 48] on icon "button" at bounding box center [63, 49] width 3 height 4
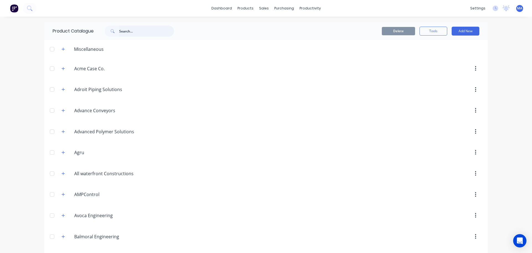
click at [125, 29] on input "text" at bounding box center [146, 31] width 55 height 11
click at [269, 25] on div at bounding box center [265, 26] width 8 height 5
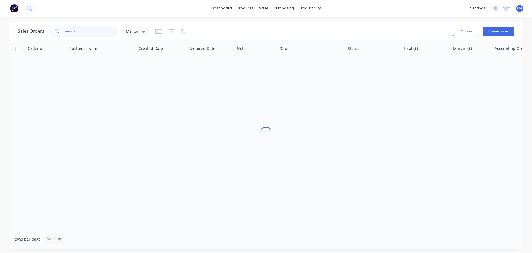
click at [92, 30] on input "text" at bounding box center [91, 31] width 54 height 11
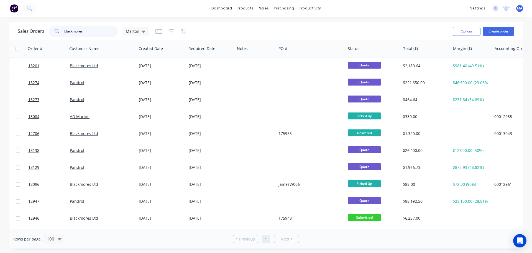
type input "blackmores"
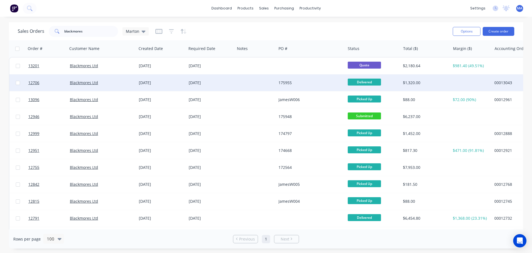
click at [422, 83] on div "$1,320.00" at bounding box center [424, 83] width 43 height 6
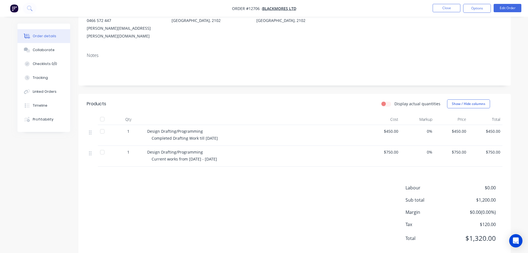
scroll to position [81, 0]
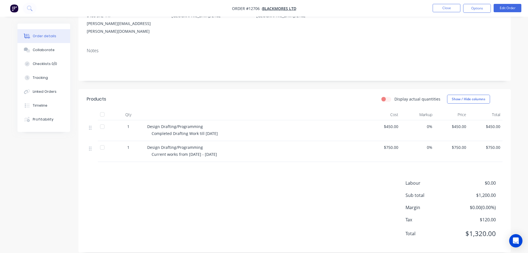
click at [287, 95] on div "Display actual quantities Show / Hide columns" at bounding box center [338, 99] width 327 height 9
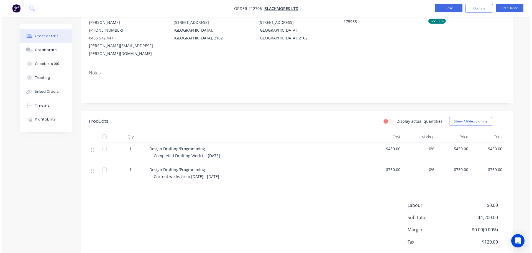
scroll to position [0, 0]
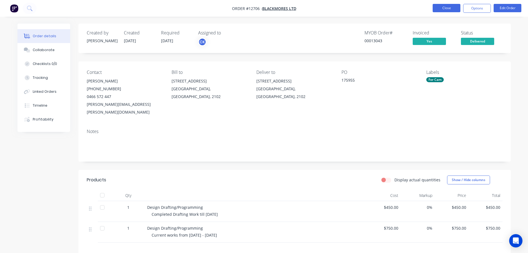
click at [446, 7] on button "Close" at bounding box center [447, 8] width 28 height 8
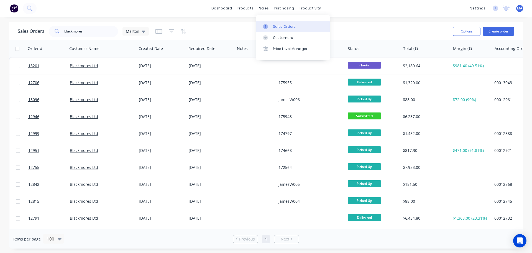
click at [272, 22] on link "Sales Orders" at bounding box center [293, 26] width 73 height 11
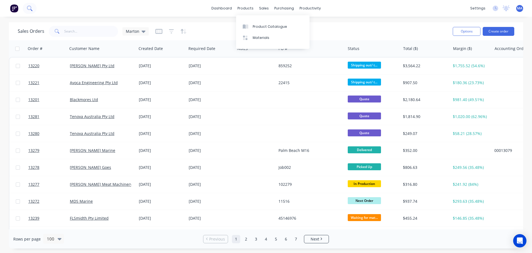
click at [23, 9] on button at bounding box center [30, 8] width 14 height 11
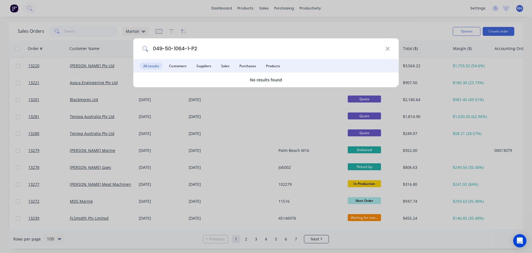
type input "049-50-1064-1-P2"
click at [254, 15] on div "049-50-1064-1-P2 All results Customers Suppliers Sales Purchases Products No re…" at bounding box center [266, 126] width 532 height 253
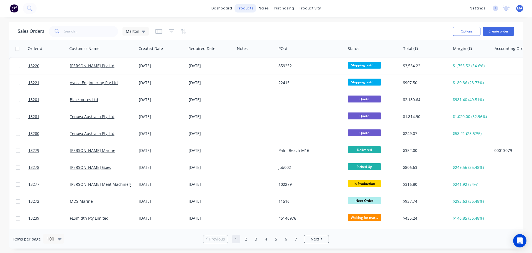
click at [249, 10] on div "products" at bounding box center [246, 8] width 22 height 8
click at [249, 23] on link "Product Catalogue" at bounding box center [272, 26] width 73 height 11
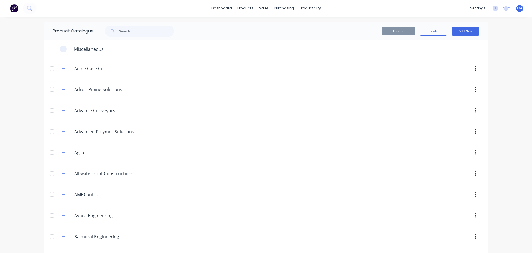
click at [60, 50] on button "button" at bounding box center [63, 48] width 7 height 7
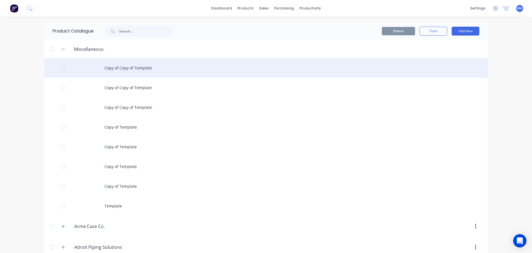
click at [100, 67] on div "Copy of Copy of Template" at bounding box center [266, 68] width 444 height 20
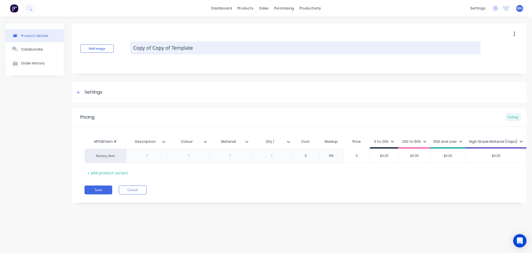
click at [197, 50] on textarea "Copy of Copy of Template" at bounding box center [306, 47] width 351 height 13
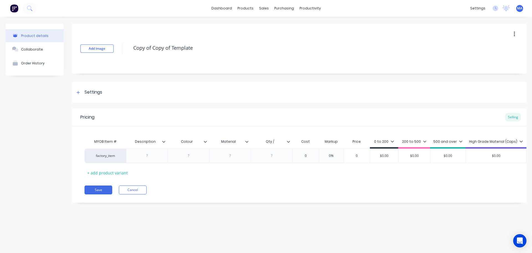
drag, startPoint x: 171, startPoint y: 49, endPoint x: 124, endPoint y: 50, distance: 47.2
click at [124, 50] on div "Add image Copy of Copy of Template" at bounding box center [299, 49] width 455 height 50
paste textarea "049-50-1064-1-P2"
type textarea "x"
type textarea "049-50-1064-1-P2"
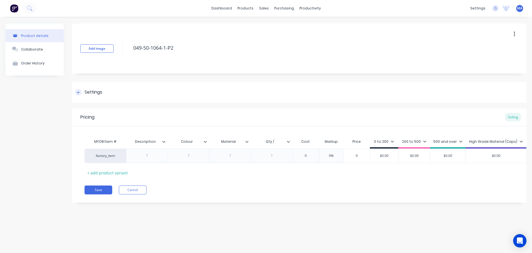
type textarea "x"
type textarea "049-50-1064-1-P2"
click at [99, 89] on div "Settings" at bounding box center [94, 92] width 18 height 7
type textarea "x"
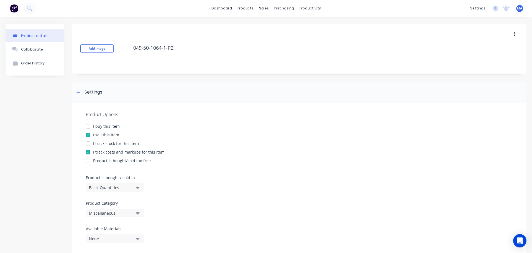
click at [113, 210] on div "Miscellaneous" at bounding box center [111, 213] width 44 height 6
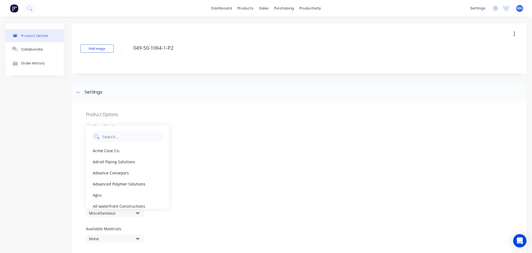
click at [112, 131] on Category "text" at bounding box center [131, 136] width 59 height 11
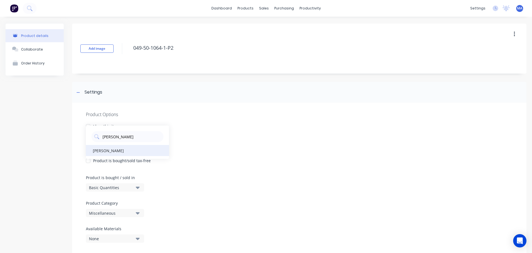
type Category "[PERSON_NAME]"
click at [110, 153] on div "[PERSON_NAME]" at bounding box center [127, 150] width 83 height 11
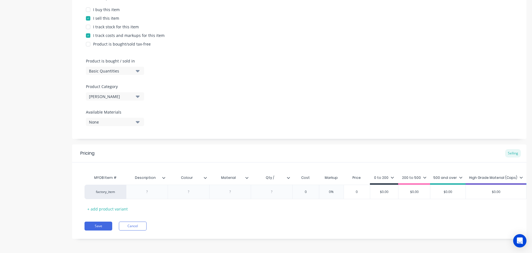
scroll to position [122, 0]
drag, startPoint x: 150, startPoint y: 188, endPoint x: 177, endPoint y: 189, distance: 26.9
click at [150, 188] on div at bounding box center [147, 190] width 28 height 7
type textarea "x"
drag, startPoint x: 149, startPoint y: 185, endPoint x: 157, endPoint y: 188, distance: 9.3
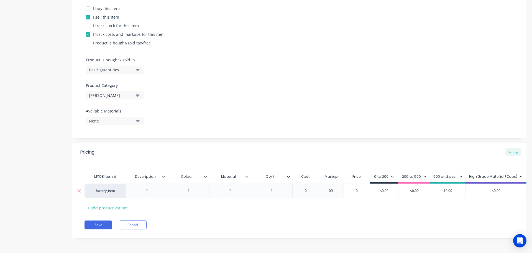
click at [149, 187] on div at bounding box center [147, 190] width 28 height 7
paste div
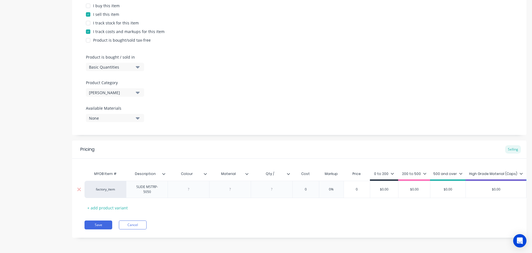
type textarea "x"
click at [189, 187] on div at bounding box center [189, 189] width 28 height 7
click at [231, 182] on div at bounding box center [231, 189] width 42 height 17
type textarea "x"
drag, startPoint x: 233, startPoint y: 186, endPoint x: 255, endPoint y: 190, distance: 22.5
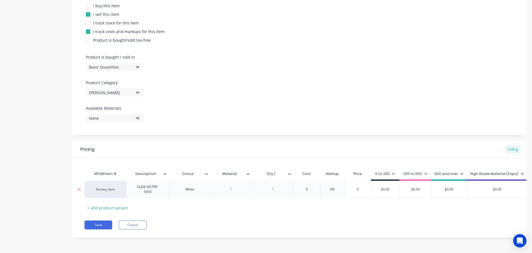
click at [233, 186] on div at bounding box center [232, 189] width 28 height 7
click at [256, 191] on div at bounding box center [273, 189] width 42 height 17
click at [276, 186] on div at bounding box center [273, 189] width 28 height 7
click at [257, 101] on div at bounding box center [299, 103] width 427 height 4
click at [103, 227] on button "Save" at bounding box center [99, 224] width 28 height 9
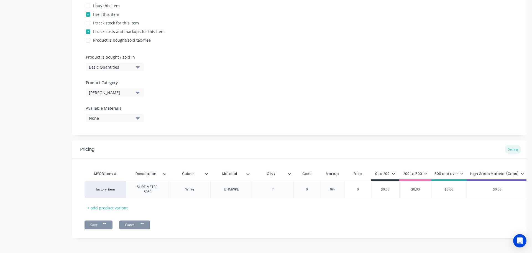
type textarea "x"
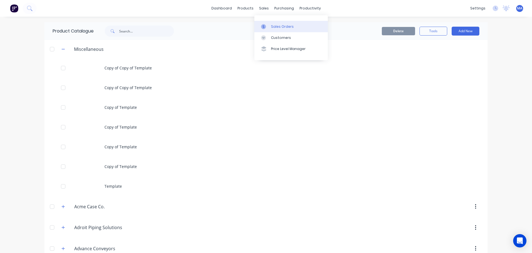
click at [275, 31] on link "Sales Orders" at bounding box center [291, 26] width 73 height 11
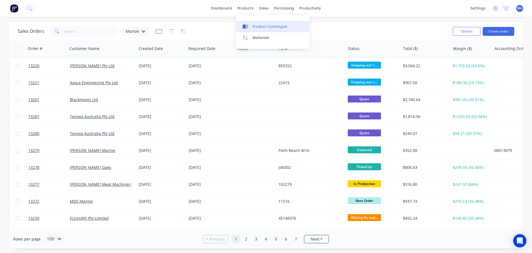
click at [256, 22] on link "Product Catalogue" at bounding box center [272, 26] width 73 height 11
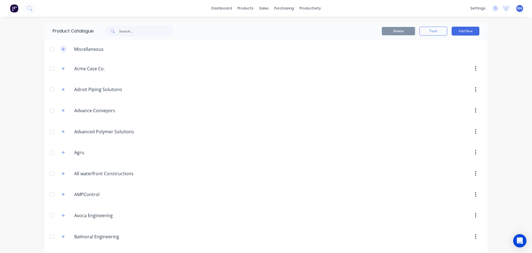
click at [60, 52] on button "button" at bounding box center [63, 48] width 7 height 7
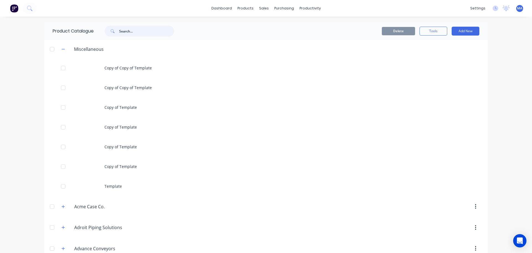
click at [126, 31] on input "text" at bounding box center [146, 31] width 55 height 11
click at [142, 30] on input "text" at bounding box center [146, 31] width 55 height 11
paste input "049-50-1064-1-P2"
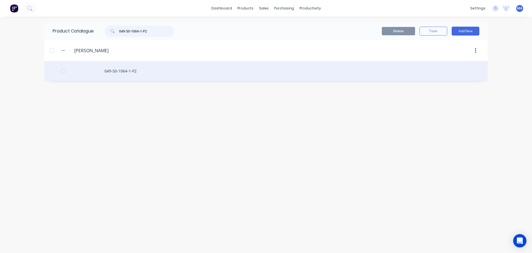
type input "049-50-1064-1-P2"
click at [148, 74] on div "049-50-1064-1-P2" at bounding box center [266, 71] width 444 height 20
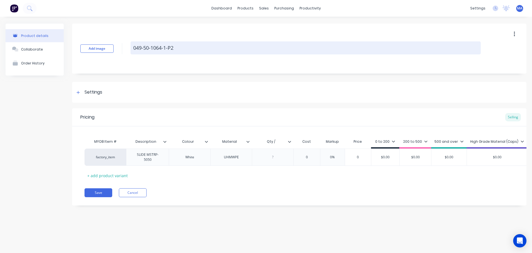
click at [182, 45] on textarea "049-50-1064-1-P2" at bounding box center [306, 47] width 351 height 13
type textarea "x"
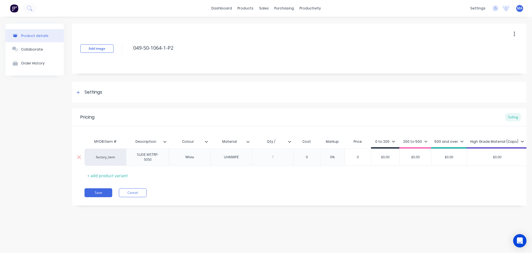
type textarea "049-50-1064-1-P2"
type textarea "x"
type textarea "049-50-1064-1-P2"
click at [267, 157] on div at bounding box center [273, 156] width 28 height 7
type textarea "x"
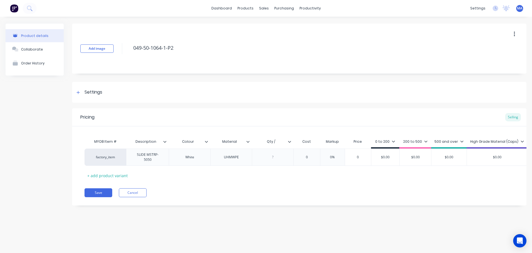
click at [279, 141] on input "Qty /" at bounding box center [271, 141] width 38 height 5
type input "Qty / sheet"
type textarea "x"
click at [280, 156] on div at bounding box center [273, 156] width 28 height 7
click at [262, 157] on div "(3 x 1.22)" at bounding box center [273, 156] width 28 height 7
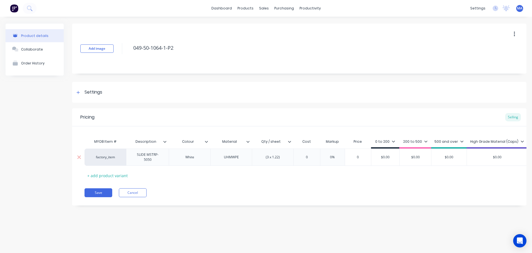
type textarea "x"
type input "0"
drag, startPoint x: 312, startPoint y: 156, endPoint x: 313, endPoint y: 159, distance: 2.8
click at [312, 156] on input "0" at bounding box center [307, 156] width 28 height 5
click at [265, 157] on div "(3 x 1.22)" at bounding box center [273, 156] width 28 height 7
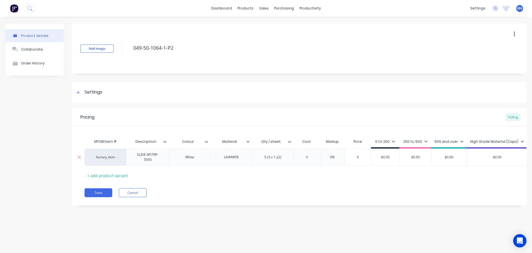
click at [316, 154] on input "0" at bounding box center [307, 156] width 28 height 5
type textarea "x"
type input "8"
type textarea "x"
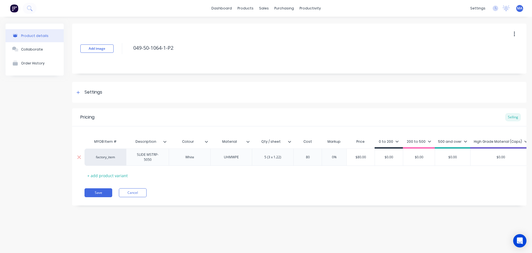
type input "80."
type textarea "x"
type input "80.30"
type input "0%"
click at [336, 155] on input "0%" at bounding box center [338, 156] width 28 height 5
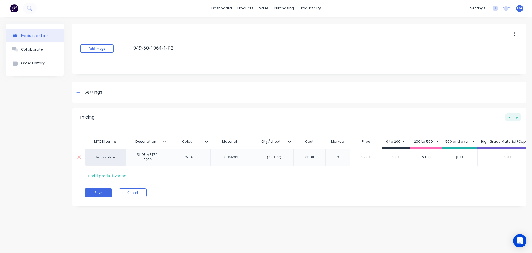
click at [336, 155] on input "0%" at bounding box center [338, 156] width 28 height 5
type textarea "x"
type input "5%"
type textarea "x"
type input "55%"
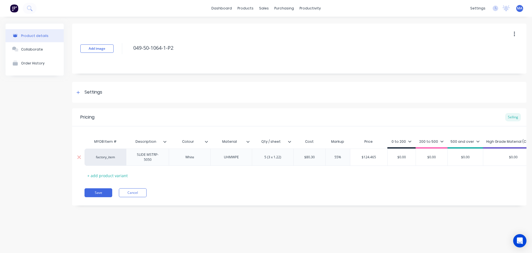
type input "$124.465"
click at [364, 157] on input "$124.465" at bounding box center [369, 156] width 37 height 5
drag, startPoint x: 379, startPoint y: 153, endPoint x: 357, endPoint y: 153, distance: 21.9
click at [357, 154] on input "$124.465" at bounding box center [369, 156] width 37 height 5
type input "$0.00"
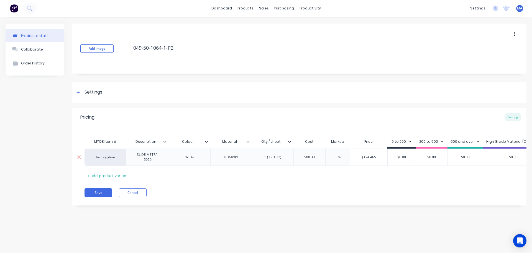
click at [393, 156] on input "$0.00" at bounding box center [402, 156] width 28 height 5
paste input "124.465"
type textarea "x"
type input "$124.465"
click at [429, 140] on div "200 to 500" at bounding box center [437, 141] width 24 height 5
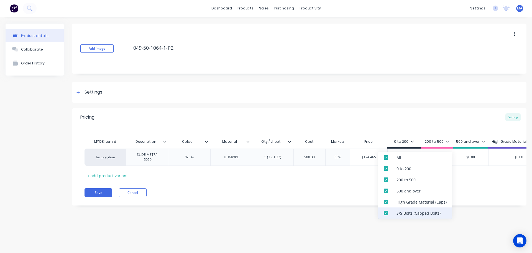
drag, startPoint x: 402, startPoint y: 202, endPoint x: 400, endPoint y: 207, distance: 5.8
click at [402, 202] on div "High Grade Material (Caps)" at bounding box center [422, 202] width 50 height 6
click at [400, 207] on div "All 0 to 200 200 to 500 500 and over High Grade Material (Caps) S/S Bolts (Capp…" at bounding box center [416, 185] width 74 height 67
click at [387, 213] on div at bounding box center [386, 212] width 11 height 11
type textarea "x"
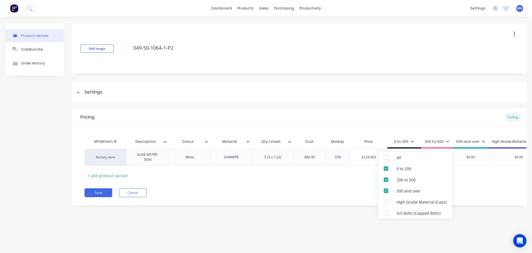
click at [341, 80] on div "Add image 049-50-1064-1-P2 Settings Product Options I buy this item I sell this…" at bounding box center [299, 119] width 455 height 190
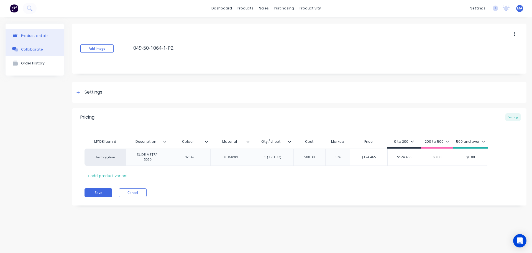
click at [25, 51] on div "Collaborate" at bounding box center [32, 49] width 22 height 4
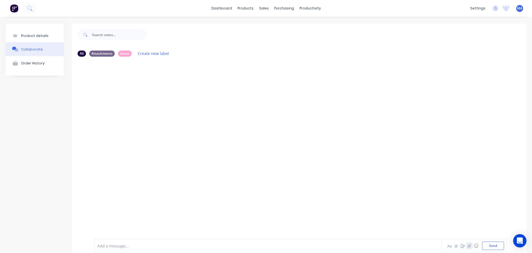
click at [468, 245] on icon "button" at bounding box center [469, 245] width 3 height 4
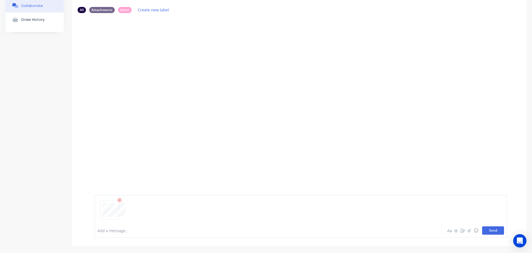
click at [491, 231] on button "Send" at bounding box center [494, 230] width 22 height 8
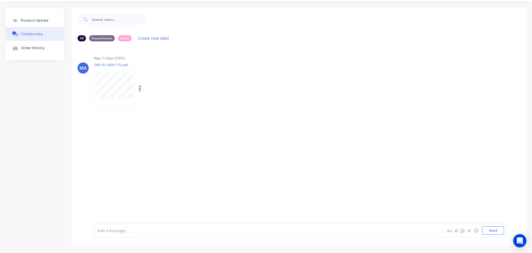
click at [140, 89] on icon "button" at bounding box center [140, 88] width 2 height 6
click at [151, 104] on button "Auto-attach to new orders" at bounding box center [176, 103] width 62 height 13
click at [230, 100] on label at bounding box center [230, 100] width 0 height 0
click at [218, 104] on input "checkbox" at bounding box center [219, 102] width 4 height 5
checkbox input "true"
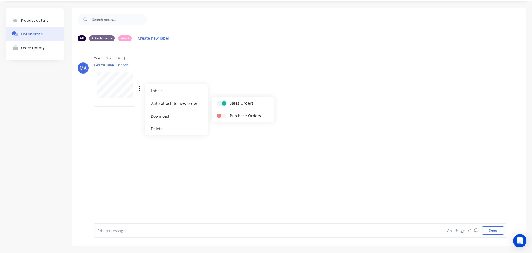
click at [253, 80] on div "You 11:40am 03/09/25 049-50-1064-1-P2.pdf Labels Auto-attach to new orders Sale…" at bounding box center [180, 79] width 173 height 50
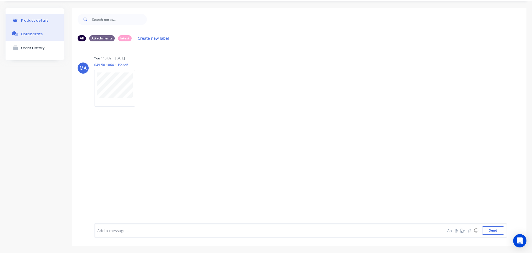
click at [43, 17] on button "Product details" at bounding box center [35, 20] width 58 height 13
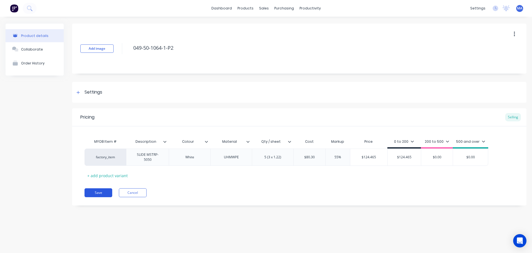
click at [105, 189] on button "Save" at bounding box center [99, 192] width 28 height 9
type textarea "x"
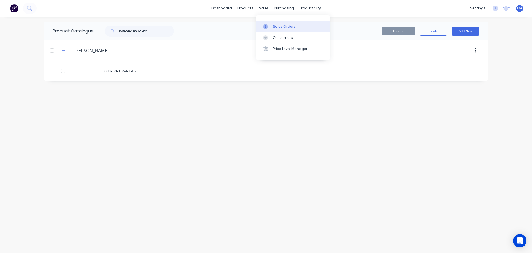
click at [272, 23] on link "Sales Orders" at bounding box center [293, 26] width 73 height 11
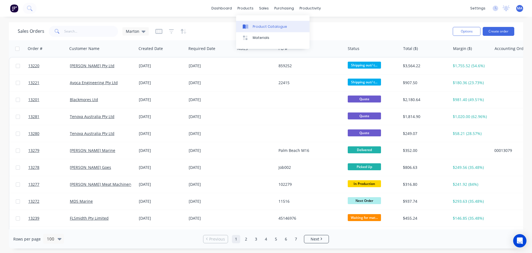
click at [257, 22] on link "Product Catalogue" at bounding box center [272, 26] width 73 height 11
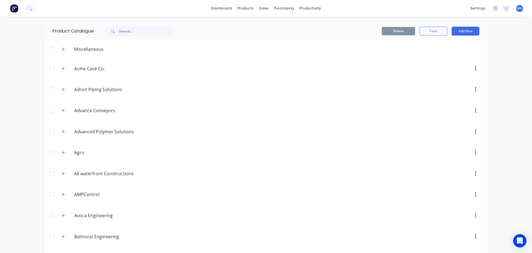
click at [86, 51] on div "Miscellaneous" at bounding box center [89, 49] width 39 height 7
click at [132, 32] on input "text" at bounding box center [146, 31] width 55 height 11
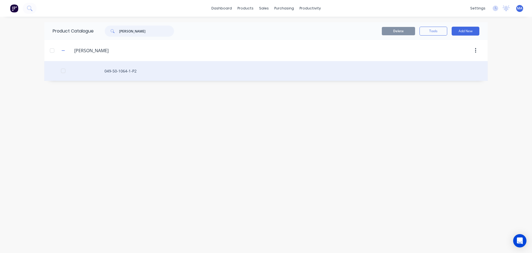
type input "[PERSON_NAME]"
click at [124, 74] on div "049-50-1064-1-P2" at bounding box center [266, 71] width 444 height 20
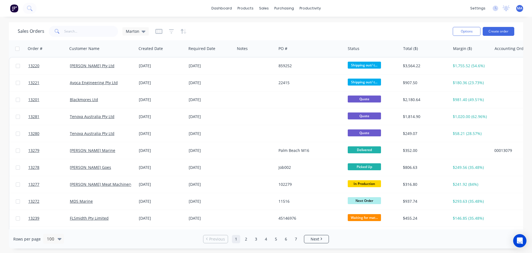
click at [486, 36] on div "Options Create order" at bounding box center [483, 31] width 64 height 14
click at [494, 32] on button "Create order" at bounding box center [499, 31] width 32 height 9
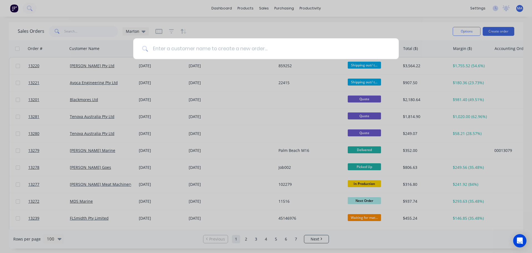
click at [175, 44] on input at bounding box center [269, 48] width 242 height 21
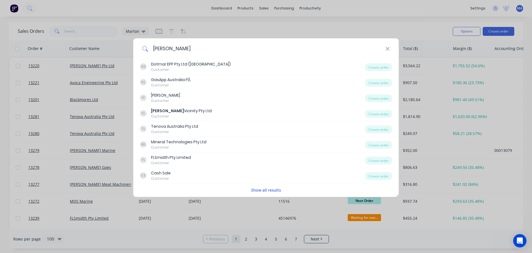
type input "[PERSON_NAME]"
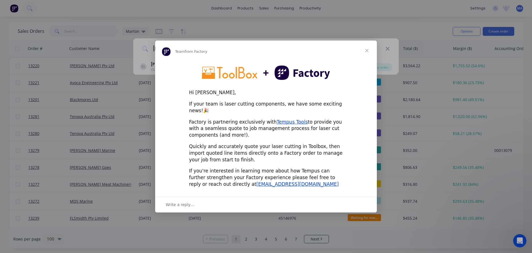
click at [365, 54] on span "Close" at bounding box center [367, 50] width 20 height 20
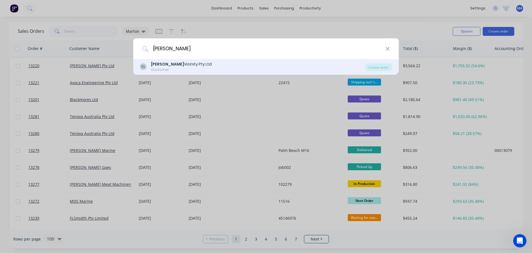
click at [213, 69] on div "[PERSON_NAME] Vicinity Pty Ltd Customer" at bounding box center [252, 66] width 225 height 11
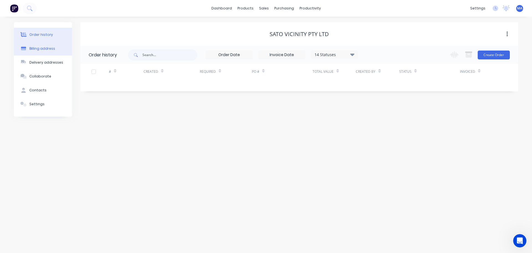
click at [41, 51] on button "Billing address" at bounding box center [43, 49] width 58 height 14
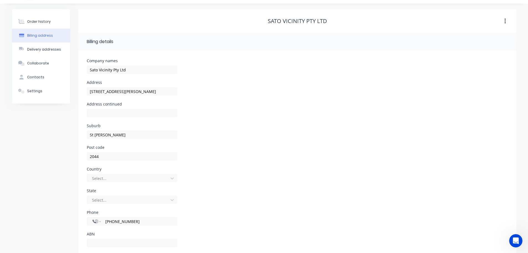
scroll to position [25, 0]
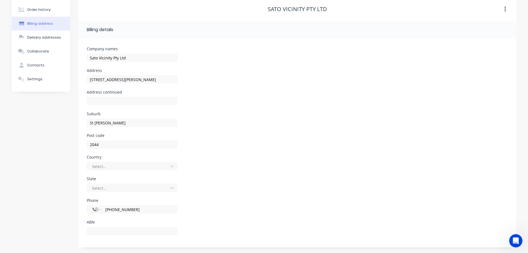
click at [109, 170] on div "Select..." at bounding box center [132, 168] width 91 height 16
click at [112, 167] on div at bounding box center [129, 166] width 74 height 7
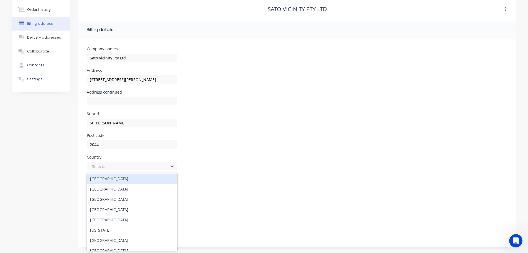
click at [108, 179] on div "[GEOGRAPHIC_DATA]" at bounding box center [132, 178] width 91 height 10
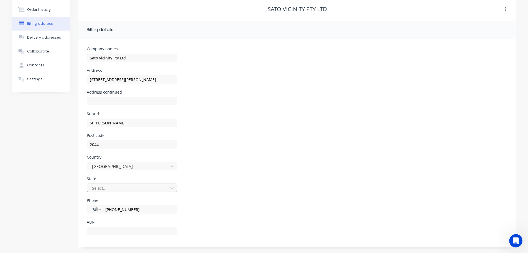
click at [108, 186] on div at bounding box center [129, 187] width 74 height 7
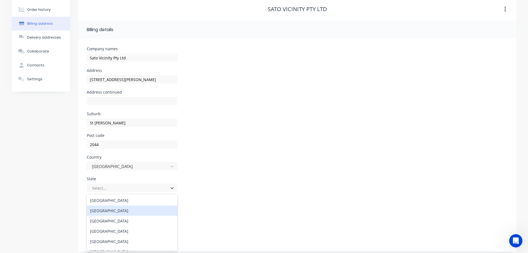
scroll to position [29, 0]
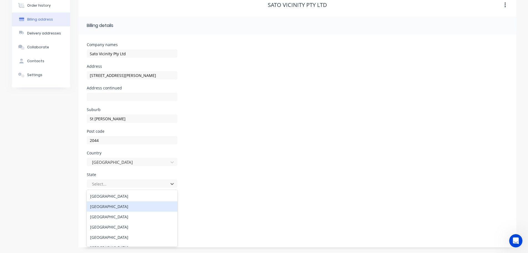
click at [119, 204] on div "New South Wales" at bounding box center [132, 206] width 91 height 10
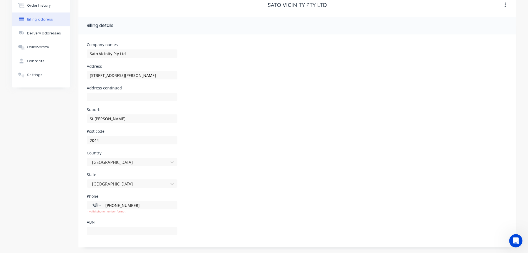
click at [262, 177] on div "State New South Wales" at bounding box center [298, 183] width 422 height 22
click at [134, 204] on input "+61 95629856" at bounding box center [138, 205] width 67 height 6
click at [113, 205] on input "+61 95629856" at bounding box center [138, 205] width 67 height 6
click at [112, 205] on input "+61 95629856" at bounding box center [138, 205] width 67 height 6
type input "+61 095629856"
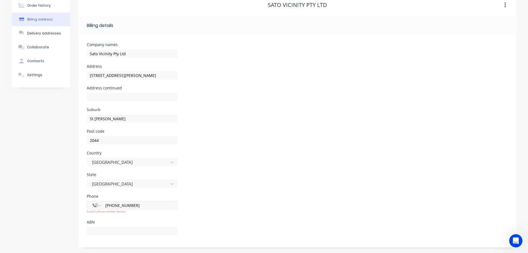
select select "AU"
click at [150, 206] on input "(02) 9562 9856" at bounding box center [138, 205] width 67 height 6
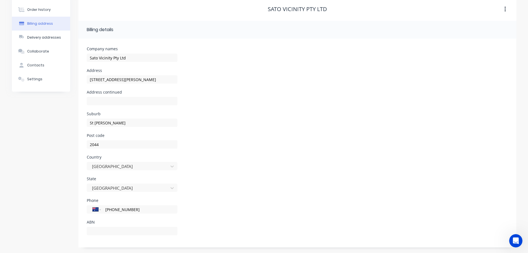
scroll to position [25, 0]
type input "(02) 9562 9856"
click at [151, 218] on div "International Afghanistan Åland Islands Albania Algeria American Samoa Andorra …" at bounding box center [132, 212] width 91 height 16
click at [122, 227] on input "text" at bounding box center [132, 231] width 91 height 8
click at [126, 227] on div at bounding box center [132, 233] width 91 height 16
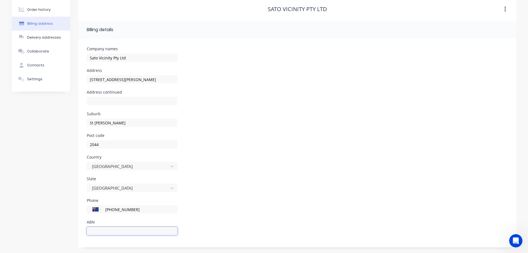
click at [125, 229] on input "text" at bounding box center [132, 231] width 91 height 8
paste input "87 166 705 004"
type input "87 166 705 004"
click at [41, 37] on div "Delivery addresses" at bounding box center [44, 37] width 34 height 5
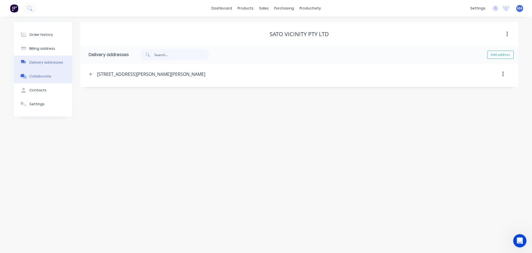
click at [50, 73] on button "Collaborate" at bounding box center [43, 76] width 58 height 14
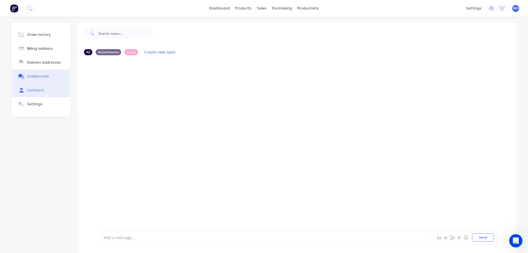
click at [45, 91] on button "Contacts" at bounding box center [41, 90] width 58 height 14
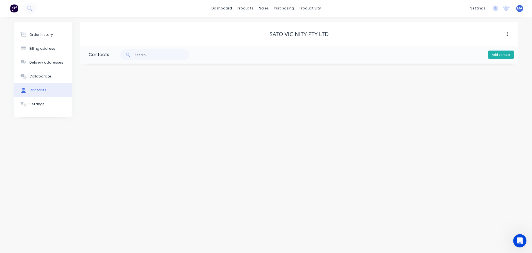
click at [497, 55] on button "Add contact" at bounding box center [502, 54] width 26 height 8
select select "AU"
drag, startPoint x: 108, startPoint y: 97, endPoint x: 74, endPoint y: 103, distance: 34.6
click at [108, 97] on input "text" at bounding box center [134, 95] width 91 height 8
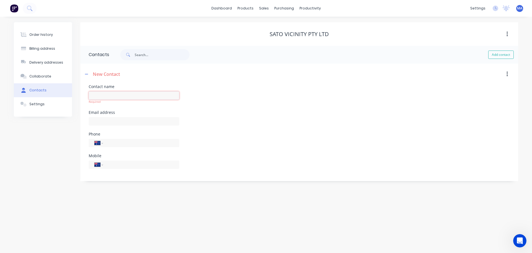
drag, startPoint x: 115, startPoint y: 96, endPoint x: 97, endPoint y: 110, distance: 23.0
click at [115, 96] on input "text" at bounding box center [134, 95] width 91 height 8
paste input "Kumi Jono"
type input "Kumi Jono"
click at [99, 123] on div at bounding box center [134, 124] width 91 height 16
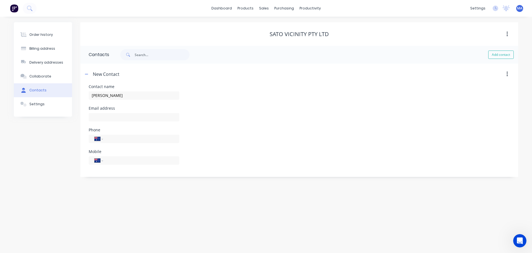
select select "AU"
click at [126, 119] on input "text" at bounding box center [134, 117] width 91 height 8
paste input "Kumi Jono <kumi.jono@sato-global.com>"
drag, startPoint x: 113, startPoint y: 117, endPoint x: 65, endPoint y: 117, distance: 47.7
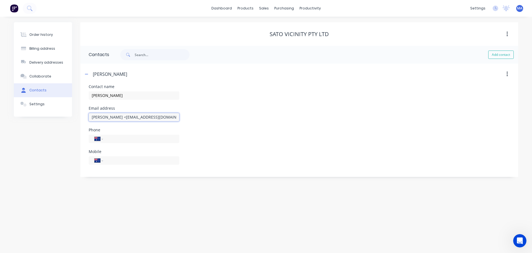
click at [65, 117] on div "Order history Billing address Delivery addresses Collaborate Contacts Settings …" at bounding box center [266, 99] width 505 height 154
type input "kumi.jono@sato-global.com"
click at [127, 136] on input "tel" at bounding box center [140, 138] width 67 height 6
click at [126, 140] on input "tel" at bounding box center [140, 138] width 67 height 6
paste input "295629856"
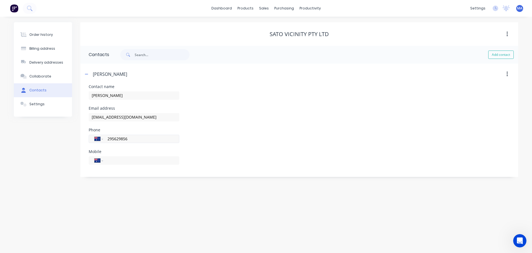
click at [106, 137] on div "International Afghanistan Åland Islands Albania Algeria American Samoa Andorra …" at bounding box center [134, 138] width 91 height 8
click at [108, 138] on input "295629856" at bounding box center [140, 138] width 67 height 6
type input "(02) 9562 9856"
click at [145, 149] on div "Mobile" at bounding box center [134, 151] width 91 height 4
click at [27, 75] on div at bounding box center [23, 76] width 8 height 5
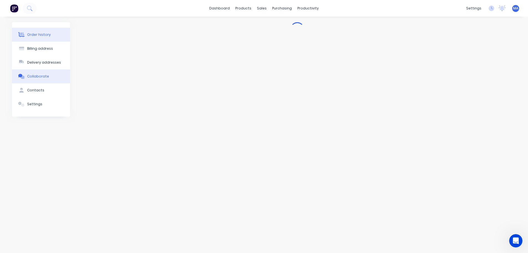
click at [35, 41] on button "Order history" at bounding box center [41, 35] width 58 height 14
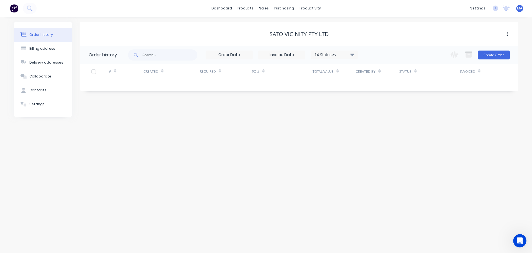
click at [36, 37] on button "Order history" at bounding box center [43, 35] width 58 height 14
click at [489, 55] on button "Create Order" at bounding box center [494, 54] width 32 height 9
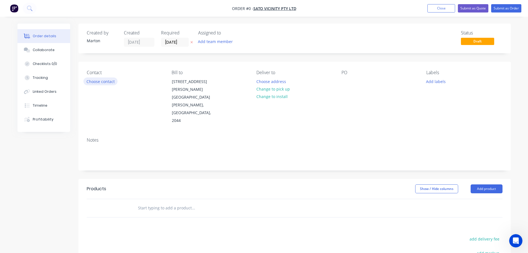
click at [103, 77] on button "Choose contact" at bounding box center [100, 80] width 34 height 7
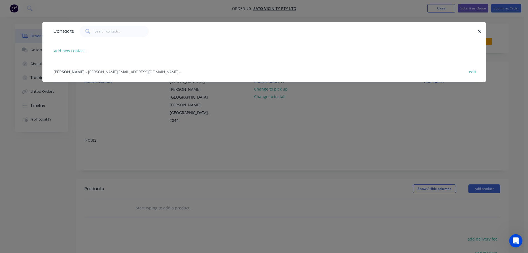
click at [89, 77] on div "Kumi Jono - kumi.jono@sato-global.com - edit" at bounding box center [264, 71] width 427 height 21
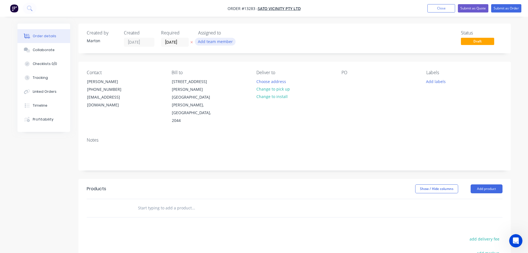
click at [231, 40] on button "Add team member" at bounding box center [215, 41] width 41 height 7
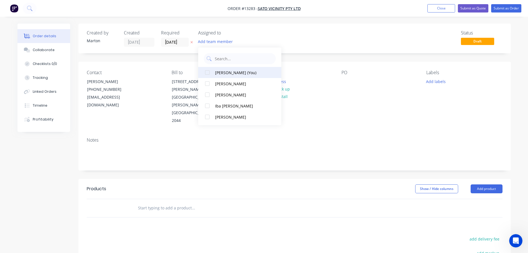
click at [207, 78] on div at bounding box center [207, 72] width 11 height 11
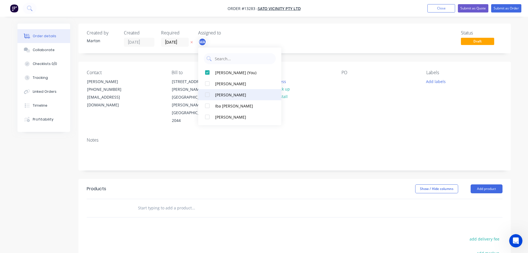
drag, startPoint x: 208, startPoint y: 88, endPoint x: 209, endPoint y: 96, distance: 8.1
click at [208, 92] on div "Marton Agocs (You) Cameron Kotthoff Gergely Szabo Iba Appleby Kim Sargeson" at bounding box center [239, 86] width 83 height 78
click at [209, 97] on div at bounding box center [207, 94] width 11 height 11
click at [207, 87] on div at bounding box center [207, 83] width 11 height 11
click at [206, 96] on div at bounding box center [207, 94] width 11 height 11
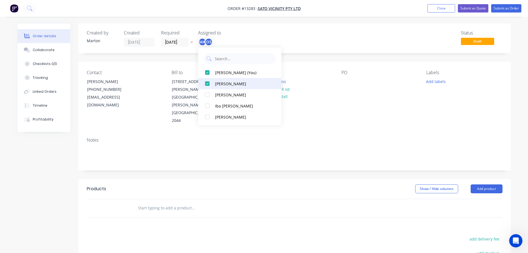
click at [210, 82] on div at bounding box center [207, 83] width 11 height 11
click at [207, 83] on div at bounding box center [207, 83] width 11 height 11
drag, startPoint x: 207, startPoint y: 92, endPoint x: 209, endPoint y: 94, distance: 3.2
click at [207, 92] on div at bounding box center [207, 94] width 11 height 11
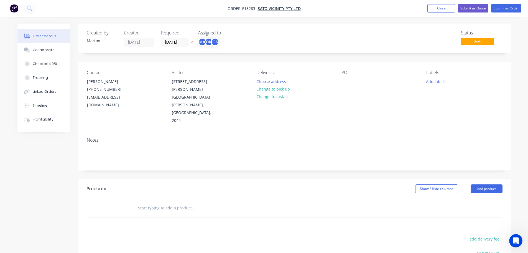
drag, startPoint x: 314, startPoint y: 29, endPoint x: 217, endPoint y: 39, distance: 97.8
click at [313, 29] on div "Created by Marton Created 03/09/25 Required 03/09/25 Assigned to MA CK GS Statu…" at bounding box center [294, 39] width 433 height 30
click at [177, 44] on input "03/09/25" at bounding box center [174, 42] width 27 height 8
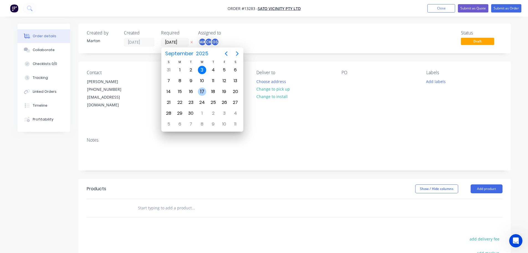
click at [200, 97] on div "S M T W T F S 31 Sep 1 2 3 4 5 6 7 8 9 10 11 12 13 14 15 16 17 18 19 20 21 22 2…" at bounding box center [202, 95] width 78 height 70
click at [204, 93] on div "17" at bounding box center [202, 91] width 8 height 8
type input "17/09/25"
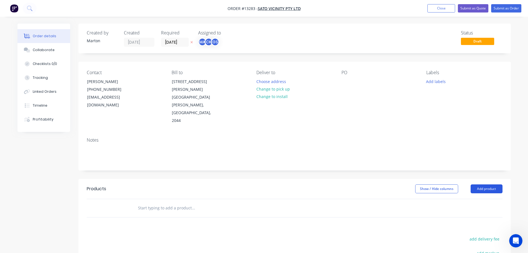
click at [476, 184] on button "Add product" at bounding box center [487, 188] width 32 height 9
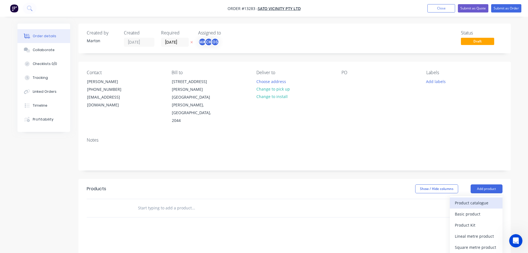
click at [466, 199] on div "Product catalogue" at bounding box center [476, 203] width 43 height 8
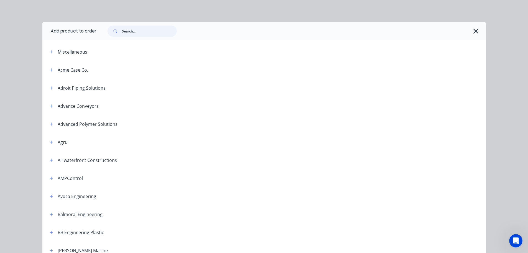
click at [147, 30] on input "text" at bounding box center [149, 31] width 55 height 11
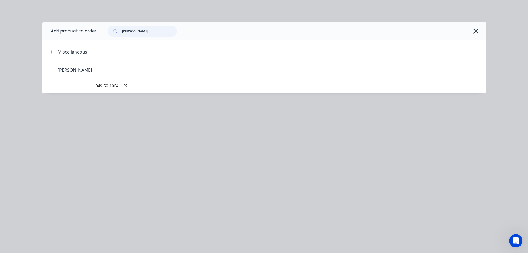
type input "sato"
click at [115, 82] on td "049-50-1064-1-P2" at bounding box center [291, 86] width 390 height 14
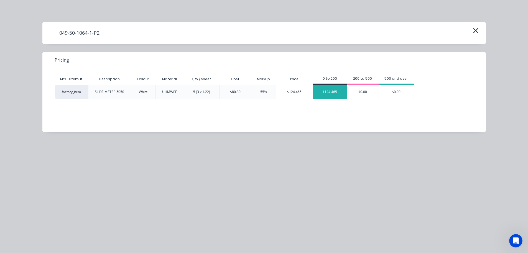
click at [332, 95] on div "$124.465" at bounding box center [330, 92] width 34 height 14
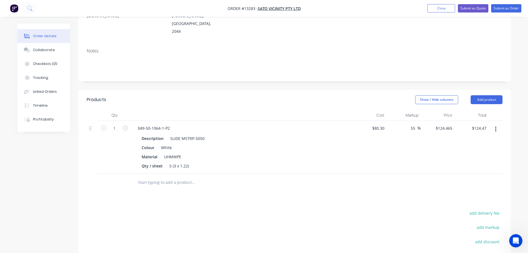
scroll to position [111, 0]
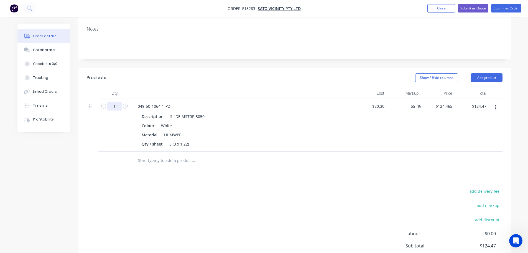
click at [119, 102] on input "1" at bounding box center [114, 106] width 14 height 8
type input "20"
type input "$2,489.30"
drag, startPoint x: 93, startPoint y: 126, endPoint x: 103, endPoint y: 126, distance: 9.7
click at [93, 126] on div at bounding box center [92, 125] width 11 height 53
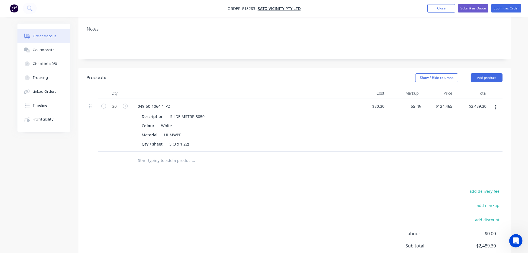
click at [496, 104] on icon "button" at bounding box center [495, 107] width 1 height 6
click at [474, 129] on div "Duplicate" at bounding box center [476, 133] width 43 height 8
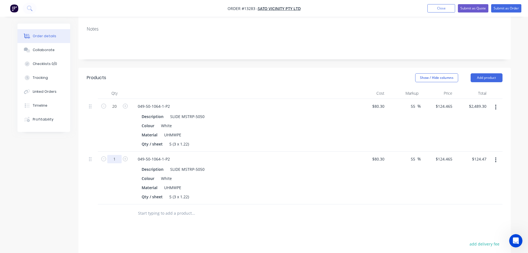
click at [118, 110] on input "1" at bounding box center [114, 106] width 14 height 8
type input "15"
type input "$1,866.98"
click at [413, 155] on input "55" at bounding box center [413, 159] width 7 height 8
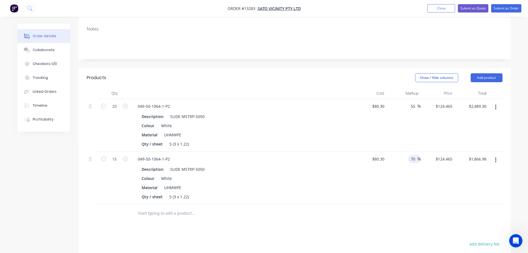
type input "70"
type input "$136.51"
type input "$2,047.65"
click at [396, 182] on div "70 70 %" at bounding box center [404, 177] width 34 height 53
click at [409, 155] on div "70 70 %" at bounding box center [414, 159] width 13 height 8
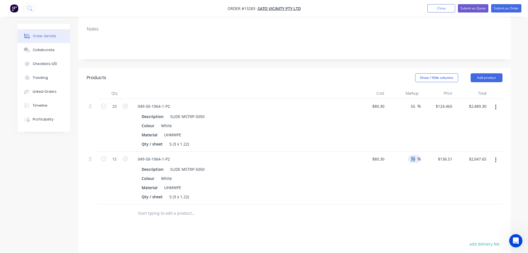
click at [409, 155] on div "70 70 %" at bounding box center [414, 159] width 13 height 8
click at [411, 155] on input "70" at bounding box center [413, 159] width 7 height 8
type input "60"
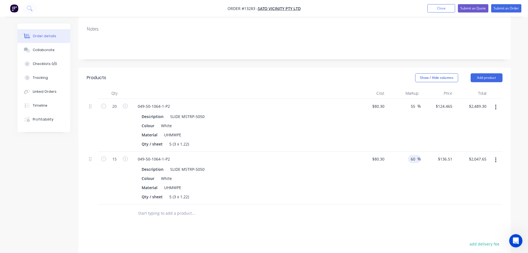
type input "$128.48"
type input "$1,927.20"
click at [390, 181] on div "60 60 %" at bounding box center [404, 177] width 34 height 53
click at [411, 155] on input "60" at bounding box center [413, 159] width 7 height 8
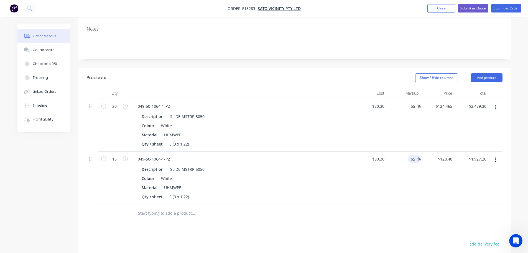
type input "65"
type input "$132.495"
type input "$1,987.43"
drag, startPoint x: 390, startPoint y: 178, endPoint x: 388, endPoint y: 180, distance: 2.9
click at [390, 178] on div "65 65 %" at bounding box center [404, 177] width 34 height 53
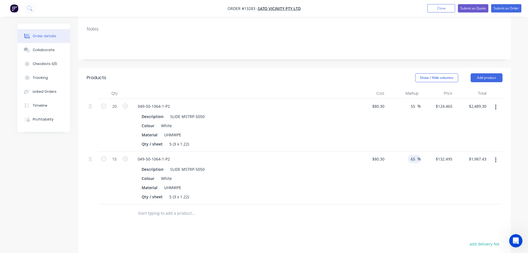
click at [418, 156] on span "%" at bounding box center [419, 159] width 3 height 6
click at [408, 155] on div "65 65 %" at bounding box center [414, 159] width 13 height 8
click at [412, 155] on input "65" at bounding box center [413, 159] width 7 height 8
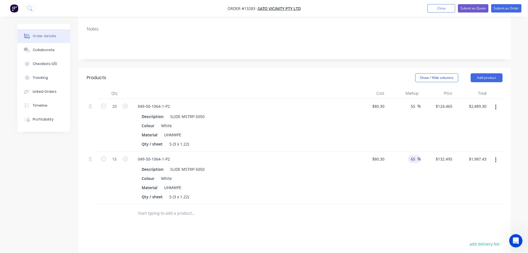
click at [412, 155] on input "65" at bounding box center [413, 159] width 7 height 8
type input "60"
type input "$128.48"
type input "$1,927.20"
click at [387, 180] on div "60 60 %" at bounding box center [404, 177] width 34 height 53
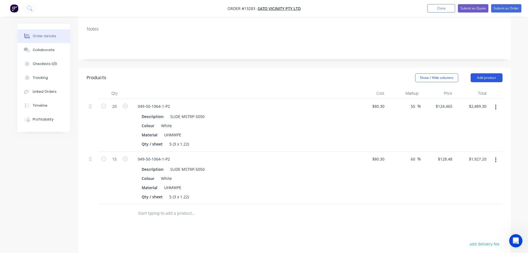
click at [480, 73] on button "Add product" at bounding box center [487, 77] width 32 height 9
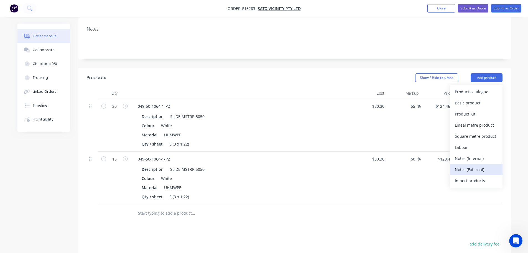
click at [468, 165] on div "Notes (External)" at bounding box center [476, 169] width 43 height 8
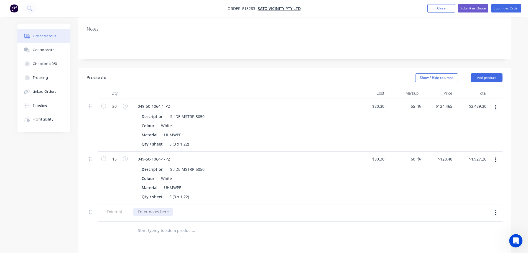
click at [161, 207] on div at bounding box center [153, 211] width 40 height 8
click at [190, 207] on div "Lead Time: 2 weeks from receving PO." at bounding box center [185, 211] width 105 height 8
click at [220, 221] on div at bounding box center [231, 230] width 200 height 18
click at [274, 225] on div at bounding box center [216, 230] width 166 height 11
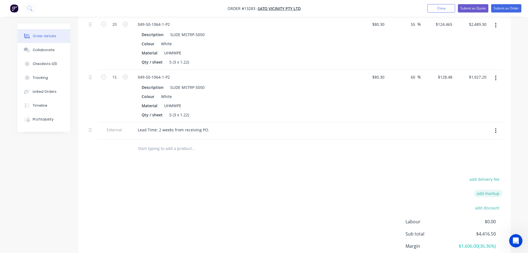
scroll to position [194, 0]
click at [225, 138] on div at bounding box center [231, 147] width 200 height 18
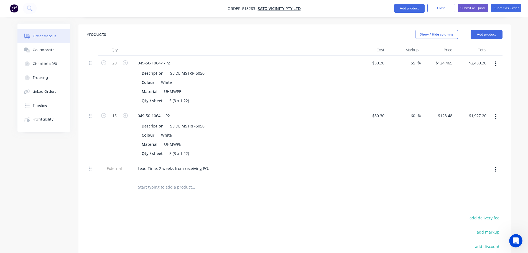
scroll to position [140, 0]
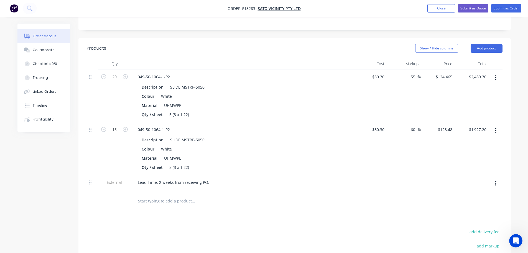
click at [344, 201] on div "Products Show / Hide columns Add product Qty Cost Markup Price Total 20 049-50-…" at bounding box center [294, 190] width 433 height 305
click at [415, 125] on input "60" at bounding box center [413, 129] width 7 height 8
type input "57"
type input "$126.071"
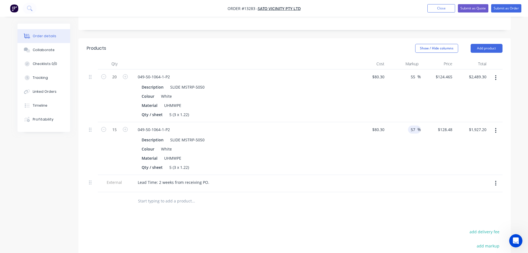
type input "$1,891.07"
click at [391, 194] on div at bounding box center [295, 201] width 416 height 18
click at [471, 9] on button "Submit as Quote" at bounding box center [473, 8] width 31 height 8
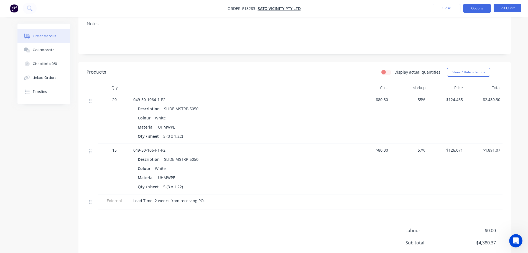
scroll to position [92, 0]
click at [502, 6] on button "Edit Quote" at bounding box center [508, 8] width 28 height 8
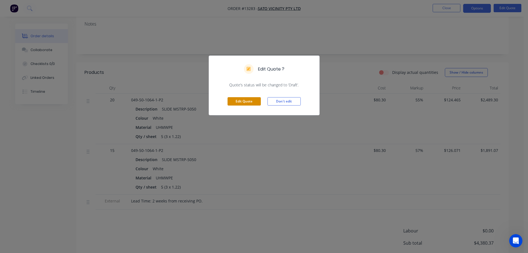
click at [238, 103] on button "Edit Quote" at bounding box center [244, 101] width 33 height 8
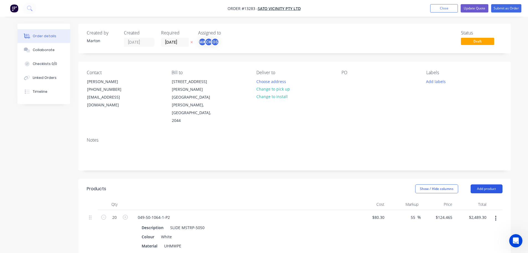
click at [488, 184] on button "Add product" at bounding box center [487, 188] width 32 height 9
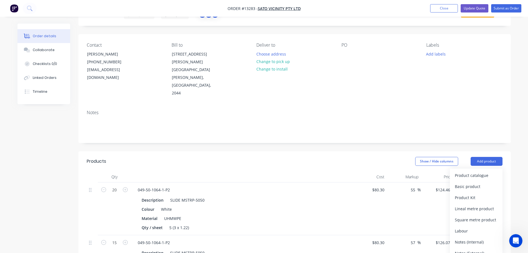
scroll to position [83, 0]
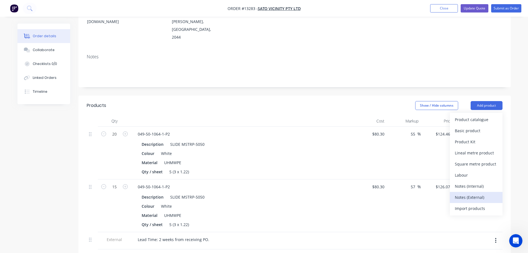
click at [474, 193] on div "Notes (External)" at bounding box center [476, 197] width 43 height 8
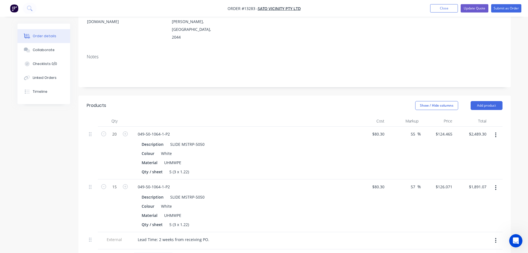
click at [159, 252] on div at bounding box center [153, 256] width 40 height 8
click at [354, 69] on div "Notes" at bounding box center [294, 68] width 433 height 37
click at [483, 7] on button "Update Quote" at bounding box center [475, 8] width 28 height 8
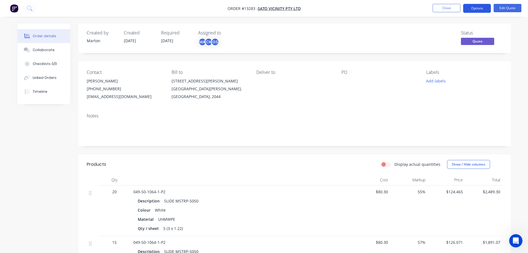
click at [482, 10] on button "Options" at bounding box center [477, 8] width 28 height 9
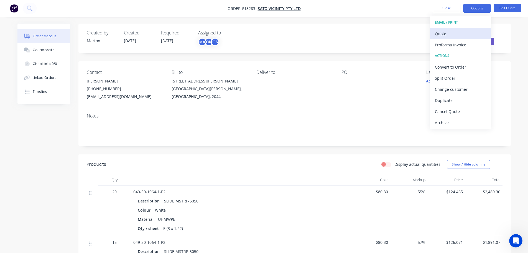
click at [457, 36] on div "Quote" at bounding box center [460, 34] width 51 height 8
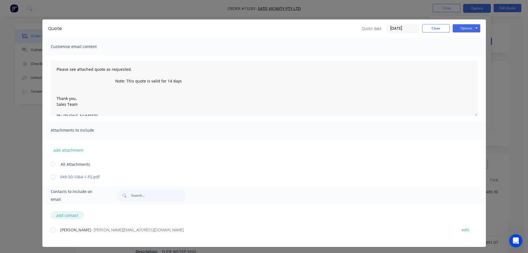
scroll to position [4, 0]
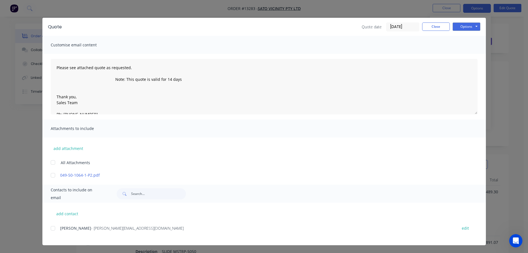
click at [48, 228] on div "add contact Kumi Jono - kumi.jono@sato-global.com edit" at bounding box center [264, 223] width 444 height 42
click at [50, 229] on div at bounding box center [52, 227] width 11 height 11
click at [470, 25] on button "Options" at bounding box center [467, 26] width 28 height 8
click at [464, 52] on button "Email" at bounding box center [470, 54] width 35 height 9
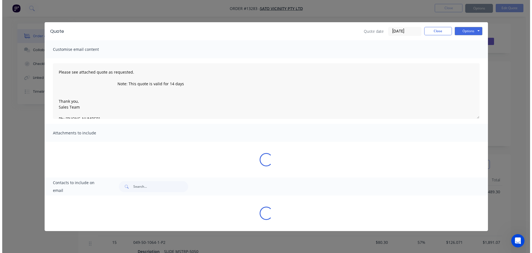
scroll to position [0, 0]
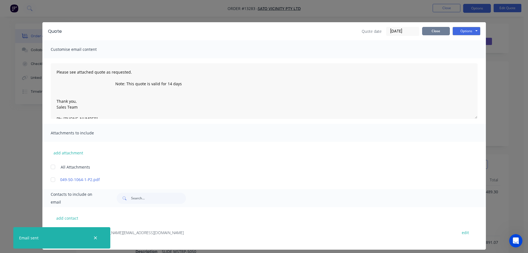
drag, startPoint x: 436, startPoint y: 32, endPoint x: 446, endPoint y: 15, distance: 19.8
click at [436, 32] on button "Close" at bounding box center [436, 31] width 28 height 8
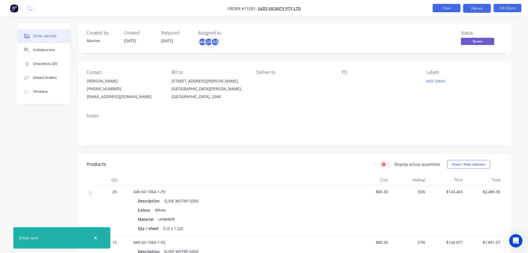
click at [450, 7] on button "Close" at bounding box center [447, 8] width 28 height 8
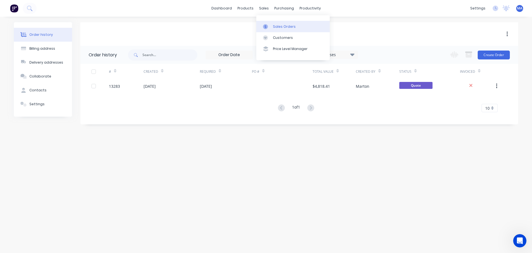
click at [274, 30] on link "Sales Orders" at bounding box center [293, 26] width 73 height 11
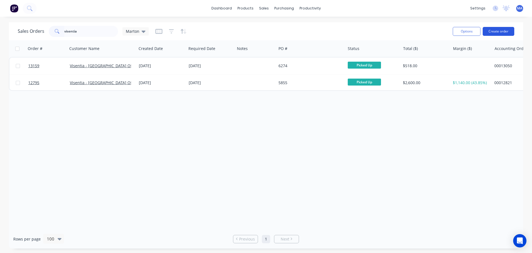
type input "visentia"
click at [497, 33] on button "Create order" at bounding box center [499, 31] width 32 height 9
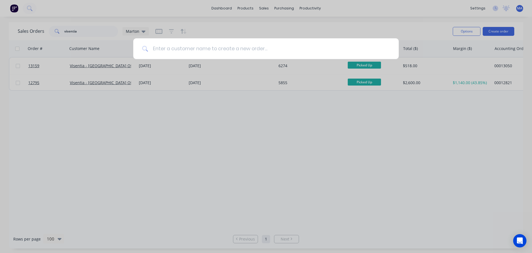
click at [184, 45] on input at bounding box center [269, 48] width 242 height 21
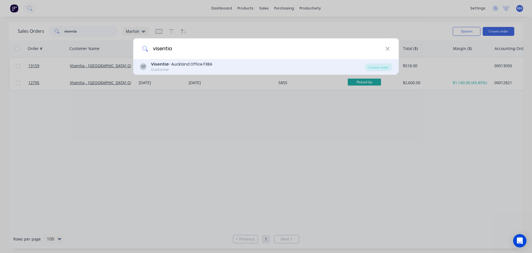
type input "visentia"
click at [176, 72] on div "VF Visentia - Auckland Office FXBA Customer Create order" at bounding box center [266, 67] width 266 height 16
click at [187, 68] on div "Customer" at bounding box center [181, 69] width 61 height 5
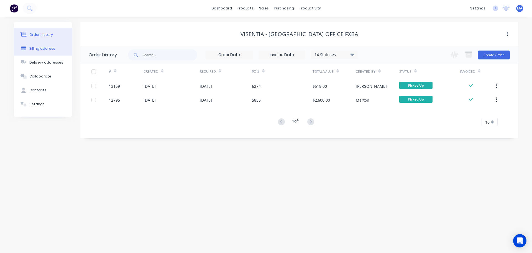
click at [45, 49] on div "Billing address" at bounding box center [42, 48] width 26 height 5
select select "NZ"
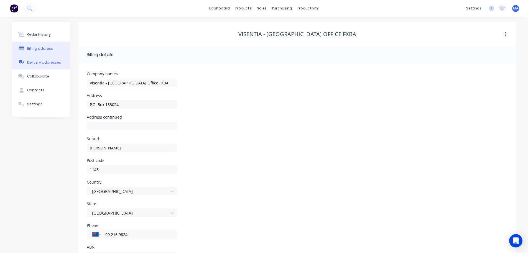
click at [47, 57] on button "Delivery addresses" at bounding box center [41, 62] width 58 height 14
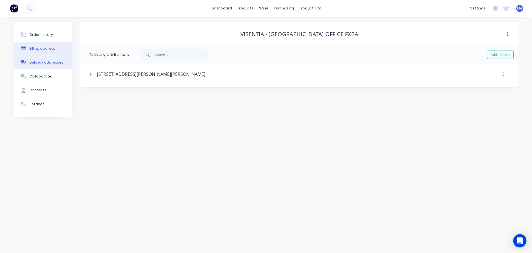
click at [45, 50] on div "Billing address" at bounding box center [42, 48] width 26 height 5
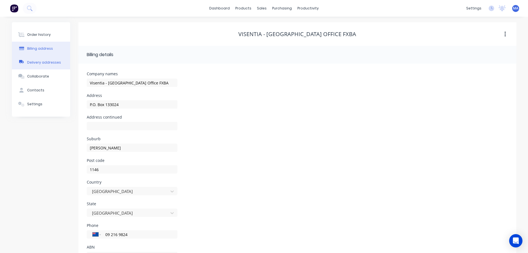
click at [51, 65] on button "Delivery addresses" at bounding box center [41, 62] width 58 height 14
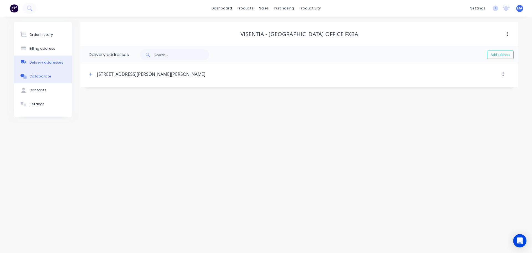
click at [52, 73] on button "Collaborate" at bounding box center [43, 76] width 58 height 14
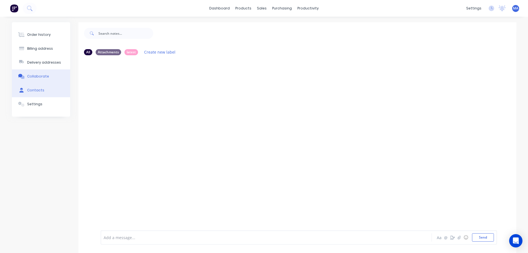
click at [35, 85] on button "Contacts" at bounding box center [41, 90] width 58 height 14
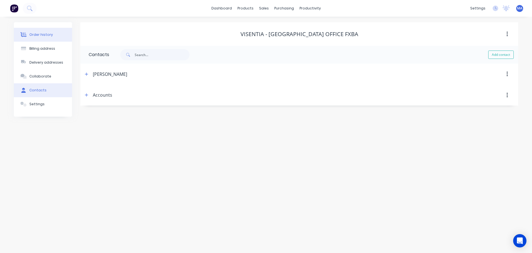
click at [47, 37] on div "Order history" at bounding box center [41, 34] width 24 height 5
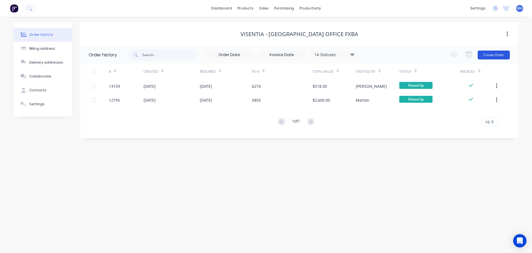
click at [490, 57] on button "Create Order" at bounding box center [494, 54] width 32 height 9
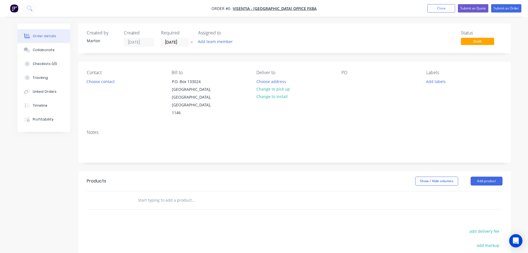
click at [118, 84] on div "Contact Choose contact" at bounding box center [125, 93] width 76 height 47
click at [114, 84] on button "Choose contact" at bounding box center [100, 80] width 34 height 7
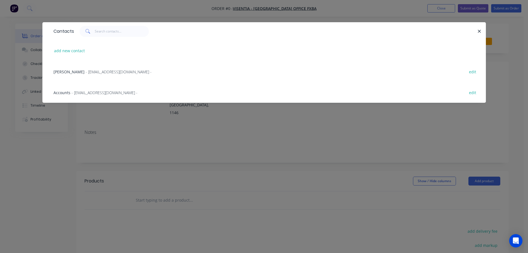
click at [86, 71] on span "- ltoth@visentia.co.nz -" at bounding box center [119, 71] width 66 height 5
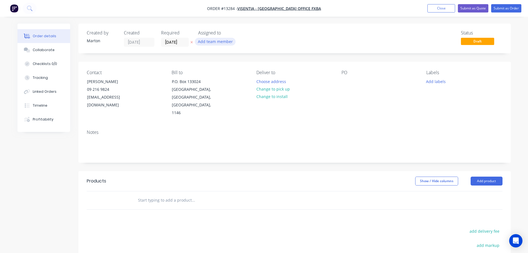
click at [212, 40] on button "Add team member" at bounding box center [215, 41] width 41 height 7
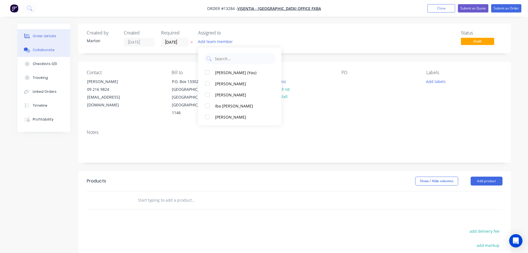
click at [45, 53] on button "Collaborate" at bounding box center [43, 50] width 53 height 14
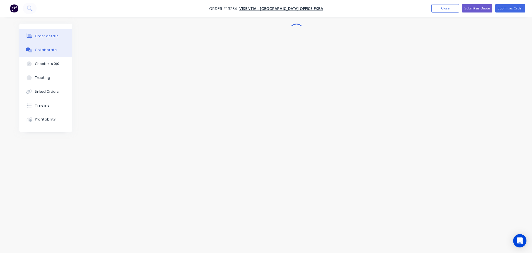
click at [47, 41] on button "Order details" at bounding box center [45, 36] width 53 height 14
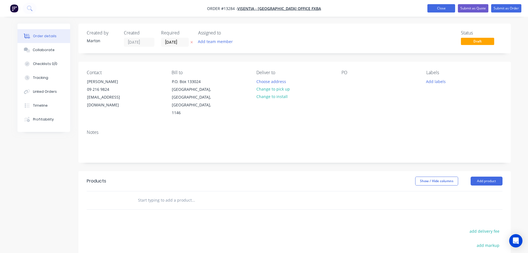
click at [447, 11] on button "Close" at bounding box center [442, 8] width 28 height 8
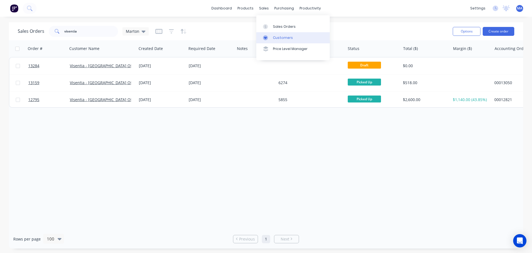
click at [272, 37] on link "Customers" at bounding box center [293, 37] width 73 height 11
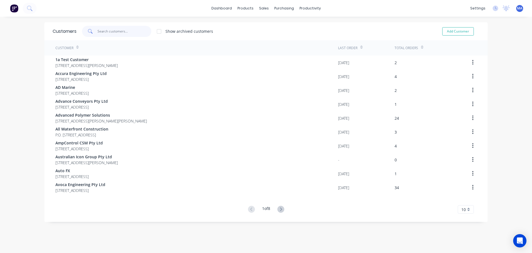
click at [126, 31] on input "text" at bounding box center [125, 31] width 54 height 11
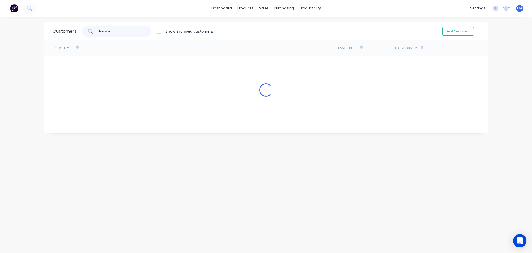
type input "visentia"
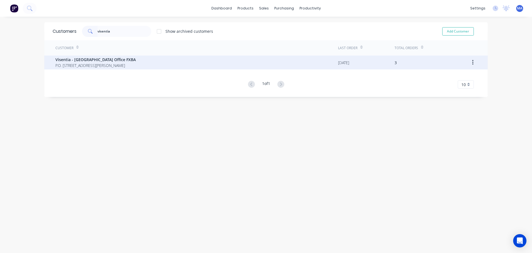
click at [95, 61] on span "Visentia - [GEOGRAPHIC_DATA] Office FXBA" at bounding box center [95, 60] width 80 height 6
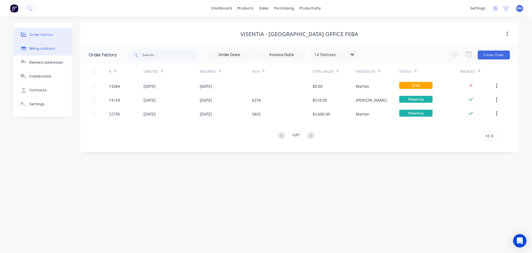
click at [50, 47] on div "Billing address" at bounding box center [42, 48] width 26 height 5
select select "NZ"
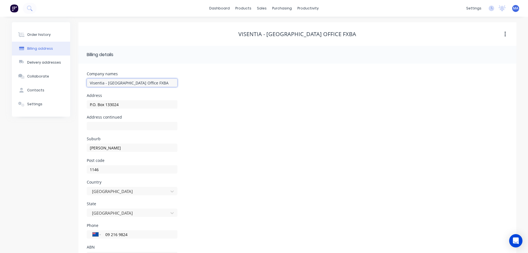
drag, startPoint x: 134, startPoint y: 83, endPoint x: 153, endPoint y: 84, distance: 19.2
click at [134, 83] on input "Visentia - [GEOGRAPHIC_DATA] Office FXBA" at bounding box center [132, 82] width 91 height 8
drag, startPoint x: 123, startPoint y: 84, endPoint x: 105, endPoint y: 87, distance: 18.5
click at [105, 87] on input "Visentia - [GEOGRAPHIC_DATA] Office FXBA" at bounding box center [132, 82] width 91 height 8
type input "Visentia Limited"
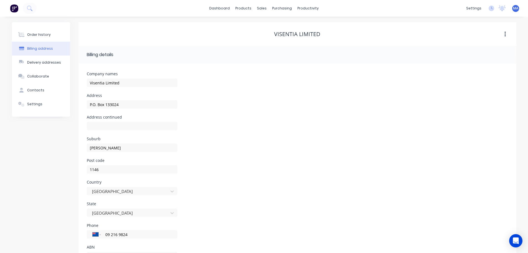
click at [160, 98] on div "Address P.O. Box 133024" at bounding box center [132, 104] width 91 height 22
click at [48, 39] on button "Order history" at bounding box center [41, 35] width 58 height 14
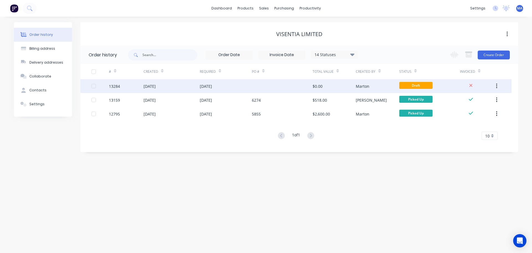
click at [245, 89] on div "03 Sep 2025" at bounding box center [226, 86] width 52 height 14
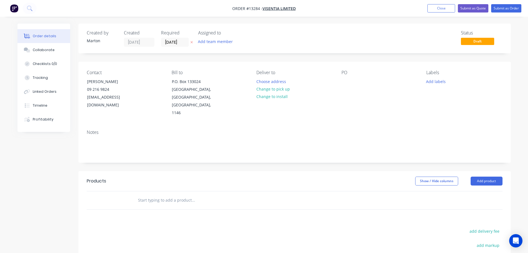
click at [152, 194] on input "text" at bounding box center [193, 199] width 111 height 11
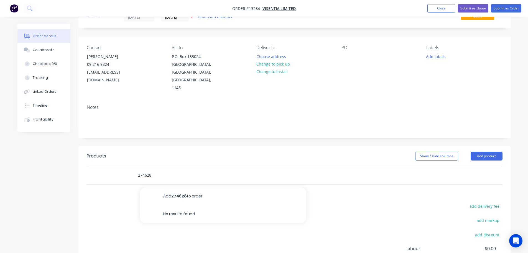
scroll to position [83, 0]
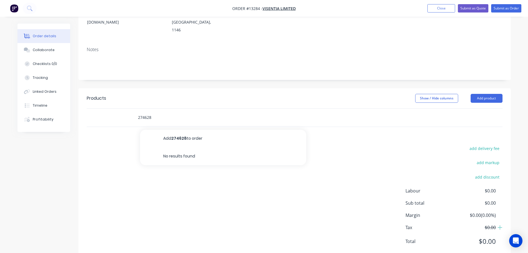
type input "274628"
click at [132, 161] on div "add delivery fee add markup add discount Labour $0.00 Sub total $0.00 Margin $0…" at bounding box center [295, 197] width 416 height 107
click at [156, 112] on input "274628" at bounding box center [193, 117] width 111 height 11
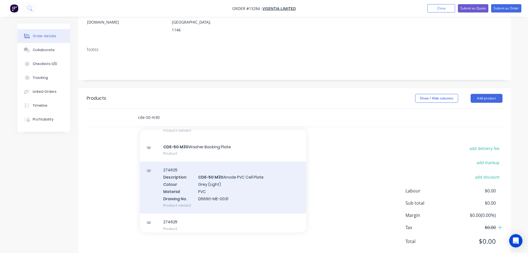
scroll to position [65, 0]
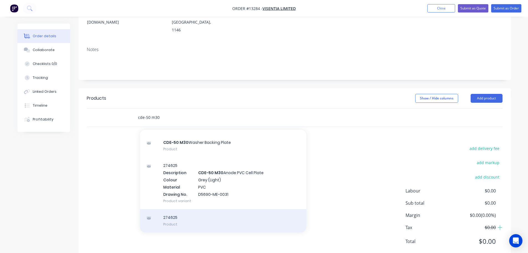
type input "cde-50 m30"
click at [198, 209] on div "274625 Product" at bounding box center [223, 220] width 166 height 23
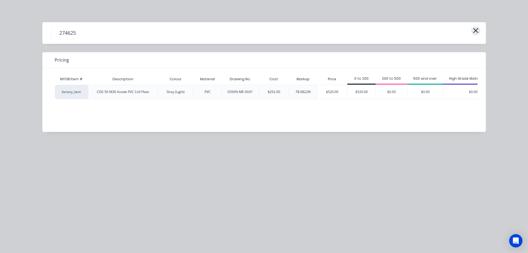
click at [473, 28] on button "button" at bounding box center [475, 30] width 9 height 9
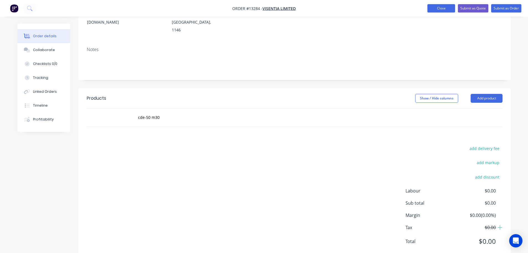
click at [445, 7] on button "Close" at bounding box center [442, 8] width 28 height 8
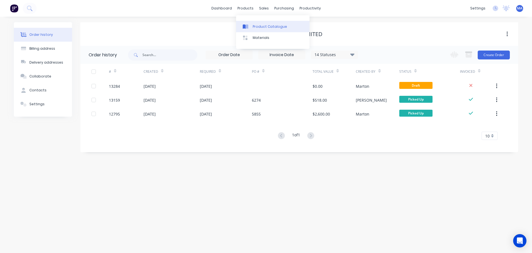
click at [252, 27] on link "Product Catalogue" at bounding box center [272, 26] width 73 height 11
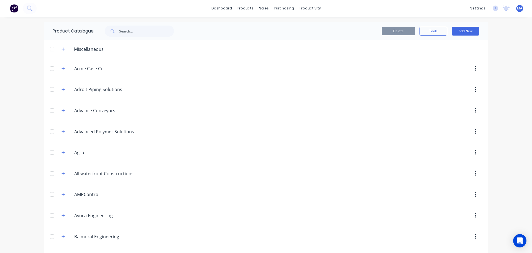
click at [128, 37] on div "Product Catalogue" at bounding box center [116, 31] width 144 height 18
click at [134, 34] on input "text" at bounding box center [146, 31] width 55 height 11
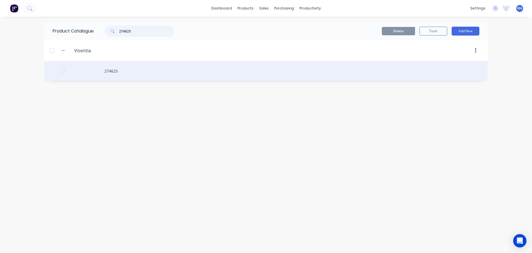
click at [63, 72] on div at bounding box center [63, 70] width 11 height 11
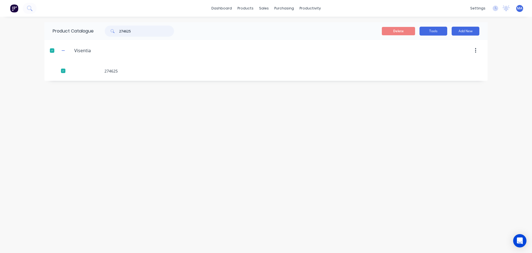
type input "274625"
click at [436, 30] on button "Tools" at bounding box center [434, 31] width 28 height 9
click at [428, 42] on div "Duplicate product" at bounding box center [421, 45] width 43 height 8
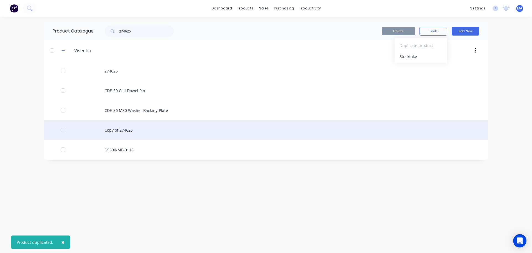
click at [134, 128] on div "Copy of 274625" at bounding box center [266, 130] width 444 height 20
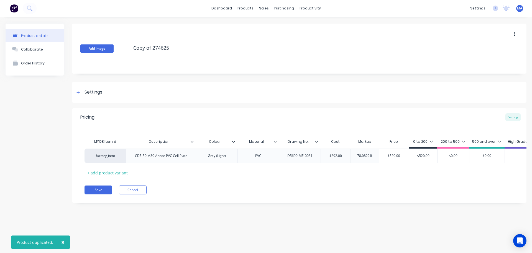
drag, startPoint x: 152, startPoint y: 48, endPoint x: 104, endPoint y: 49, distance: 47.7
click at [104, 49] on div "Add image Copy of 274625" at bounding box center [299, 49] width 455 height 50
type textarea "x"
type textarea "274625"
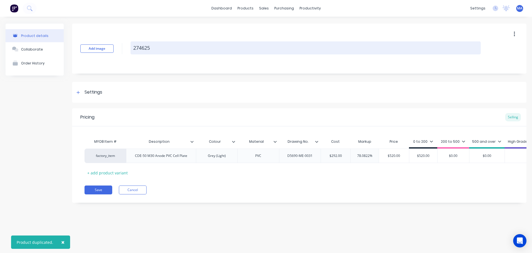
click at [169, 45] on textarea "274625" at bounding box center [306, 47] width 351 height 13
type textarea "x"
type textarea "27462"
type textarea "x"
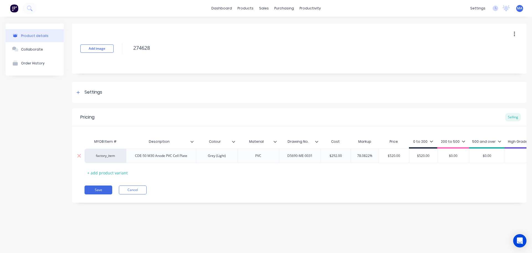
type textarea "274628"
type textarea "x"
type textarea "274628"
click at [162, 157] on div "CDE-50 M30 Anode PVC Cell Plate" at bounding box center [161, 155] width 61 height 7
click at [219, 156] on div "Grey (Light)" at bounding box center [217, 155] width 28 height 7
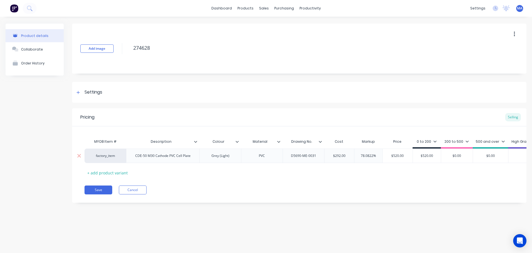
click at [265, 157] on div "PVC" at bounding box center [262, 155] width 28 height 7
click at [298, 159] on div "D5690-ME-0031" at bounding box center [304, 155] width 34 height 7
click at [134, 93] on div "Settings" at bounding box center [299, 92] width 455 height 21
type textarea "x"
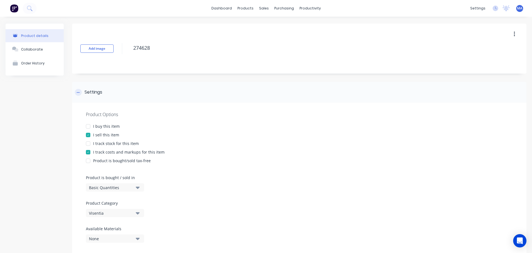
click at [134, 93] on div "Settings" at bounding box center [299, 92] width 455 height 21
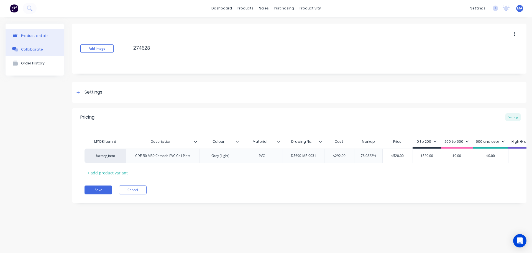
click at [28, 54] on button "Collaborate" at bounding box center [35, 49] width 58 height 14
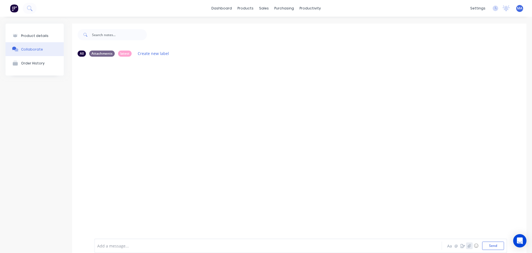
click at [468, 246] on icon "button" at bounding box center [469, 245] width 3 height 4
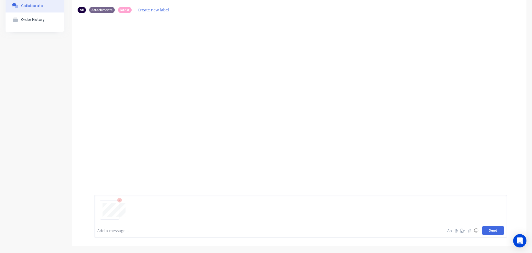
drag, startPoint x: 489, startPoint y: 229, endPoint x: 485, endPoint y: 228, distance: 4.0
click at [489, 230] on button "Send" at bounding box center [494, 230] width 22 height 8
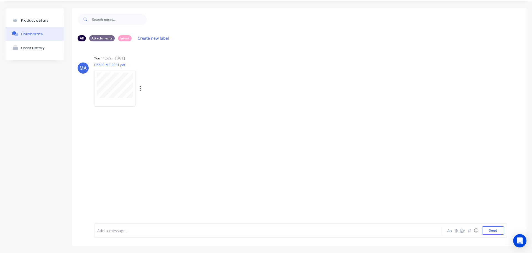
click at [142, 89] on div "Labels Auto-attach to new orders Sales Orders Purchase Orders Download Delete" at bounding box center [169, 88] width 62 height 8
click at [140, 90] on icon "button" at bounding box center [140, 88] width 2 height 6
click at [157, 104] on button "Auto-attach to new orders" at bounding box center [177, 103] width 62 height 13
click at [230, 100] on label at bounding box center [230, 100] width 0 height 0
click at [222, 103] on input "checkbox" at bounding box center [219, 102] width 4 height 5
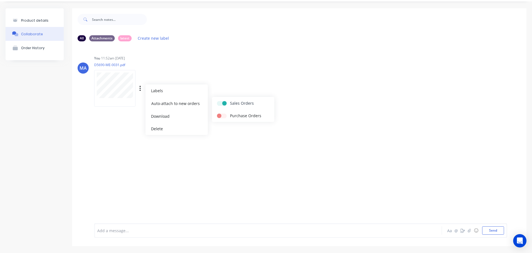
checkbox input "true"
click at [218, 72] on div "You 11:52am 03/09/25 D5690-ME-0031.pdf Labels Auto-attach to new orders Sales O…" at bounding box center [180, 79] width 173 height 50
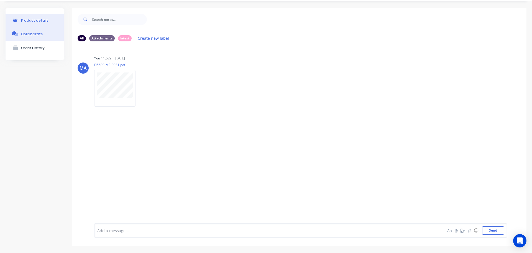
click at [39, 21] on div "Product details" at bounding box center [34, 20] width 27 height 4
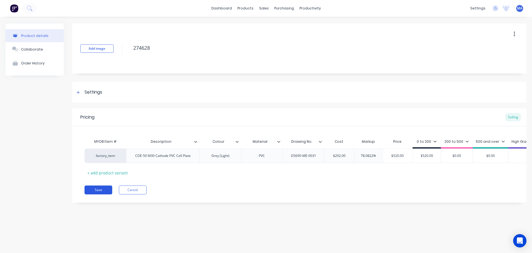
click at [107, 194] on button "Save" at bounding box center [99, 189] width 28 height 9
type textarea "x"
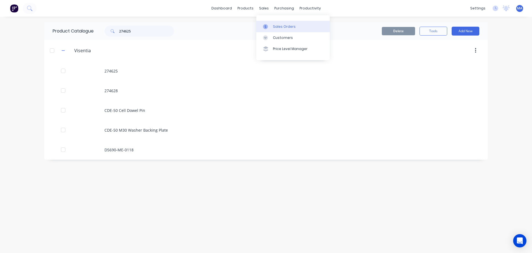
click at [276, 29] on link "Sales Orders" at bounding box center [293, 26] width 73 height 11
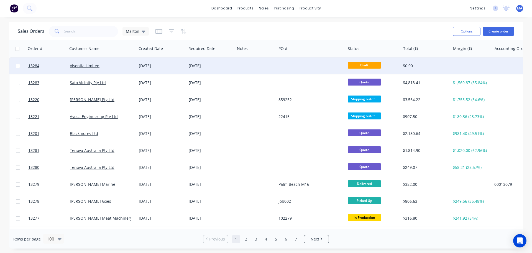
click at [140, 64] on div "[DATE]" at bounding box center [161, 66] width 45 height 6
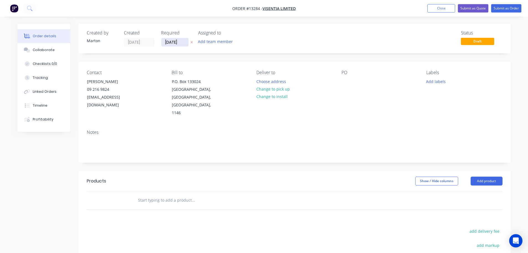
click at [175, 45] on input "[DATE]" at bounding box center [174, 42] width 27 height 8
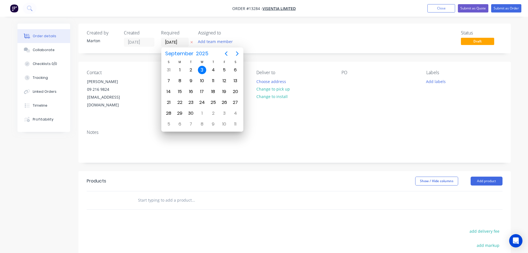
click at [200, 66] on div "3" at bounding box center [202, 70] width 11 height 11
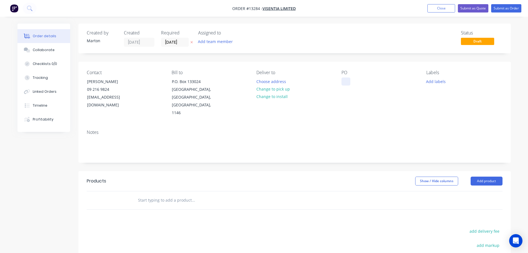
click at [344, 78] on div at bounding box center [346, 81] width 9 height 8
click at [286, 83] on button "Choose address" at bounding box center [270, 80] width 35 height 7
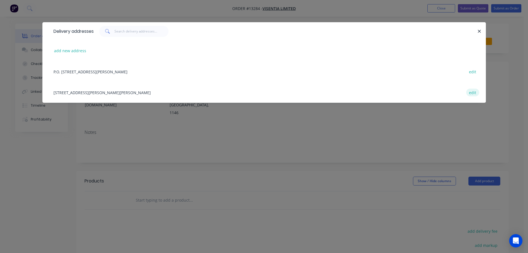
click at [475, 91] on button "edit" at bounding box center [472, 91] width 13 height 7
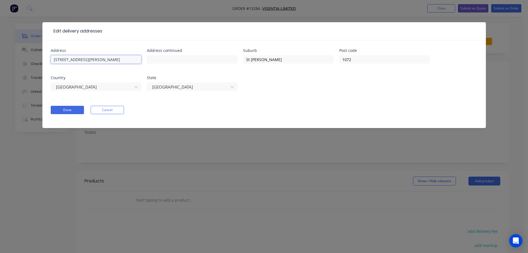
click at [59, 61] on input "[STREET_ADDRESS][PERSON_NAME]" at bounding box center [96, 59] width 91 height 8
click at [60, 61] on input "[STREET_ADDRESS][PERSON_NAME]" at bounding box center [96, 59] width 91 height 8
type input "[STREET_ADDRESS][PERSON_NAME]"
click at [73, 108] on button "Done" at bounding box center [67, 110] width 33 height 8
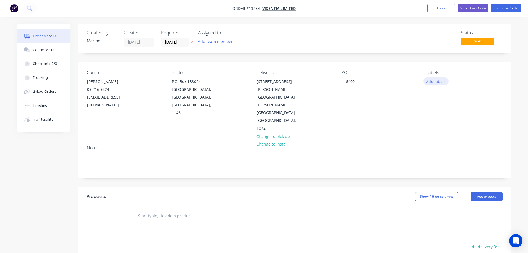
click at [439, 83] on button "Add labels" at bounding box center [436, 80] width 26 height 7
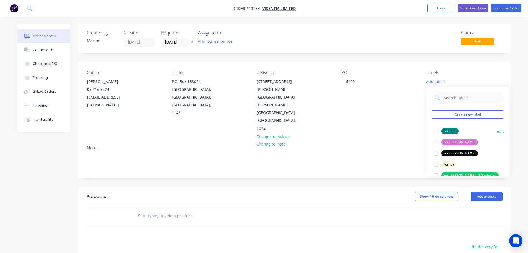
click at [434, 128] on div at bounding box center [436, 130] width 11 height 11
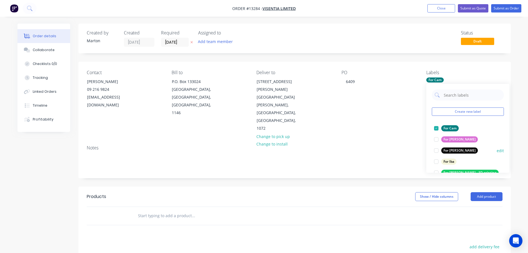
click at [434, 150] on div at bounding box center [436, 150] width 11 height 11
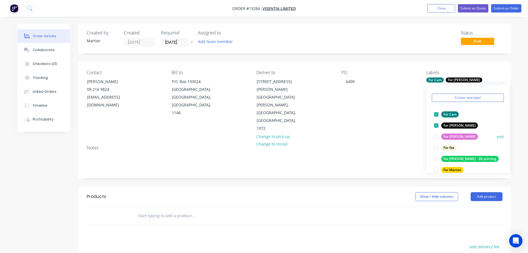
scroll to position [28, 0]
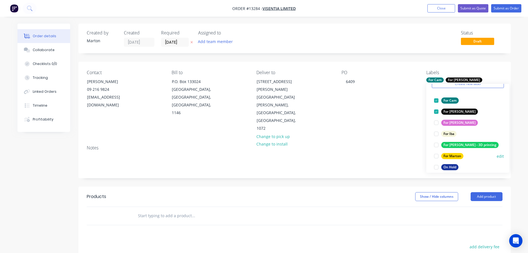
click at [436, 156] on div at bounding box center [436, 155] width 11 height 11
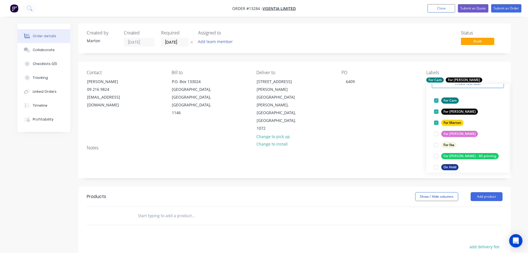
drag, startPoint x: 216, startPoint y: 182, endPoint x: 193, endPoint y: 185, distance: 23.2
click at [215, 186] on header "Products Show / Hide columns Add product" at bounding box center [294, 196] width 433 height 20
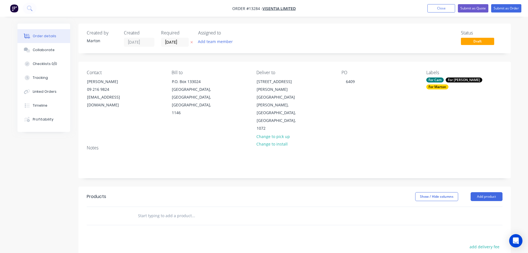
click at [167, 210] on input "text" at bounding box center [193, 215] width 111 height 11
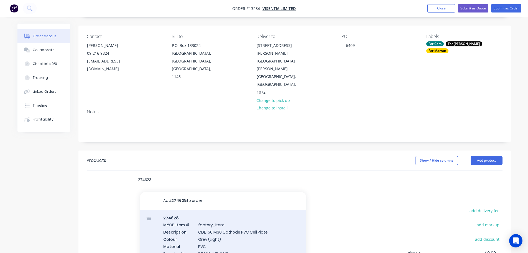
scroll to position [90, 0]
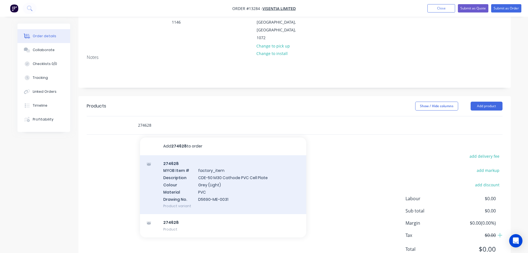
type input "274628"
click at [208, 169] on div "274628 MYOB Item # factory_item Description CDE-50 M30 Cathode PVC Cell Plate C…" at bounding box center [223, 184] width 166 height 59
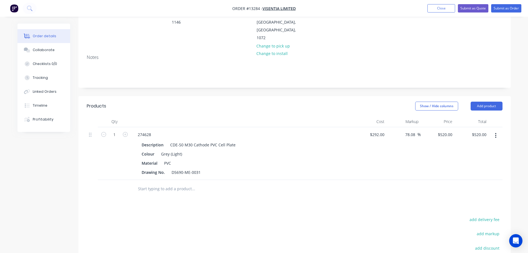
click at [129, 131] on button "button" at bounding box center [125, 134] width 7 height 6
type input "2"
type input "$1,040.00"
click at [127, 132] on icon "button" at bounding box center [125, 134] width 5 height 5
type input "3"
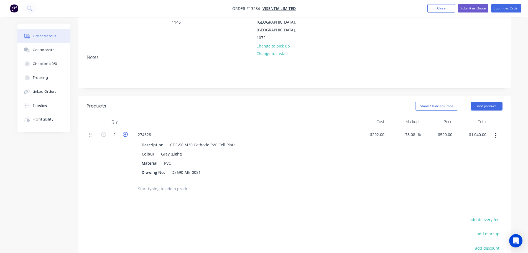
type input "$1,560.00"
click at [127, 132] on icon "button" at bounding box center [125, 134] width 5 height 5
type input "4"
type input "$2,080.00"
click at [127, 132] on icon "button" at bounding box center [125, 134] width 5 height 5
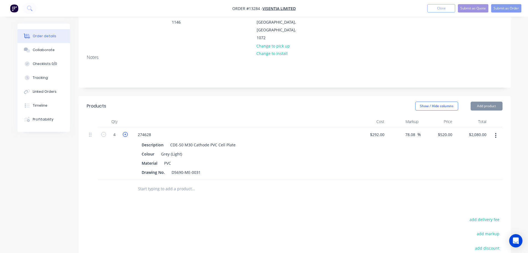
type input "5"
type input "$2,600.00"
click at [463, 186] on div "Products Show / Hide columns Add product Qty Cost Markup Price Total 5 274628 D…" at bounding box center [294, 213] width 433 height 235
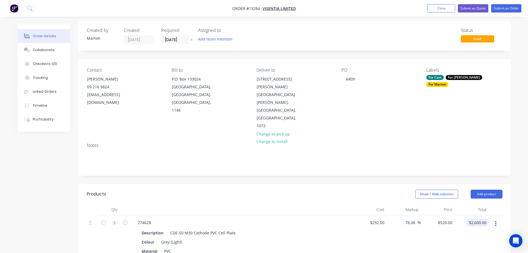
scroll to position [0, 0]
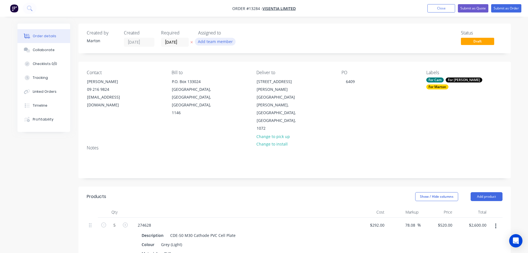
click at [220, 43] on button "Add team member" at bounding box center [215, 41] width 41 height 7
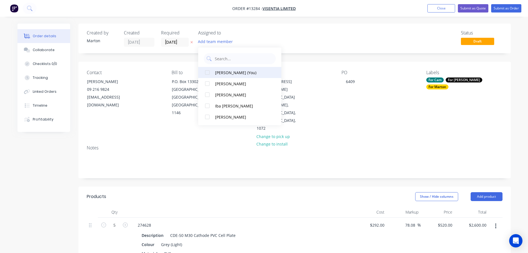
click at [210, 76] on div at bounding box center [207, 72] width 11 height 11
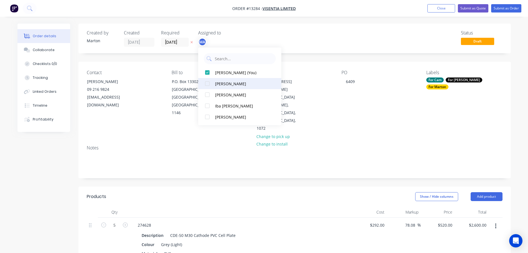
click at [209, 85] on div at bounding box center [207, 83] width 11 height 11
click at [208, 92] on div at bounding box center [207, 94] width 11 height 11
click at [360, 29] on div "Created by Marton Created 03/09/25 Required 03/09/25 Assigned to MA CK GS Statu…" at bounding box center [294, 39] width 433 height 30
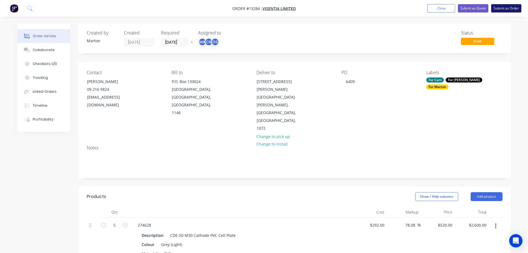
click at [509, 12] on button "Submit as Order" at bounding box center [506, 8] width 30 height 8
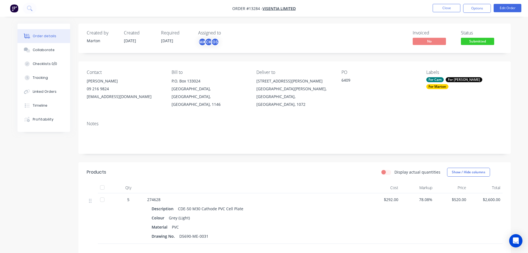
click at [472, 42] on span "Submitted" at bounding box center [477, 41] width 33 height 7
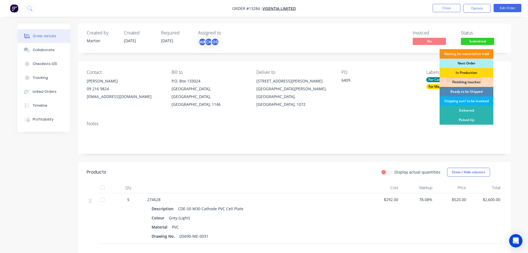
click at [467, 62] on div "Next Order" at bounding box center [467, 63] width 54 height 9
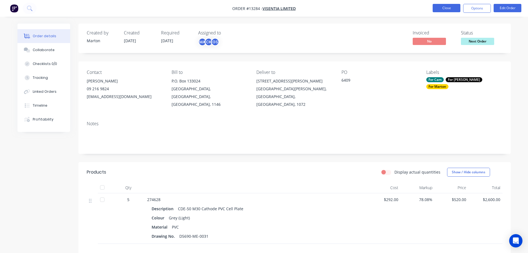
click at [448, 8] on button "Close" at bounding box center [447, 8] width 28 height 8
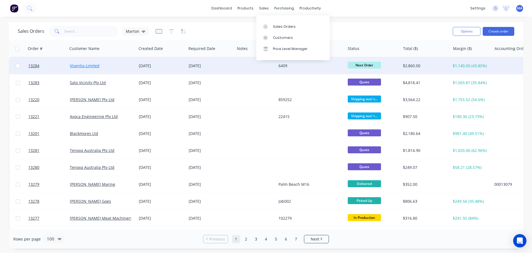
click at [82, 67] on link "Visentia Limited" at bounding box center [85, 65] width 30 height 5
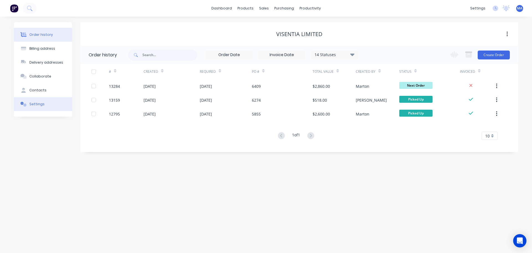
click at [35, 103] on div "Settings" at bounding box center [36, 103] width 15 height 5
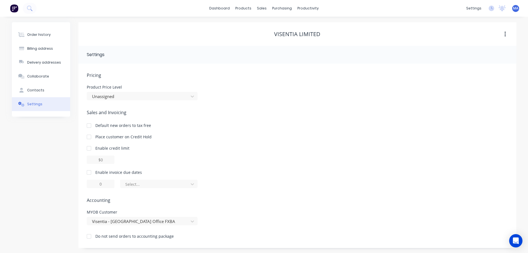
click at [111, 126] on div "Default new orders to tax free" at bounding box center [123, 125] width 56 height 6
click at [90, 126] on div at bounding box center [88, 125] width 11 height 11
click at [136, 182] on div "Select..." at bounding box center [155, 184] width 60 height 6
click at [105, 96] on div at bounding box center [139, 95] width 94 height 7
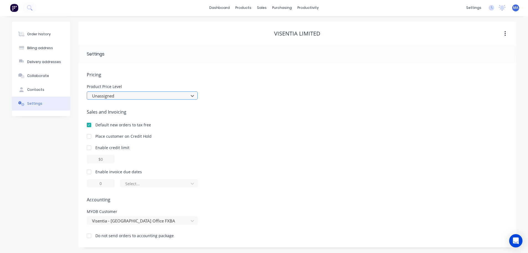
click at [105, 96] on div at bounding box center [139, 95] width 94 height 7
click at [187, 125] on div "Default new orders to tax free" at bounding box center [298, 125] width 422 height 6
click at [35, 92] on div "Contacts" at bounding box center [35, 89] width 17 height 5
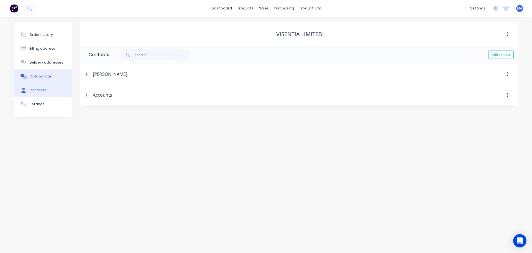
click at [39, 76] on div "Collaborate" at bounding box center [40, 76] width 22 height 5
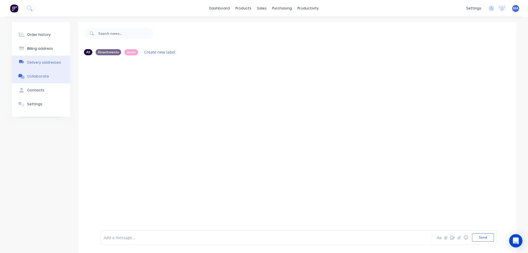
click at [41, 65] on button "Delivery addresses" at bounding box center [41, 62] width 58 height 14
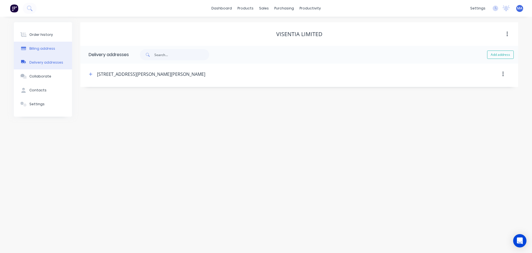
click at [44, 50] on div "Billing address" at bounding box center [42, 48] width 26 height 5
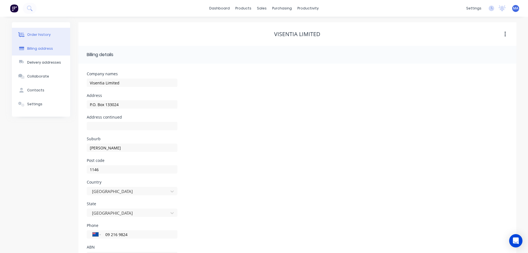
click at [45, 35] on div "Order history" at bounding box center [39, 34] width 24 height 5
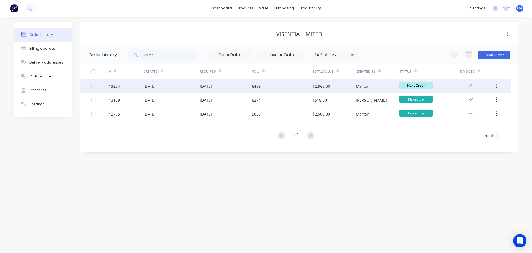
click at [275, 85] on div "6409" at bounding box center [282, 86] width 61 height 14
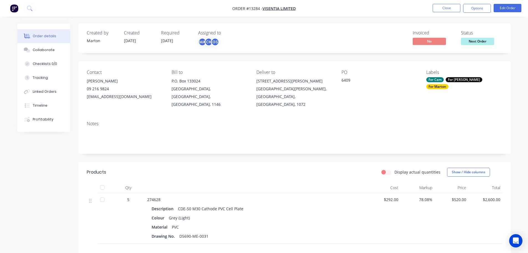
scroll to position [82, 0]
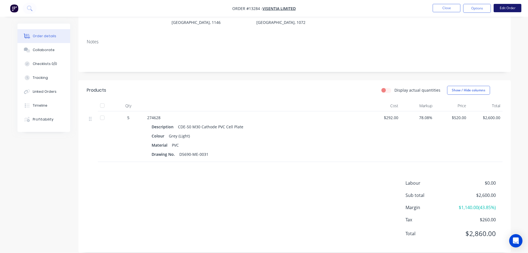
click at [505, 10] on button "Edit Order" at bounding box center [508, 8] width 28 height 8
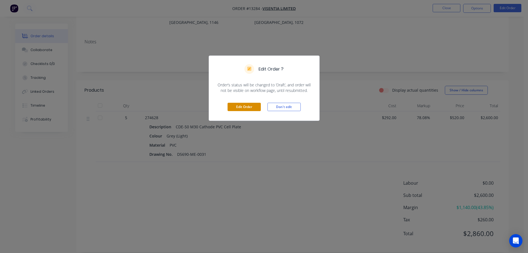
click at [247, 104] on button "Edit Order" at bounding box center [244, 107] width 33 height 8
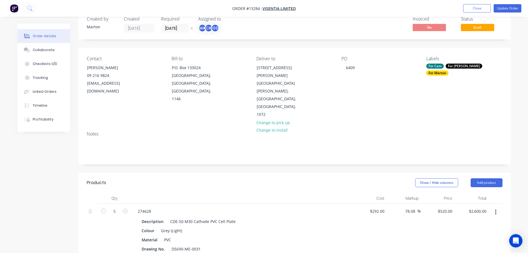
scroll to position [28, 0]
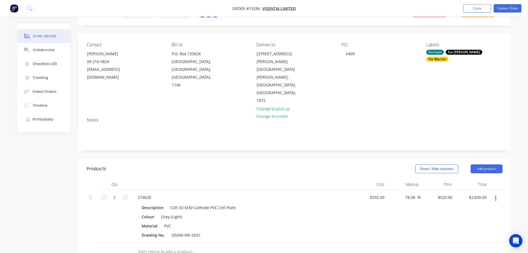
click at [495, 193] on button "button" at bounding box center [495, 198] width 13 height 10
click at [471, 231] on div "Exclude from tax" at bounding box center [476, 235] width 43 height 8
click at [516, 8] on button "Update Order" at bounding box center [508, 8] width 28 height 8
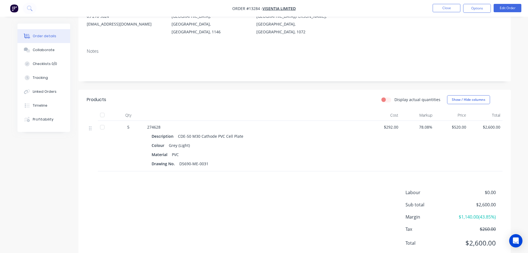
scroll to position [82, 0]
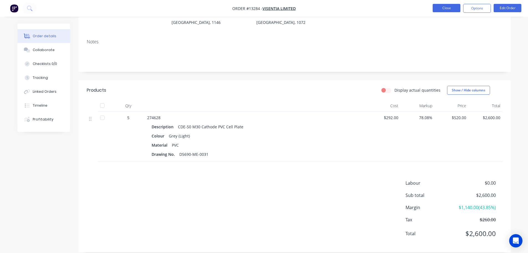
click at [445, 12] on button "Close" at bounding box center [447, 8] width 28 height 8
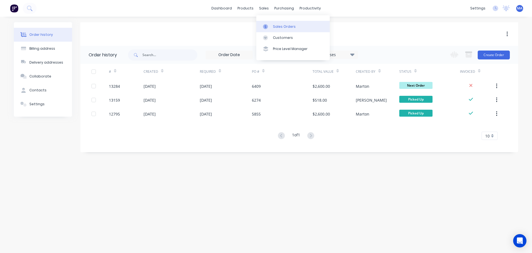
click at [270, 27] on div at bounding box center [267, 26] width 8 height 5
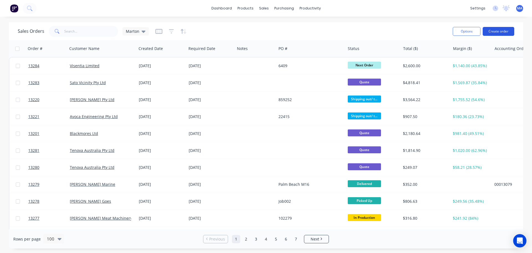
click at [508, 31] on button "Create order" at bounding box center [499, 31] width 32 height 9
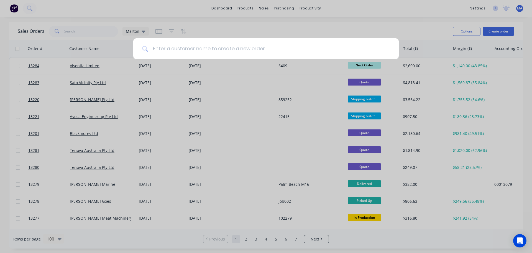
click at [236, 50] on input at bounding box center [269, 48] width 242 height 21
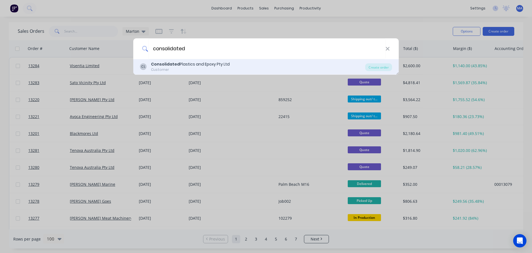
type input "consolidated"
click at [202, 68] on div "Customer" at bounding box center [190, 69] width 79 height 5
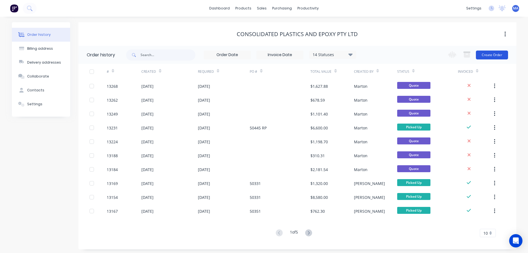
click at [486, 53] on button "Create Order" at bounding box center [492, 54] width 32 height 9
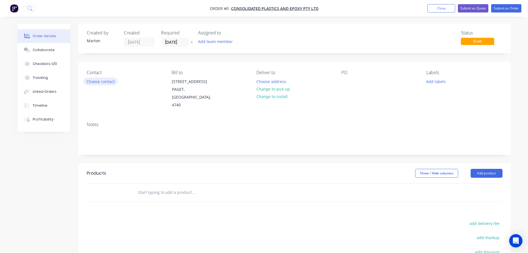
click at [106, 84] on button "Choose contact" at bounding box center [100, 80] width 34 height 7
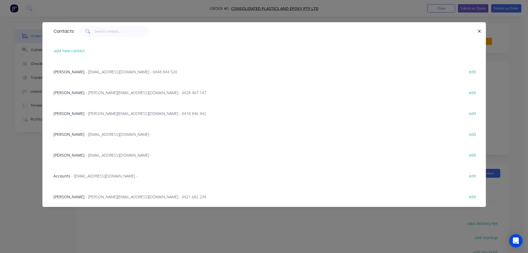
click at [86, 136] on span "- [EMAIL_ADDRESS][DOMAIN_NAME] -" at bounding box center [119, 133] width 66 height 5
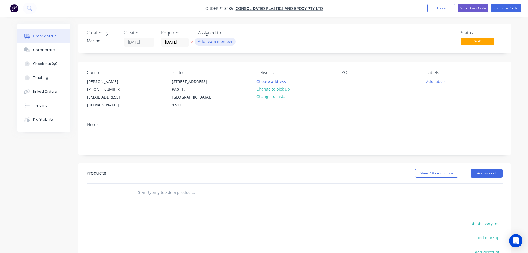
click at [196, 43] on button "Add team member" at bounding box center [215, 41] width 41 height 7
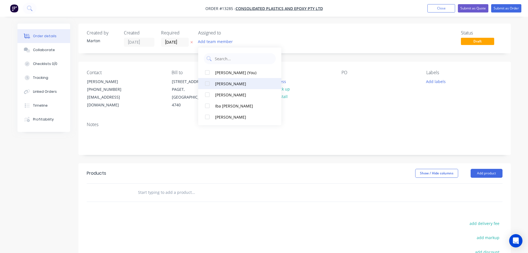
click at [208, 78] on div at bounding box center [207, 83] width 11 height 11
click at [207, 83] on div at bounding box center [207, 83] width 11 height 11
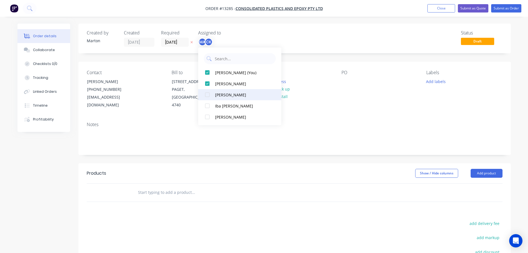
click at [206, 93] on div at bounding box center [207, 94] width 11 height 11
click at [301, 39] on div "Status Draft" at bounding box center [378, 38] width 249 height 16
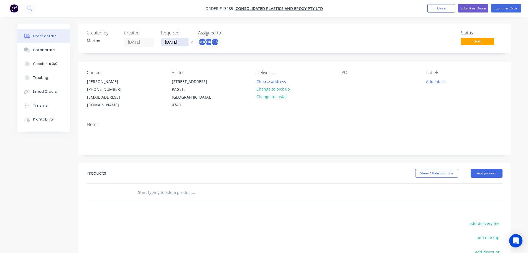
click at [179, 45] on input "[DATE]" at bounding box center [174, 42] width 27 height 8
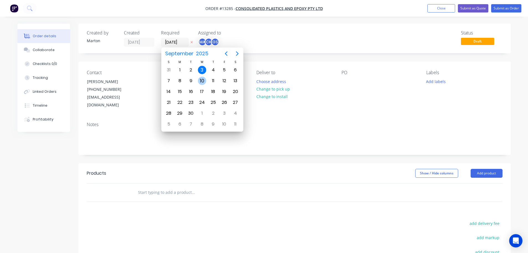
click at [200, 80] on div "10" at bounding box center [202, 81] width 8 height 8
type input "10/09/25"
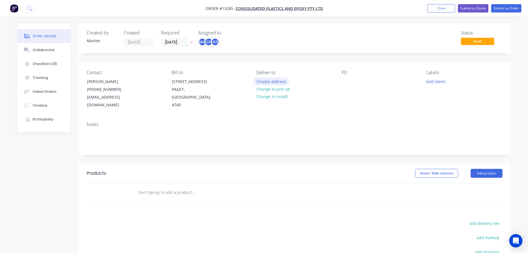
click at [274, 82] on button "Choose address" at bounding box center [270, 80] width 35 height 7
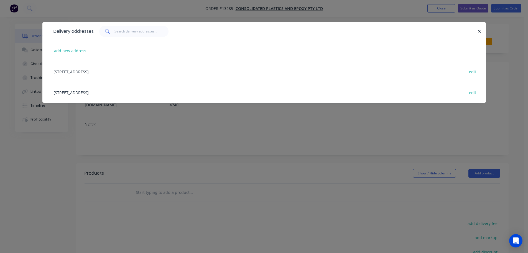
click at [88, 92] on div "99 Maggiolo Drive, PAGET, Queensland, Australia, 4740 edit" at bounding box center [264, 92] width 427 height 21
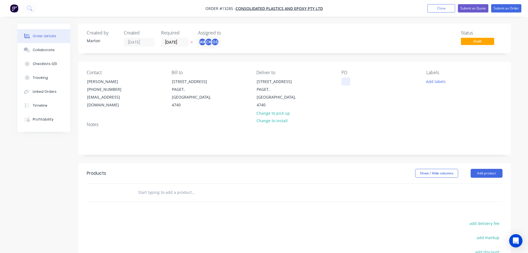
click at [343, 82] on div at bounding box center [346, 81] width 9 height 8
click at [436, 83] on button "Add labels" at bounding box center [436, 80] width 26 height 7
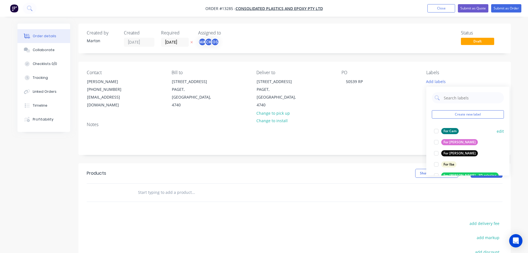
click at [438, 131] on div at bounding box center [436, 130] width 11 height 11
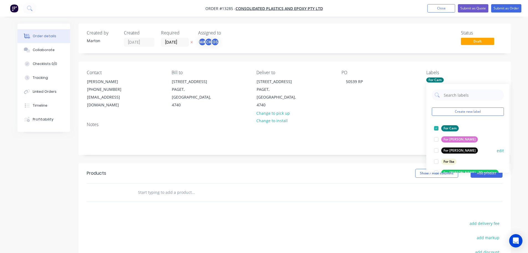
click at [441, 151] on div at bounding box center [436, 150] width 11 height 11
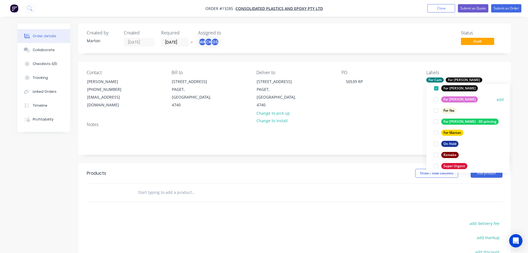
scroll to position [55, 0]
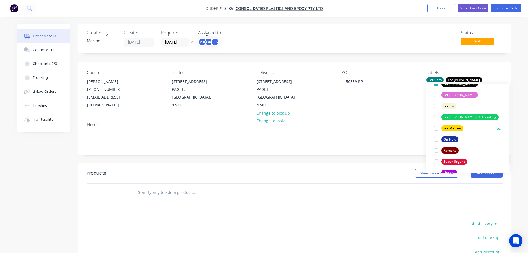
click at [438, 130] on div at bounding box center [436, 128] width 11 height 11
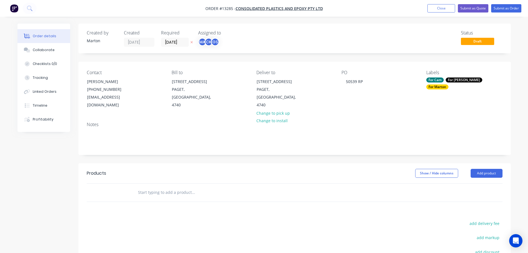
click at [343, 169] on div "Show / Hide columns Add product" at bounding box center [338, 173] width 327 height 9
click at [233, 189] on input "text" at bounding box center [193, 192] width 111 height 11
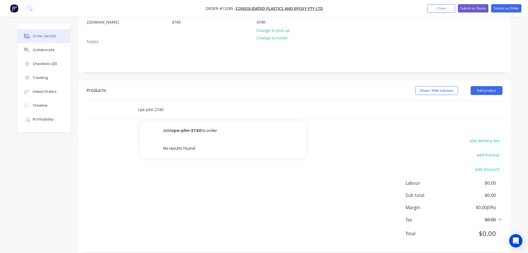
type input "cpe-plm-2740"
click at [227, 204] on div "add delivery fee add markup add discount Labour $0.00 Sub total $0.00 Margin $0…" at bounding box center [295, 190] width 416 height 107
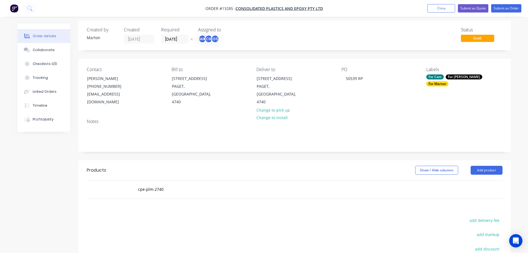
scroll to position [0, 0]
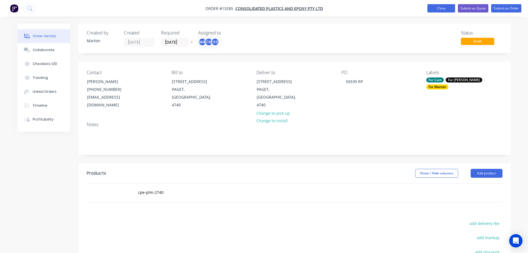
click at [441, 5] on button "Close" at bounding box center [442, 8] width 28 height 8
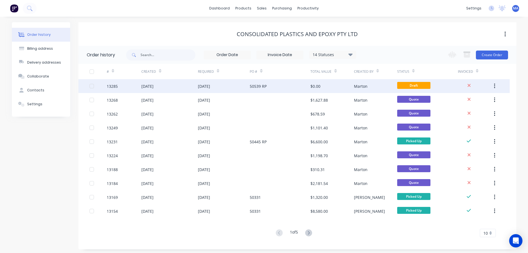
click at [325, 85] on div "$0.00" at bounding box center [332, 86] width 43 height 14
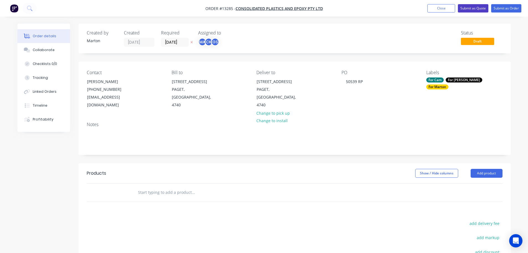
click at [478, 7] on button "Submit as Quote" at bounding box center [473, 8] width 31 height 8
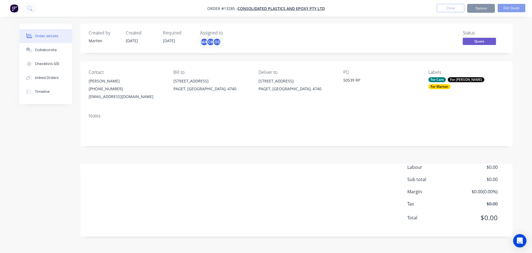
click at [474, 11] on button "Options" at bounding box center [482, 8] width 28 height 9
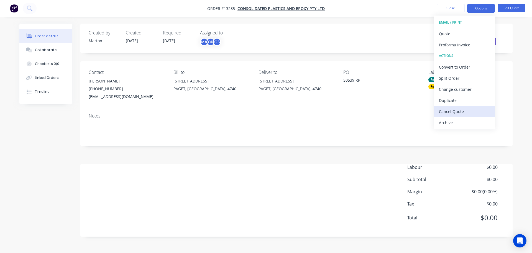
click at [439, 113] on button "Cancel Quote" at bounding box center [464, 111] width 61 height 11
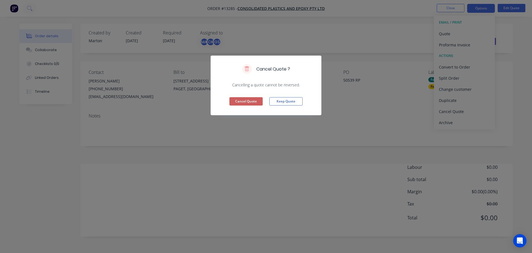
click at [245, 102] on button "Cancel Quote" at bounding box center [246, 101] width 33 height 8
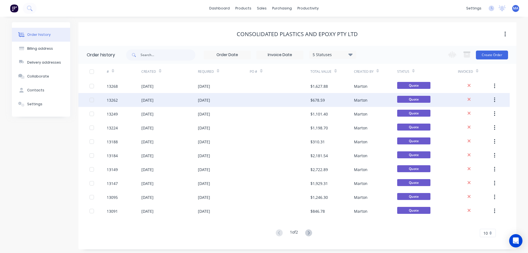
click at [210, 97] on div "25 Aug 2025" at bounding box center [204, 100] width 12 height 6
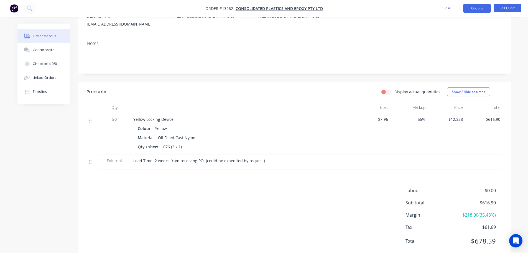
scroll to position [88, 0]
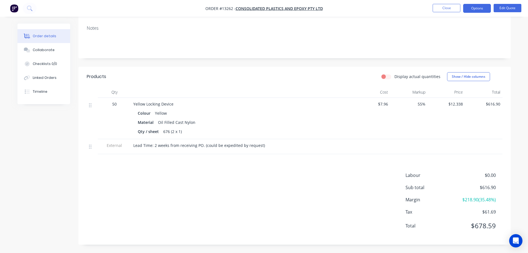
click at [459, 106] on span "$12.338" at bounding box center [446, 104] width 33 height 6
click at [458, 103] on span "$12.338" at bounding box center [446, 104] width 33 height 6
click at [507, 9] on button "Edit Quote" at bounding box center [508, 8] width 28 height 8
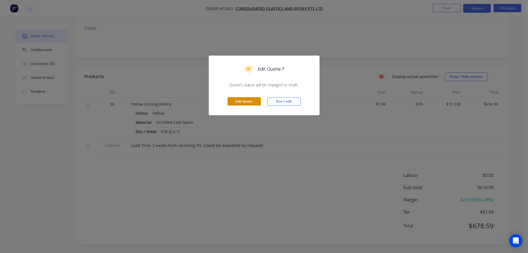
click at [258, 103] on button "Edit Quote" at bounding box center [244, 101] width 33 height 8
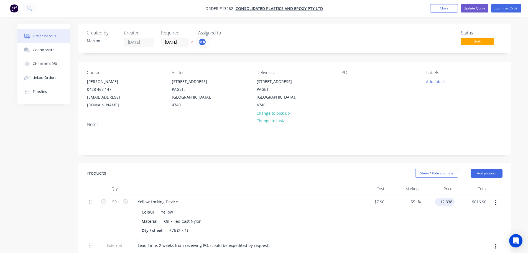
click at [451, 197] on input "12.338" at bounding box center [446, 201] width 17 height 8
type input "12.39"
type input "55.65"
type input "$12.39"
type input "$619.50"
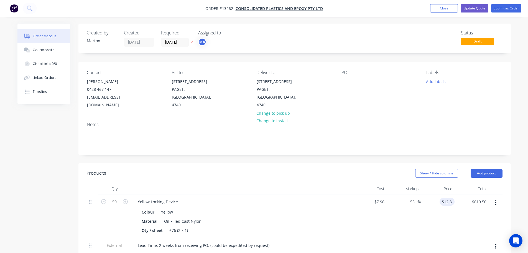
click at [424, 212] on div "$12.39 12.39" at bounding box center [438, 216] width 34 height 44
click at [348, 80] on div at bounding box center [346, 81] width 9 height 8
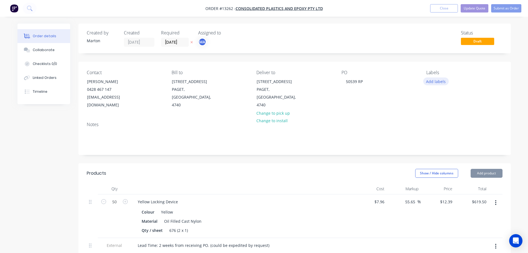
click at [441, 82] on button "Add labels" at bounding box center [436, 80] width 26 height 7
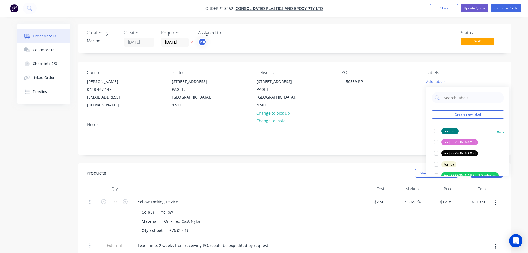
click at [437, 130] on div at bounding box center [436, 130] width 11 height 11
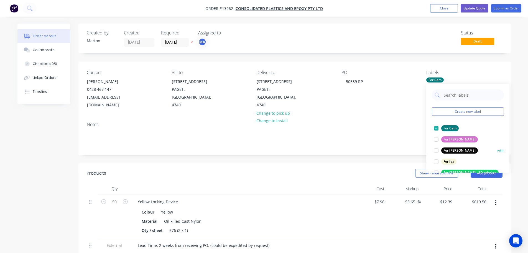
click at [436, 150] on div at bounding box center [436, 150] width 11 height 11
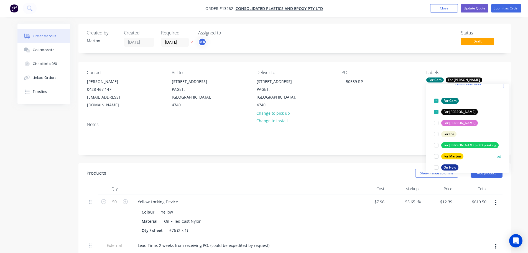
scroll to position [28, 0]
click at [437, 152] on div at bounding box center [436, 155] width 11 height 11
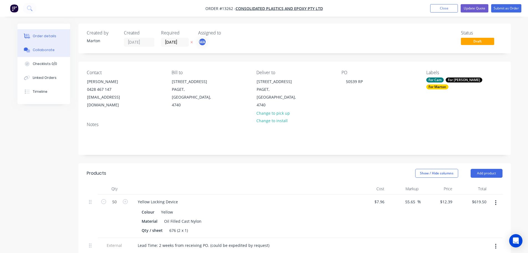
click at [52, 50] on div "Collaborate" at bounding box center [44, 49] width 22 height 5
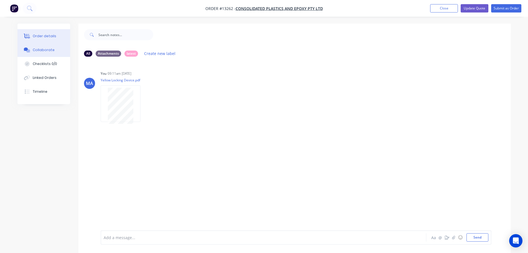
click at [57, 35] on button "Order details" at bounding box center [43, 36] width 53 height 14
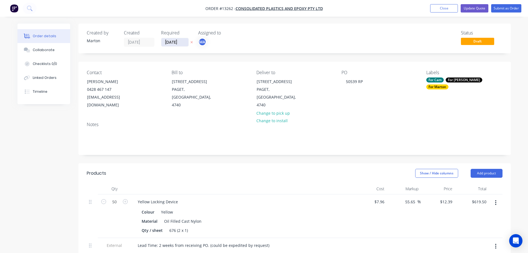
click at [181, 42] on input "[DATE]" at bounding box center [174, 42] width 27 height 8
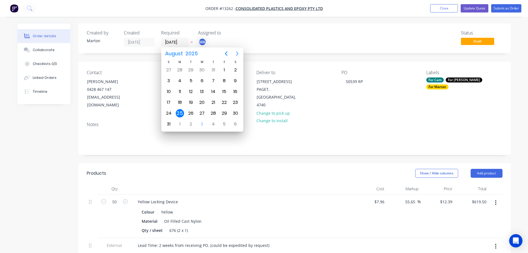
click at [235, 52] on icon "Next page" at bounding box center [237, 53] width 7 height 7
click at [202, 81] on div "10" at bounding box center [202, 81] width 8 height 8
type input "[DATE]"
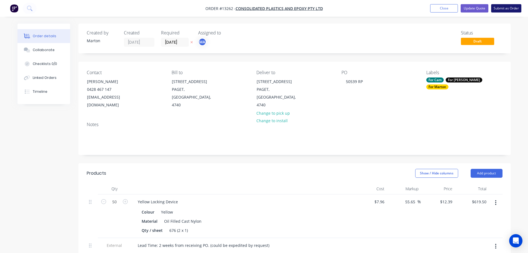
click at [505, 7] on button "Submit as Order" at bounding box center [506, 8] width 30 height 8
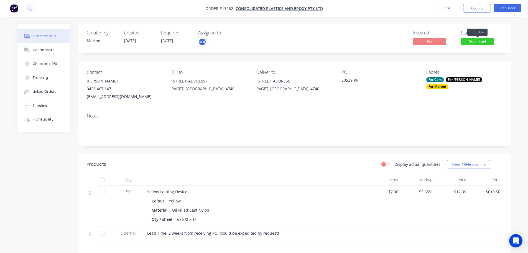
click at [485, 42] on span "Submitted" at bounding box center [477, 41] width 33 height 7
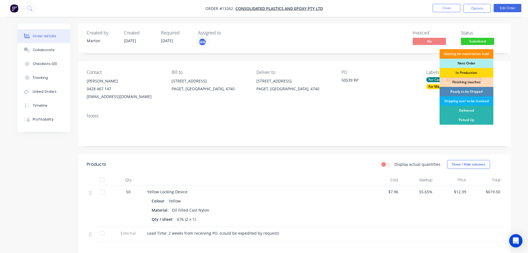
click at [472, 62] on div "Next Order" at bounding box center [467, 63] width 54 height 9
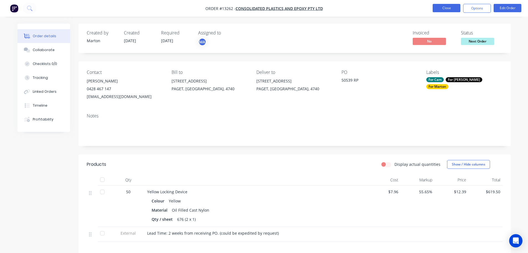
click at [457, 10] on button "Close" at bounding box center [447, 8] width 28 height 8
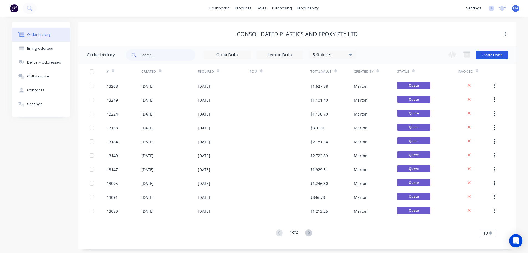
click at [488, 52] on button "Create Order" at bounding box center [492, 54] width 32 height 9
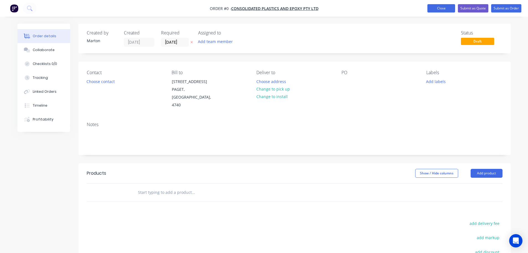
click at [437, 5] on button "Close" at bounding box center [442, 8] width 28 height 8
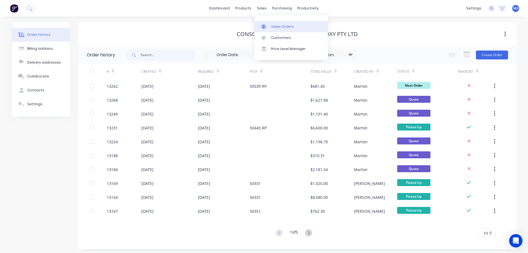
drag, startPoint x: 267, startPoint y: 13, endPoint x: 273, endPoint y: 27, distance: 15.3
click at [273, 27] on div "Sales Orders" at bounding box center [282, 26] width 23 height 5
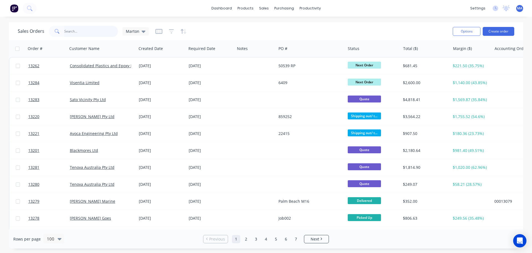
click at [91, 30] on input "text" at bounding box center [91, 31] width 54 height 11
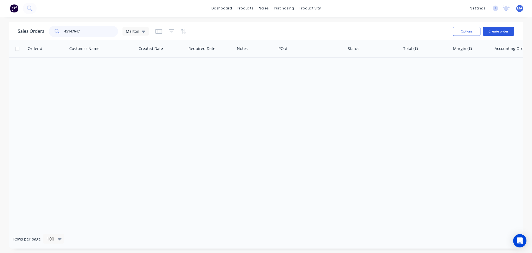
type input "45147647"
click at [498, 30] on button "Create order" at bounding box center [499, 31] width 32 height 9
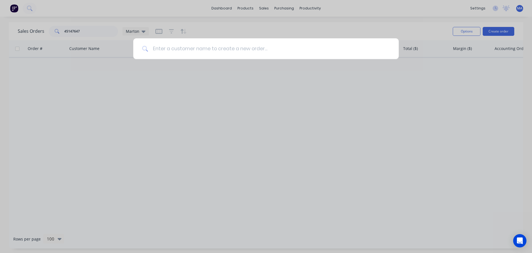
click at [193, 47] on input at bounding box center [269, 48] width 242 height 21
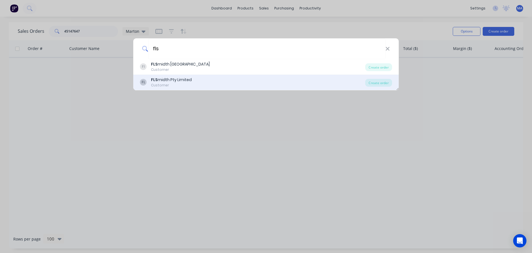
type input "fls"
click at [189, 81] on div "FLS midth Pty Limited" at bounding box center [171, 80] width 41 height 6
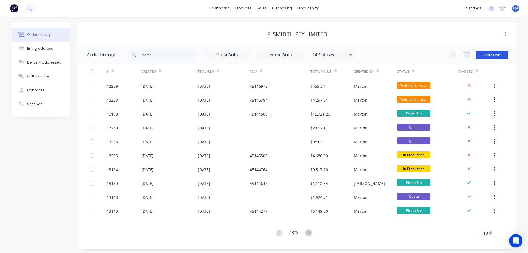
click at [488, 56] on button "Create Order" at bounding box center [492, 54] width 32 height 9
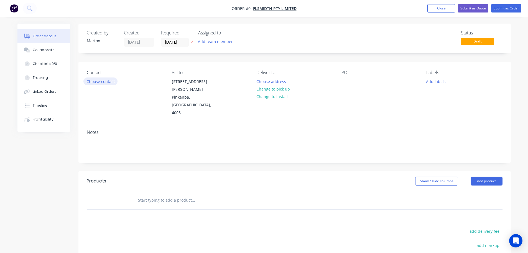
click at [110, 79] on button "Choose contact" at bounding box center [100, 80] width 34 height 7
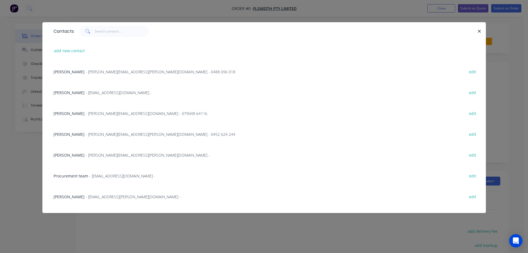
scroll to position [111, 0]
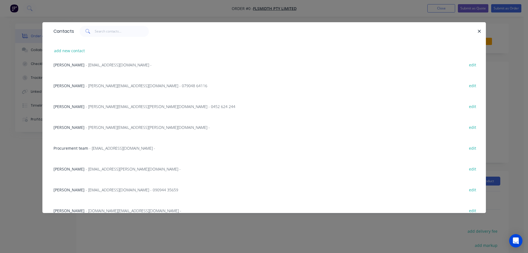
click at [75, 147] on span "Procurement team" at bounding box center [71, 147] width 35 height 5
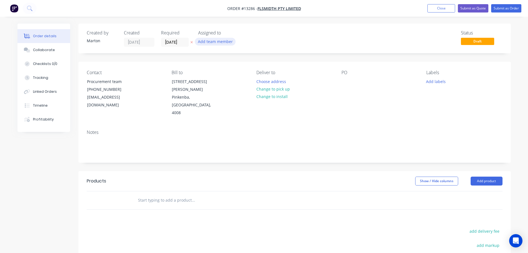
click at [216, 41] on button "Add team member" at bounding box center [215, 41] width 41 height 7
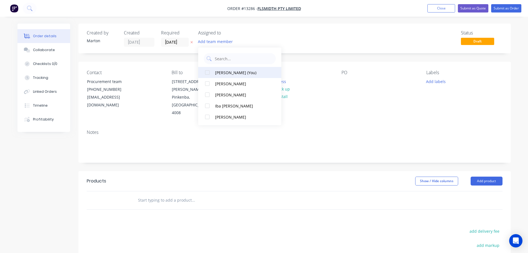
click at [207, 75] on div at bounding box center [207, 72] width 11 height 11
drag, startPoint x: 207, startPoint y: 83, endPoint x: 208, endPoint y: 90, distance: 7.1
click at [207, 84] on div at bounding box center [207, 83] width 11 height 11
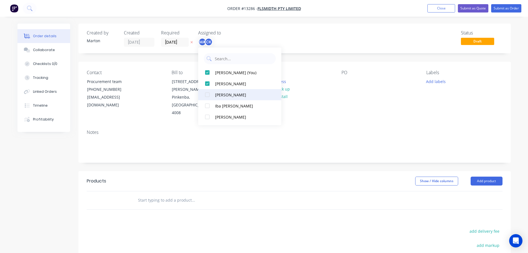
click at [209, 94] on div at bounding box center [207, 94] width 11 height 11
click at [297, 36] on div "Status Draft" at bounding box center [378, 38] width 249 height 16
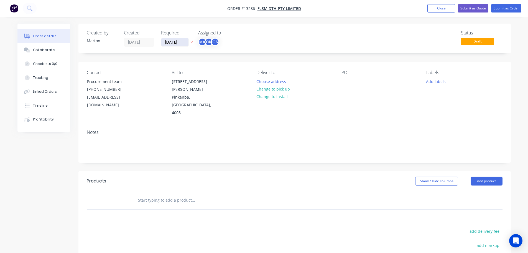
click at [179, 44] on input "[DATE]" at bounding box center [174, 42] width 27 height 8
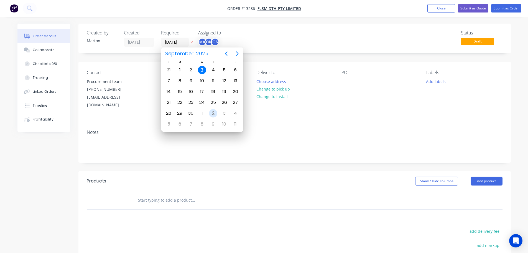
click at [202, 113] on div "1" at bounding box center [202, 113] width 8 height 8
type input "[DATE]"
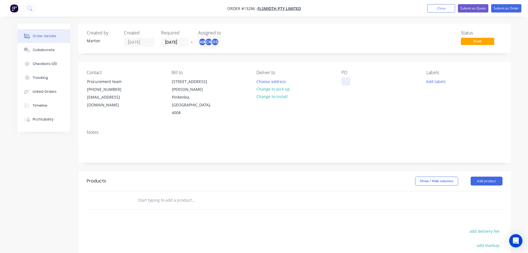
click at [343, 77] on div at bounding box center [346, 81] width 9 height 8
click at [267, 83] on button "Choose address" at bounding box center [270, 80] width 35 height 7
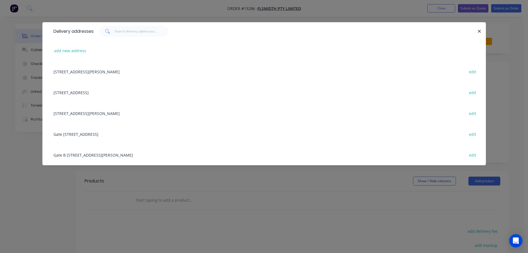
click at [87, 154] on div "Gate B 58-60 Dowd Street, Welshpool, Western Australia, Australia, 6106 edit" at bounding box center [264, 154] width 427 height 21
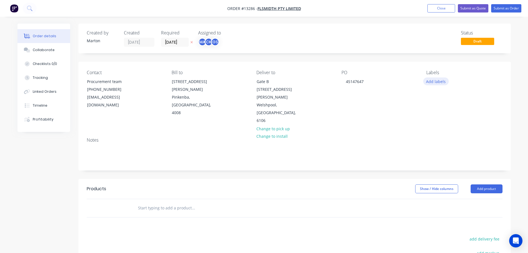
click at [445, 82] on button "Add labels" at bounding box center [436, 80] width 26 height 7
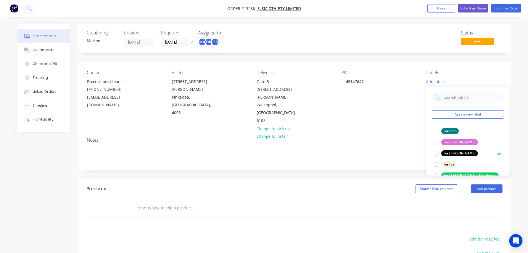
drag, startPoint x: 435, startPoint y: 129, endPoint x: 436, endPoint y: 146, distance: 17.2
click at [436, 129] on div at bounding box center [436, 130] width 11 height 11
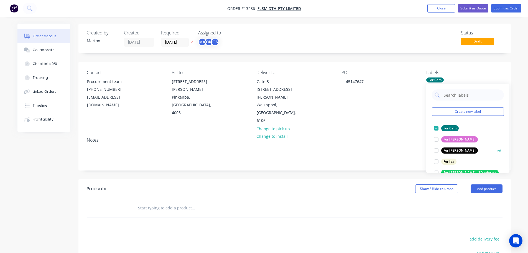
click at [436, 148] on div at bounding box center [436, 150] width 11 height 11
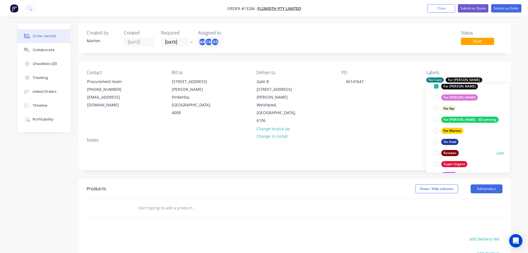
scroll to position [55, 0]
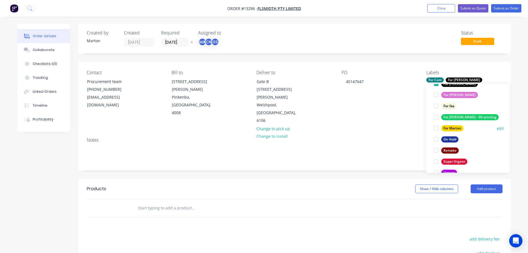
click at [438, 127] on div at bounding box center [436, 128] width 11 height 11
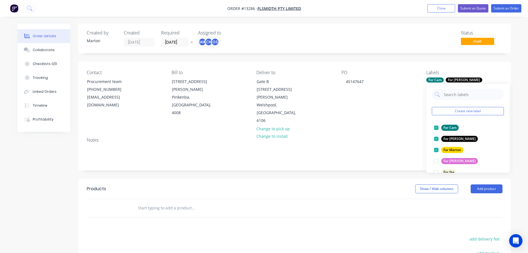
scroll to position [0, 0]
click at [437, 127] on div at bounding box center [436, 128] width 11 height 11
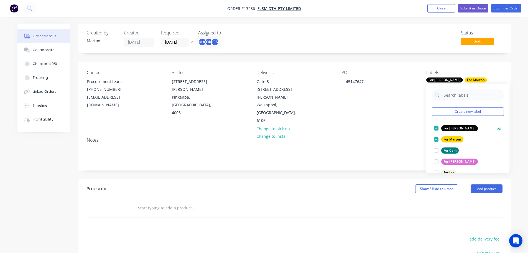
click at [436, 130] on div at bounding box center [436, 128] width 11 height 11
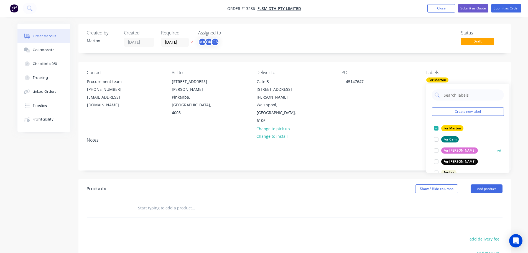
click at [440, 150] on div at bounding box center [436, 150] width 11 height 11
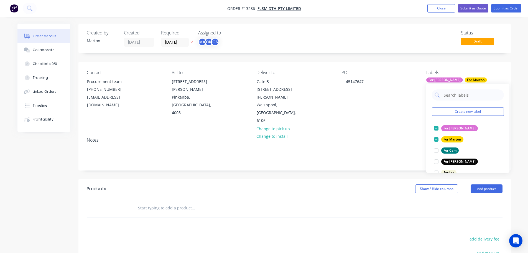
click at [188, 202] on input "text" at bounding box center [193, 207] width 111 height 11
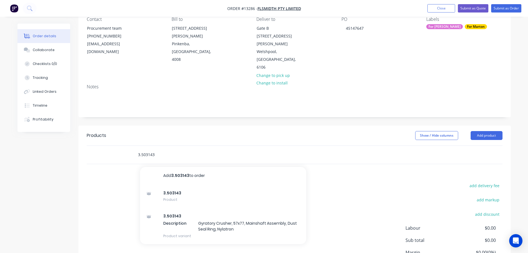
scroll to position [55, 0]
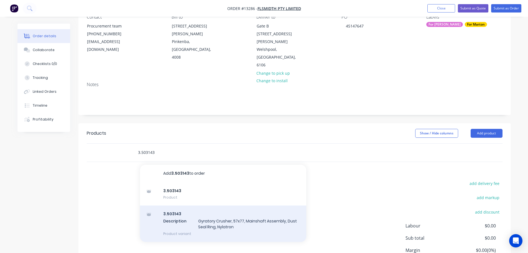
type input "3.503143"
click at [199, 205] on div "3.503143 Description Gyratory Crusher, 57x77, Mainshaft Assembly, Dust Seal Rin…" at bounding box center [223, 223] width 166 height 36
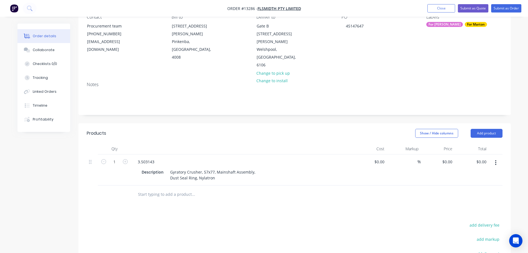
click at [497, 158] on button "button" at bounding box center [495, 163] width 13 height 10
click at [477, 173] on div "Edit" at bounding box center [476, 177] width 43 height 8
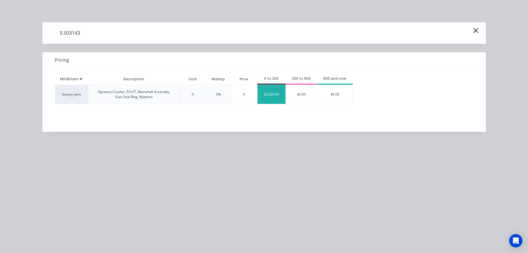
click at [272, 93] on div "$3,620.00" at bounding box center [272, 94] width 28 height 19
type input "$3,620.00"
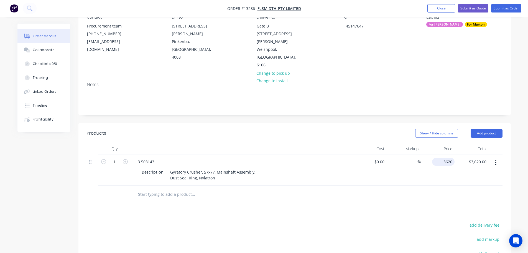
click at [448, 158] on input "3620" at bounding box center [445, 162] width 20 height 8
click at [448, 158] on input "3620" at bounding box center [449, 162] width 12 height 8
type input "$3,800.00"
click at [435, 185] on div at bounding box center [295, 194] width 416 height 18
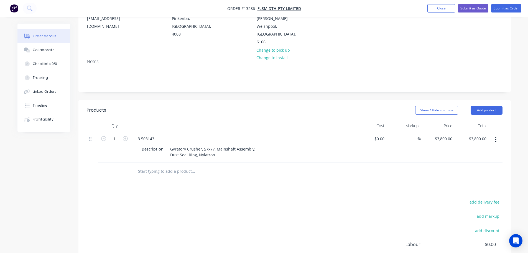
scroll to position [77, 0]
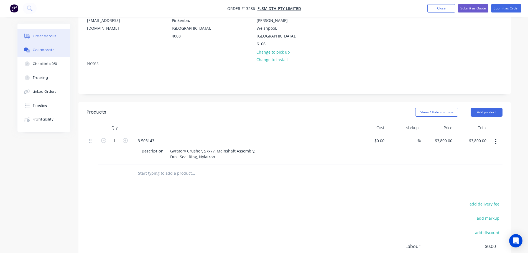
click at [60, 54] on button "Collaborate" at bounding box center [43, 50] width 53 height 14
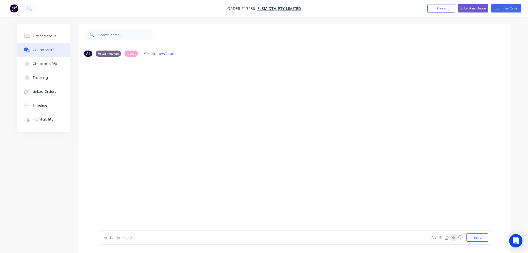
click at [455, 236] on icon "button" at bounding box center [453, 237] width 3 height 4
click at [452, 238] on icon "button" at bounding box center [453, 237] width 3 height 4
click at [476, 237] on button "Send" at bounding box center [478, 237] width 22 height 8
click at [131, 98] on button "button" at bounding box center [131, 97] width 2 height 8
click at [149, 109] on button "Download" at bounding box center [167, 111] width 62 height 12
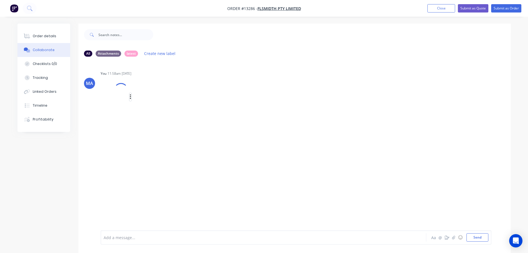
click at [130, 98] on icon "button" at bounding box center [131, 97] width 2 height 6
click at [217, 84] on div "You 11:58am 03/09/25 3.503143-PDB1.tif Labels Download Delete" at bounding box center [187, 91] width 173 height 45
click at [59, 39] on button "Order details" at bounding box center [43, 36] width 53 height 14
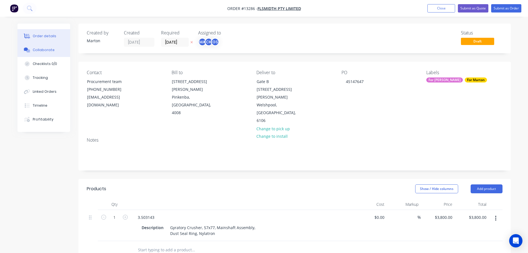
click at [57, 51] on button "Collaborate" at bounding box center [43, 50] width 53 height 14
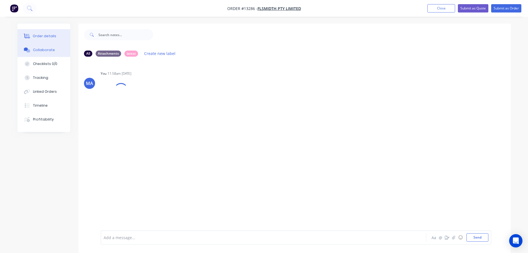
click at [45, 36] on div "Order details" at bounding box center [45, 36] width 24 height 5
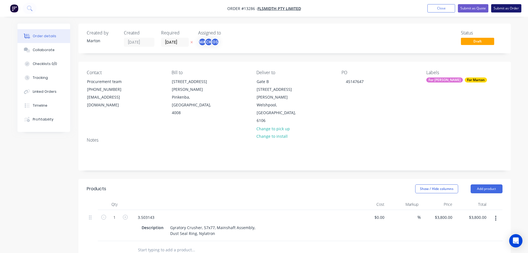
click at [511, 9] on button "Submit as Order" at bounding box center [506, 8] width 30 height 8
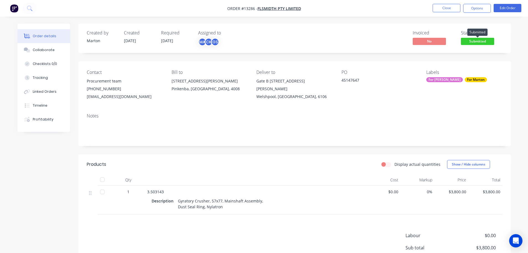
drag, startPoint x: 470, startPoint y: 41, endPoint x: 471, endPoint y: 48, distance: 7.0
click at [471, 41] on span "Submitted" at bounding box center [477, 41] width 33 height 7
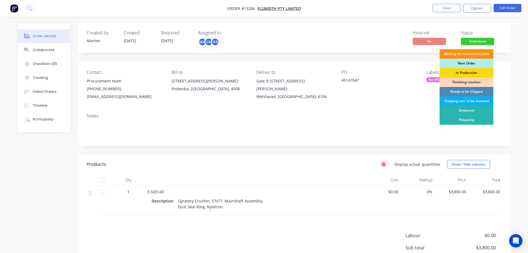
click at [470, 62] on div "Next Order" at bounding box center [467, 63] width 54 height 9
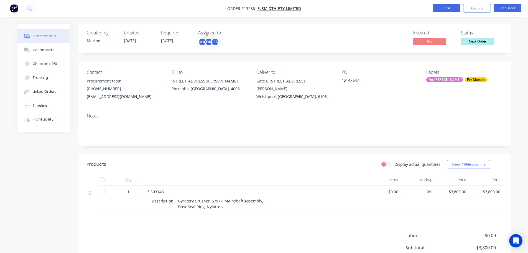
click at [449, 5] on button "Close" at bounding box center [447, 8] width 28 height 8
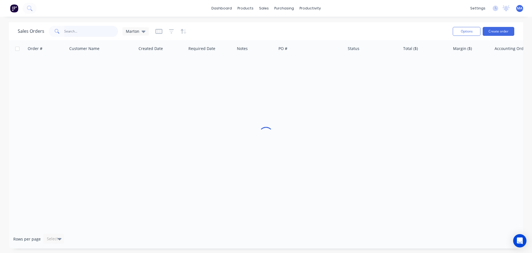
click at [88, 31] on input "text" at bounding box center [91, 31] width 54 height 11
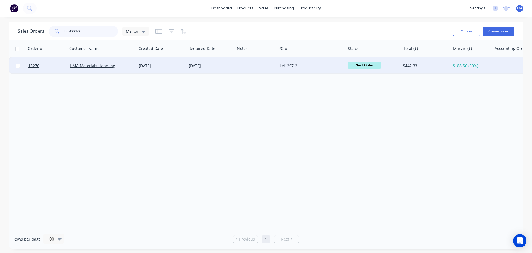
type input "hm1297-2"
click at [197, 67] on div "11 Sep 2025" at bounding box center [211, 66] width 44 height 6
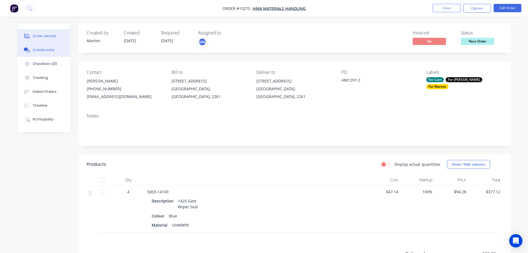
click at [42, 51] on div "Collaborate" at bounding box center [44, 49] width 22 height 5
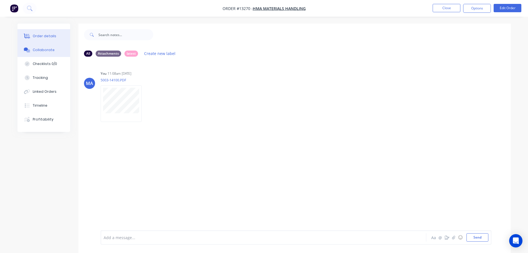
click at [37, 31] on button "Order details" at bounding box center [43, 36] width 53 height 14
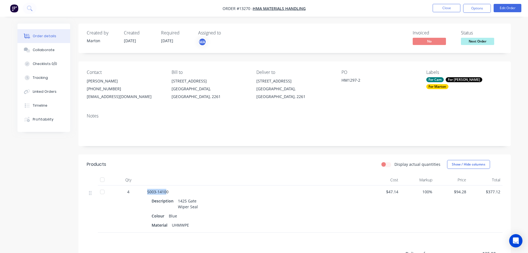
drag, startPoint x: 167, startPoint y: 192, endPoint x: 143, endPoint y: 193, distance: 24.4
click at [143, 193] on div "4 5003-14100 Description 1425 Gate Wiper Seal Colour Blue Material UHMWPE $47.1…" at bounding box center [295, 208] width 416 height 47
click at [145, 193] on div "5003-14100 Description 1425 Gate Wiper Seal Colour Blue Material UHMWPE" at bounding box center [256, 208] width 222 height 47
drag, startPoint x: 148, startPoint y: 192, endPoint x: 171, endPoint y: 192, distance: 22.5
click at [171, 192] on div "5003-14100" at bounding box center [255, 192] width 217 height 6
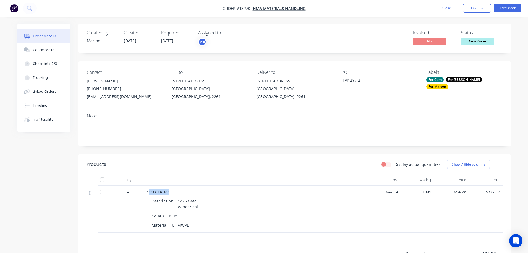
click at [171, 192] on div "5003-14100" at bounding box center [255, 192] width 217 height 6
drag, startPoint x: 168, startPoint y: 191, endPoint x: 149, endPoint y: 192, distance: 19.2
click at [149, 192] on div "5003-14100" at bounding box center [255, 192] width 217 height 6
click at [169, 194] on div "5003-14100" at bounding box center [255, 192] width 217 height 6
drag, startPoint x: 171, startPoint y: 193, endPoint x: 143, endPoint y: 193, distance: 27.5
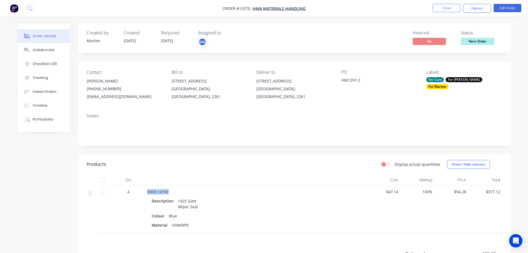
click at [143, 193] on div "4 5003-14100 Description 1425 Gate Wiper Seal Colour Blue Material UHMWPE $47.1…" at bounding box center [295, 208] width 416 height 47
copy div "5003-14100"
click at [28, 9] on icon at bounding box center [29, 8] width 4 height 4
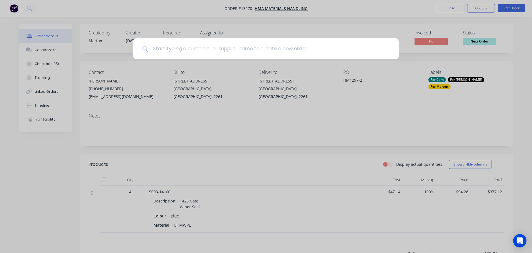
click at [210, 53] on input at bounding box center [269, 48] width 242 height 21
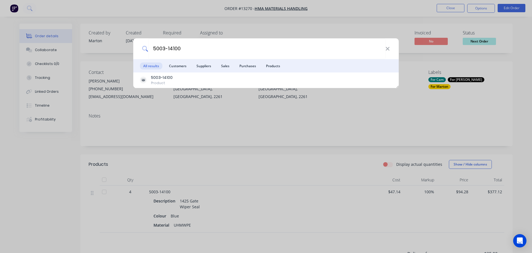
type input "5003-14100"
click at [265, 70] on li "Products" at bounding box center [273, 65] width 21 height 13
click at [273, 66] on span "Products" at bounding box center [273, 65] width 21 height 7
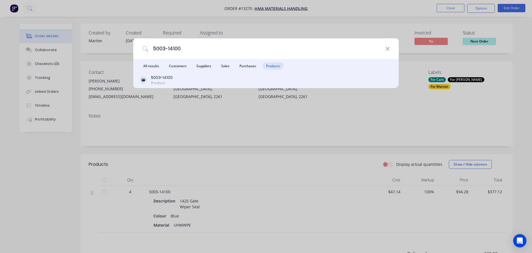
click at [164, 82] on div "Product" at bounding box center [162, 82] width 22 height 5
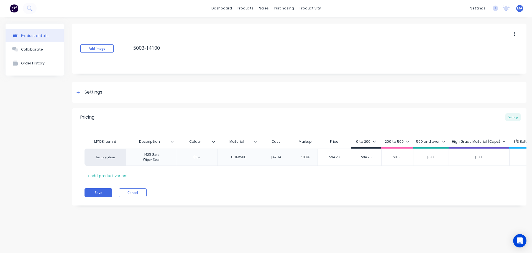
click at [255, 142] on icon at bounding box center [255, 142] width 3 height 2
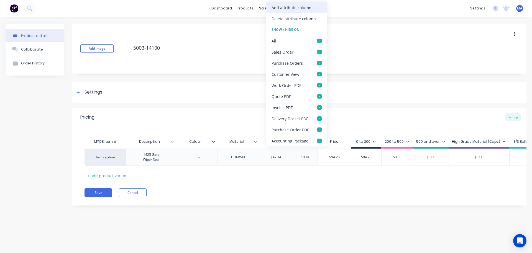
click at [286, 11] on div "Add attribute column" at bounding box center [296, 7] width 61 height 11
type textarea "x"
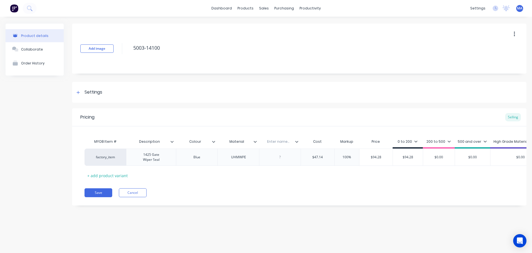
click at [275, 144] on input "text" at bounding box center [278, 141] width 38 height 5
type input "Qty / sheet"
click at [298, 141] on icon at bounding box center [296, 141] width 3 height 3
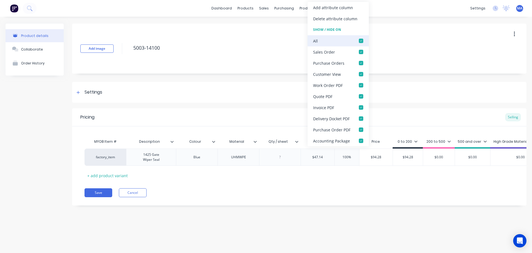
click at [358, 42] on div at bounding box center [361, 40] width 11 height 11
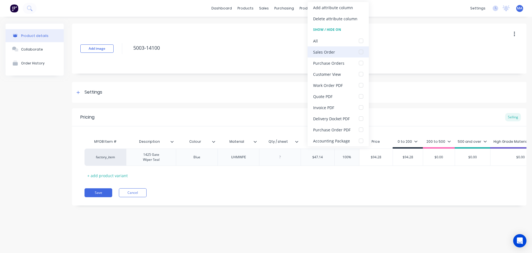
click at [359, 53] on div at bounding box center [361, 51] width 11 height 11
click at [362, 86] on div at bounding box center [361, 85] width 11 height 11
type textarea "x"
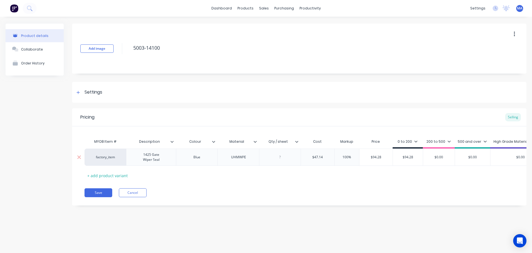
click at [273, 164] on div at bounding box center [280, 156] width 42 height 17
drag, startPoint x: 281, startPoint y: 160, endPoint x: 298, endPoint y: 162, distance: 17.1
click at [282, 160] on div at bounding box center [280, 156] width 28 height 7
drag, startPoint x: 274, startPoint y: 156, endPoint x: 220, endPoint y: 161, distance: 54.9
click at [274, 156] on div "(3 x 1.22)" at bounding box center [280, 156] width 28 height 7
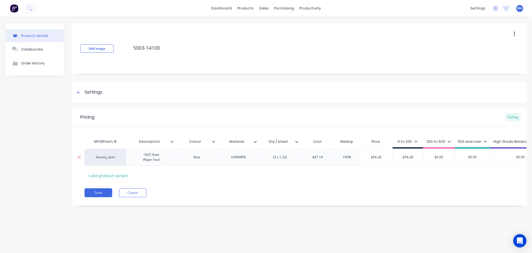
click at [270, 157] on div "(3 x 1.22)" at bounding box center [280, 156] width 28 height 7
drag, startPoint x: 103, startPoint y: 197, endPoint x: 150, endPoint y: 160, distance: 60.2
click at [103, 197] on button "Save" at bounding box center [99, 192] width 28 height 9
type textarea "x"
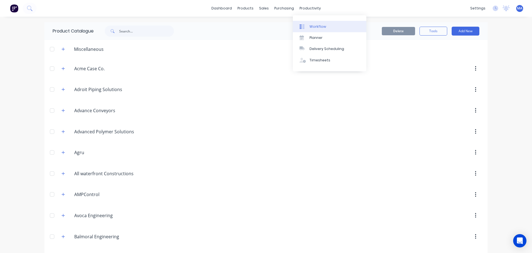
click at [309, 27] on link "Workflow" at bounding box center [329, 26] width 73 height 11
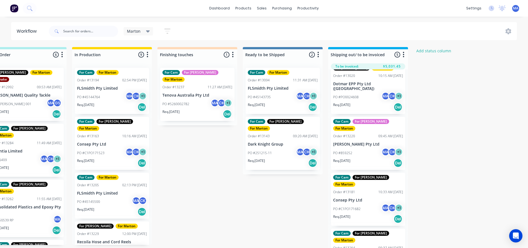
scroll to position [72, 0]
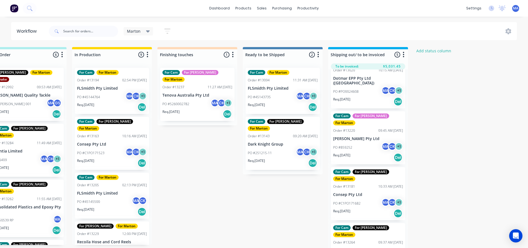
click at [364, 137] on p "[PERSON_NAME] Pty Ltd" at bounding box center [368, 139] width 70 height 5
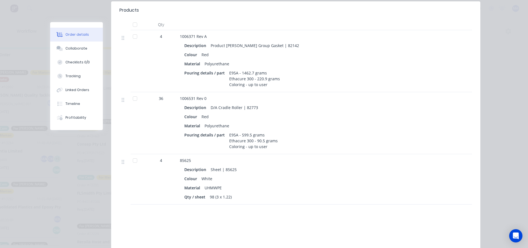
scroll to position [166, 0]
drag, startPoint x: 182, startPoint y: 143, endPoint x: 175, endPoint y: 144, distance: 7.6
click at [175, 153] on div "4 85625 Description Sheet | 85625 Colour White Material UHMWPE Qty / sheet 98 (…" at bounding box center [296, 178] width 353 height 50
copy div "85625"
drag, startPoint x: 80, startPoint y: 50, endPoint x: 85, endPoint y: 55, distance: 8.0
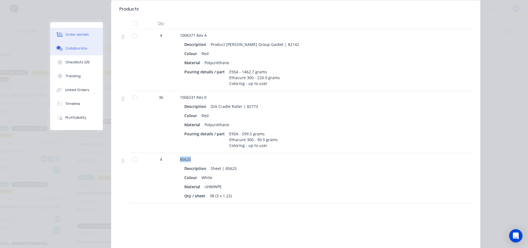
click at [80, 49] on div "Collaborate" at bounding box center [76, 48] width 22 height 5
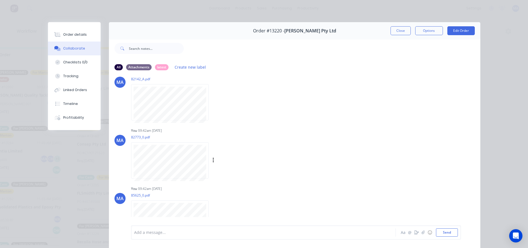
scroll to position [26, 0]
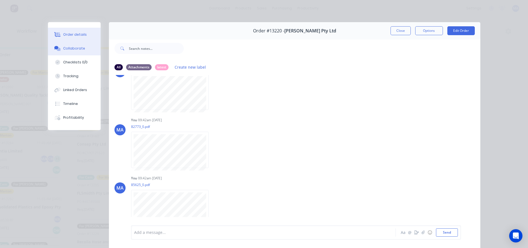
click at [68, 33] on div "Order details" at bounding box center [75, 34] width 24 height 5
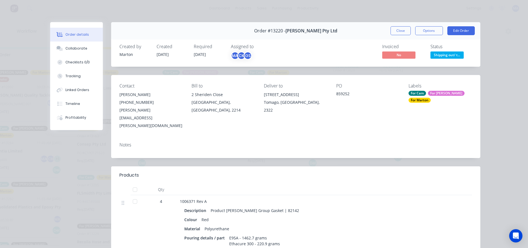
scroll to position [139, 0]
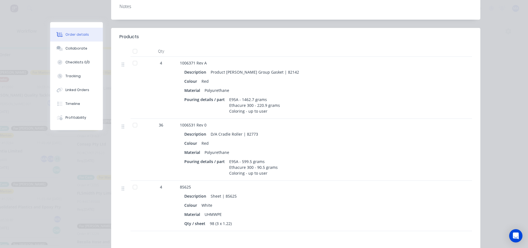
click at [211, 202] on div "White" at bounding box center [206, 206] width 15 height 8
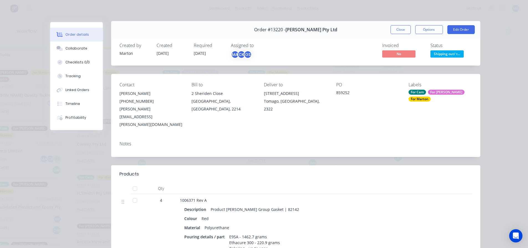
scroll to position [0, 0]
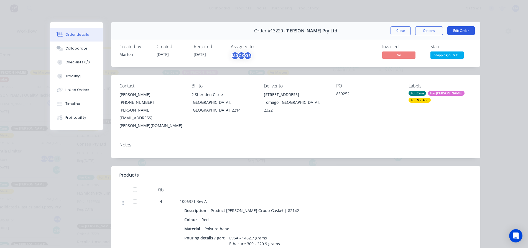
click at [457, 28] on button "Edit Order" at bounding box center [461, 30] width 27 height 9
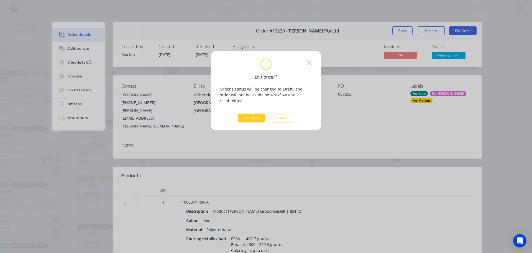
click at [258, 113] on button "Edit Order" at bounding box center [251, 117] width 27 height 9
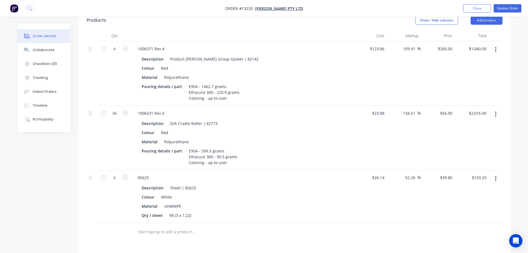
scroll to position [194, 0]
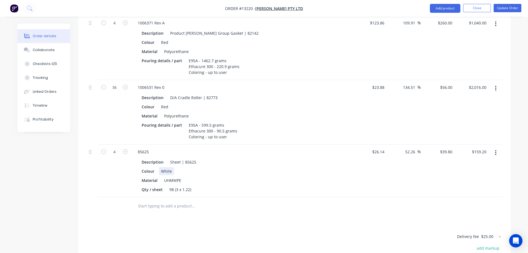
drag, startPoint x: 168, startPoint y: 148, endPoint x: 172, endPoint y: 149, distance: 4.6
click at [169, 167] on div "White" at bounding box center [166, 171] width 15 height 8
click at [171, 167] on div "White" at bounding box center [166, 171] width 15 height 8
click at [514, 7] on button "Update Order" at bounding box center [508, 8] width 28 height 8
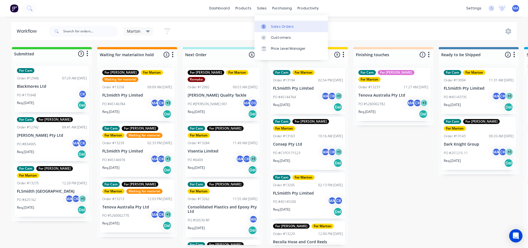
click at [270, 27] on link "Sales Orders" at bounding box center [291, 26] width 73 height 11
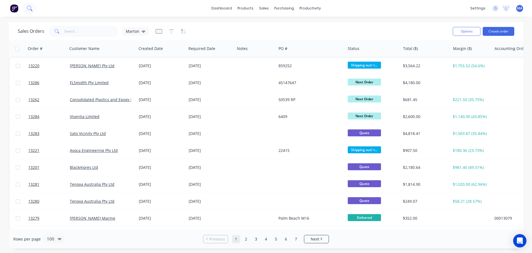
click at [35, 11] on button at bounding box center [30, 8] width 14 height 11
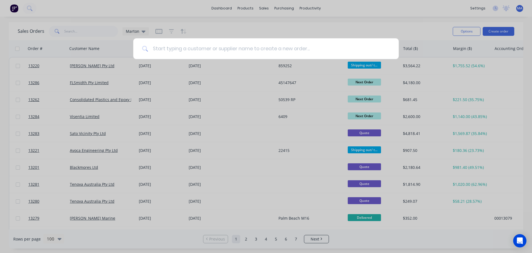
click at [204, 52] on input at bounding box center [269, 48] width 242 height 21
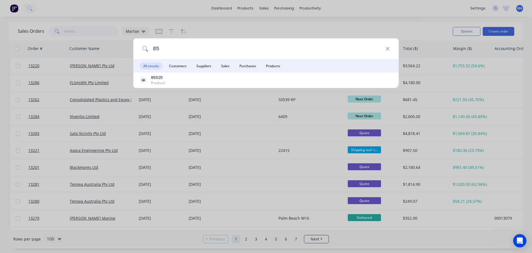
type input "8"
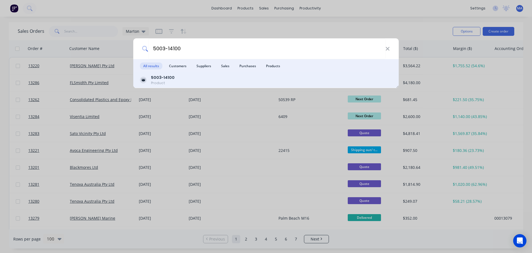
type input "5003-14100"
click at [193, 81] on div "5003-14100 Product" at bounding box center [266, 80] width 252 height 11
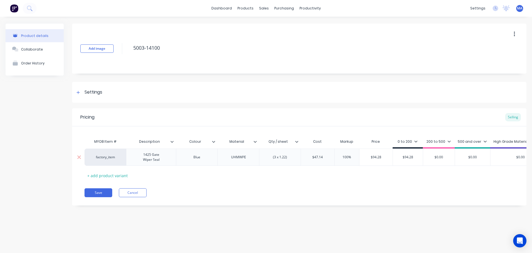
click at [268, 159] on div "(3 x 1.22)" at bounding box center [280, 156] width 28 height 7
type textarea "x"
click at [268, 160] on div "(3 x 1.22)" at bounding box center [280, 156] width 28 height 7
click at [98, 197] on button "Save" at bounding box center [99, 192] width 28 height 9
type textarea "x"
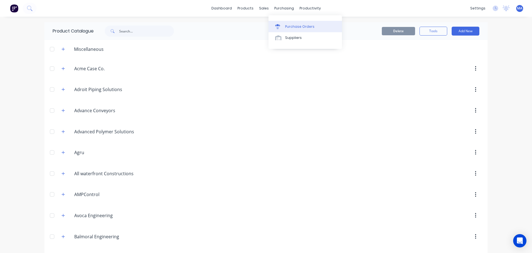
click at [294, 25] on div "Purchase Orders" at bounding box center [299, 26] width 29 height 5
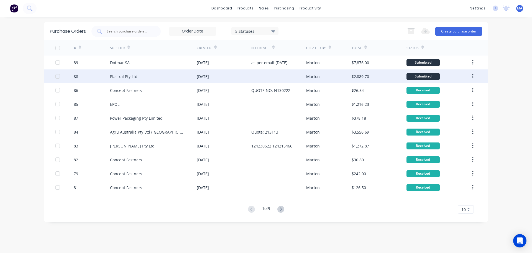
click at [152, 76] on div "Plastral Pty Ltd" at bounding box center [153, 76] width 87 height 14
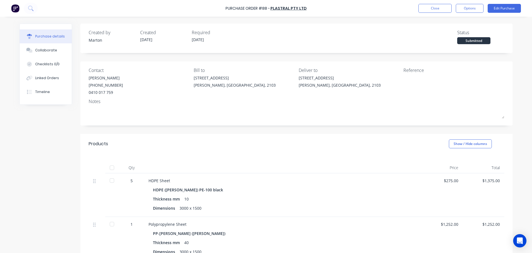
click at [113, 166] on div at bounding box center [111, 167] width 11 height 11
click at [439, 9] on button "Close" at bounding box center [435, 8] width 33 height 9
